Goal: Task Accomplishment & Management: Use online tool/utility

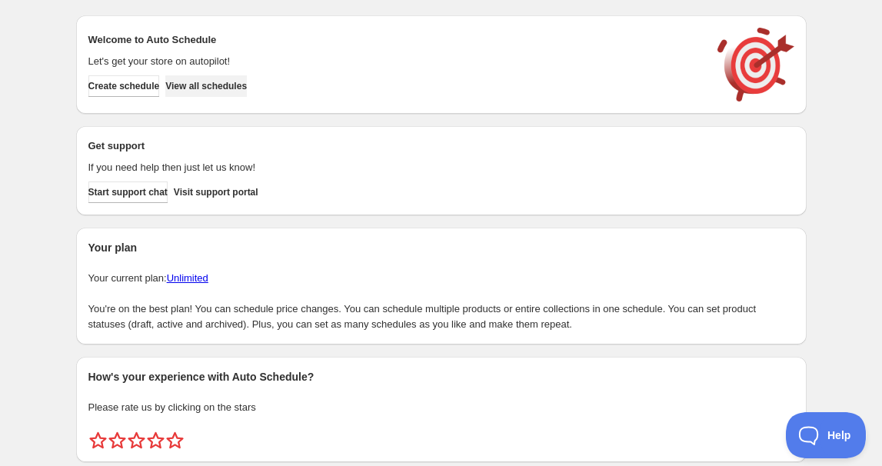
click at [231, 80] on span "View all schedules" at bounding box center [206, 86] width 82 height 12
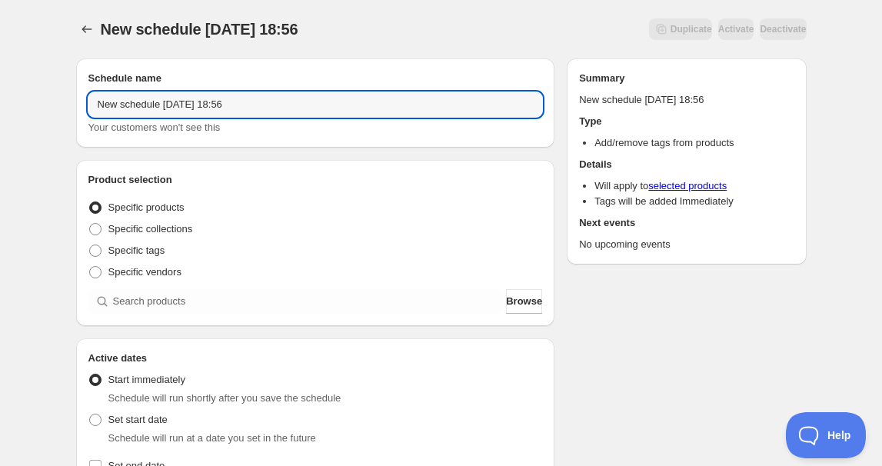
drag, startPoint x: 158, startPoint y: 107, endPoint x: -125, endPoint y: 64, distance: 287.0
click at [0, 64] on html "New schedule [DATE] 18:56. This page is ready New schedule [DATE] 18:56 Duplica…" at bounding box center [441, 233] width 882 height 466
drag, startPoint x: 146, startPoint y: 102, endPoint x: 147, endPoint y: 120, distance: 17.7
click at [146, 103] on input "[DATE] 18:56" at bounding box center [315, 104] width 454 height 25
drag, startPoint x: 174, startPoint y: 98, endPoint x: 268, endPoint y: 97, distance: 94.6
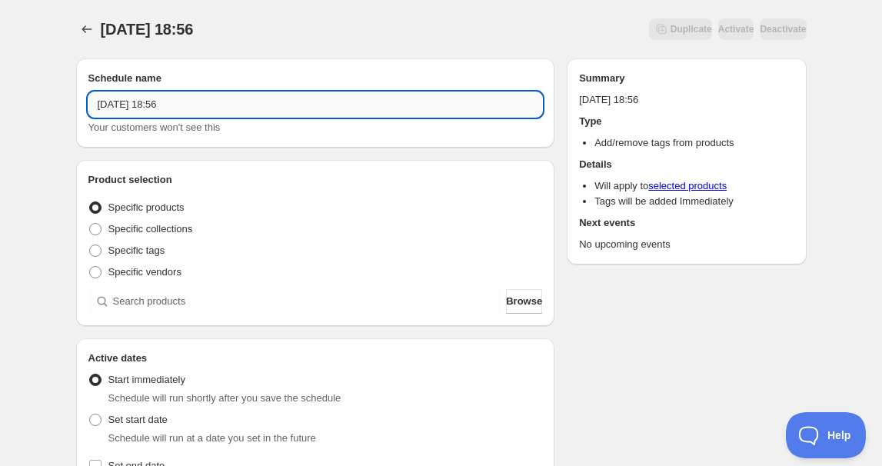
click at [268, 97] on input "[DATE] 18:56" at bounding box center [315, 104] width 454 height 25
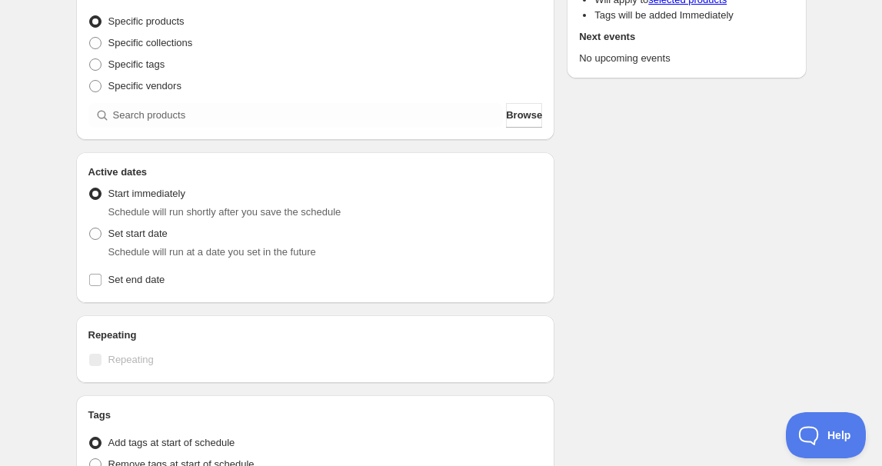
scroll to position [209, 0]
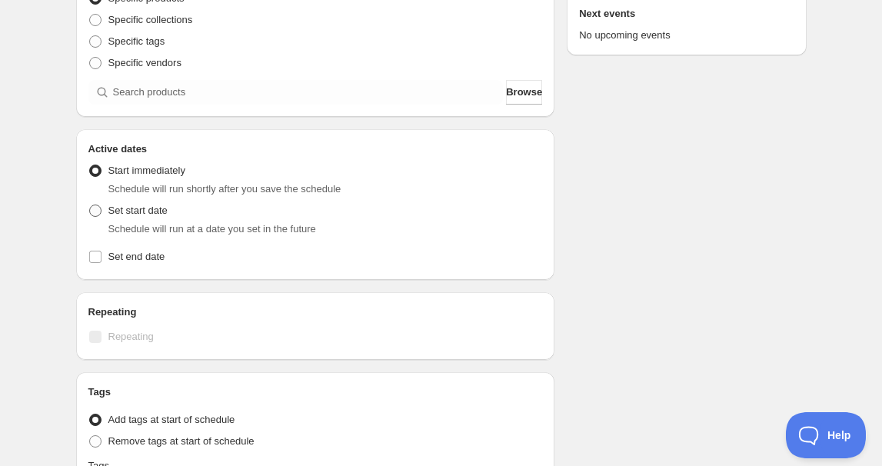
type input "[DATE] 4am"
click at [147, 211] on span "Set start date" at bounding box center [137, 211] width 59 height 12
click at [90, 205] on input "Set start date" at bounding box center [89, 205] width 1 height 1
radio input "true"
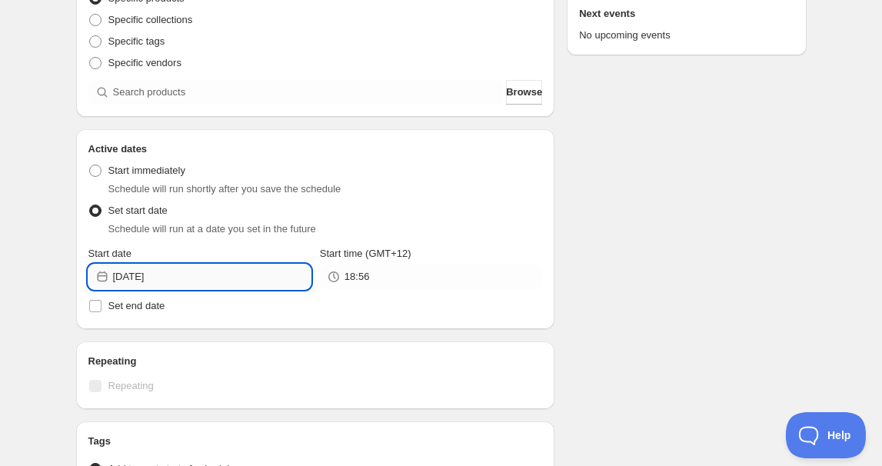
click at [186, 276] on input "[DATE]" at bounding box center [212, 277] width 198 height 25
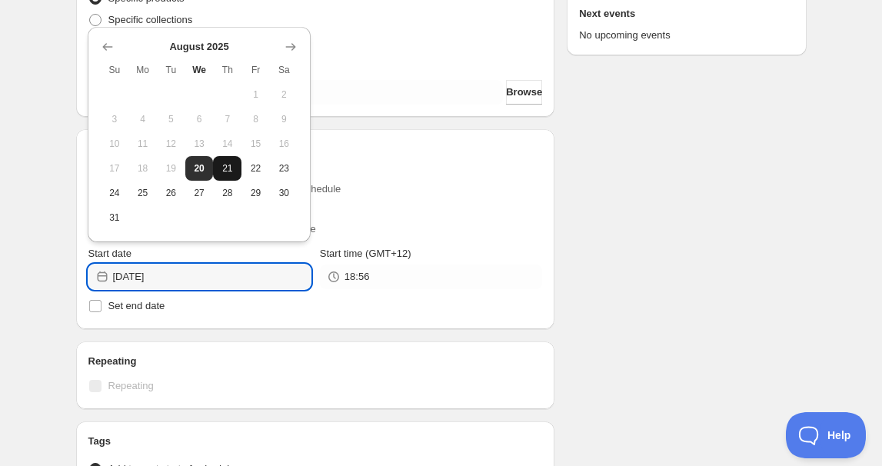
click at [228, 156] on button "21" at bounding box center [227, 168] width 28 height 25
type input "[DATE]"
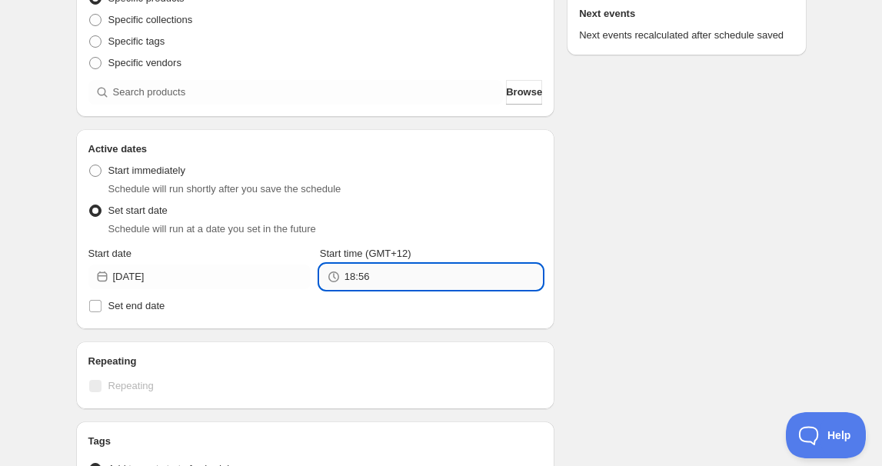
click at [368, 267] on input "18:56" at bounding box center [443, 277] width 198 height 25
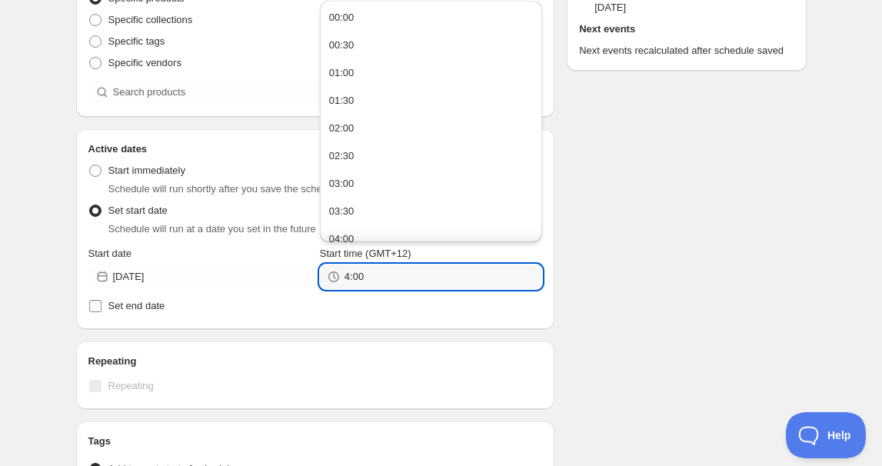
type input "4:00"
click at [94, 302] on input "Set end date" at bounding box center [95, 306] width 12 height 12
checkbox input "true"
type input "04:00"
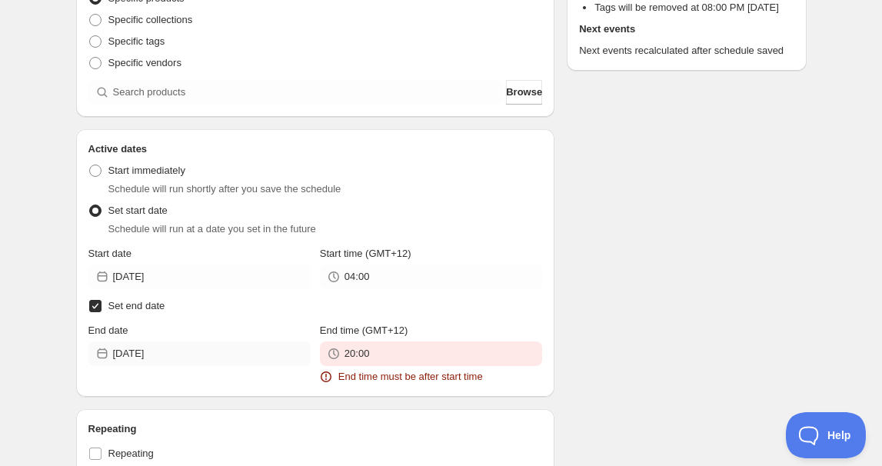
click at [168, 341] on div "End date [DATE]" at bounding box center [199, 344] width 222 height 43
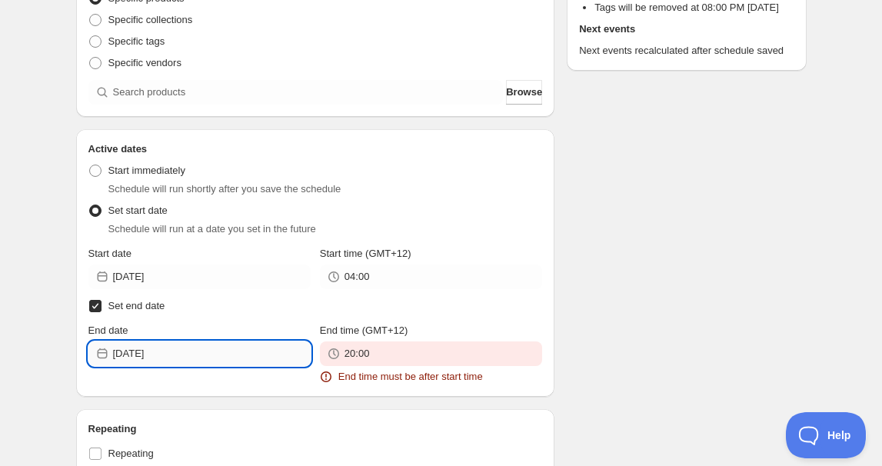
click at [168, 346] on input "[DATE]" at bounding box center [212, 353] width 198 height 25
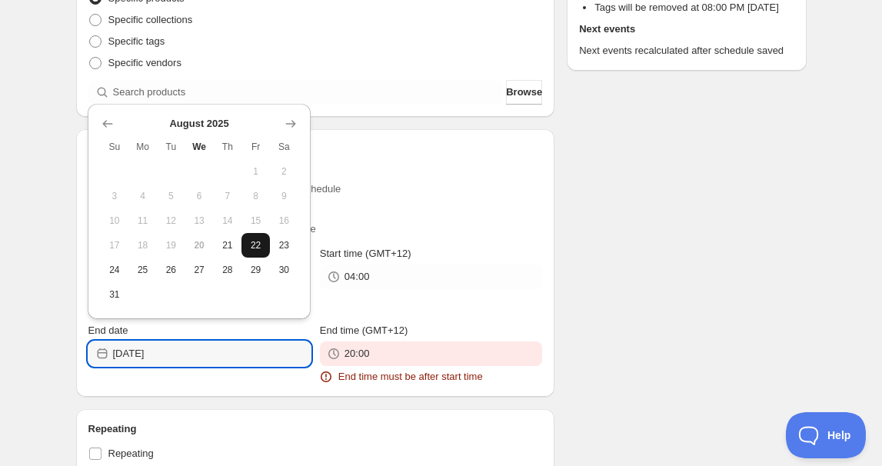
click at [254, 249] on span "22" at bounding box center [256, 245] width 16 height 12
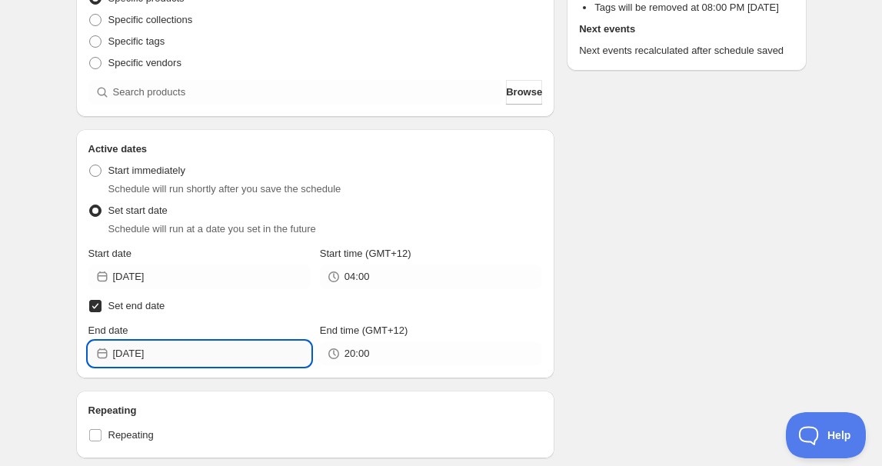
click at [177, 360] on input "[DATE]" at bounding box center [212, 353] width 198 height 25
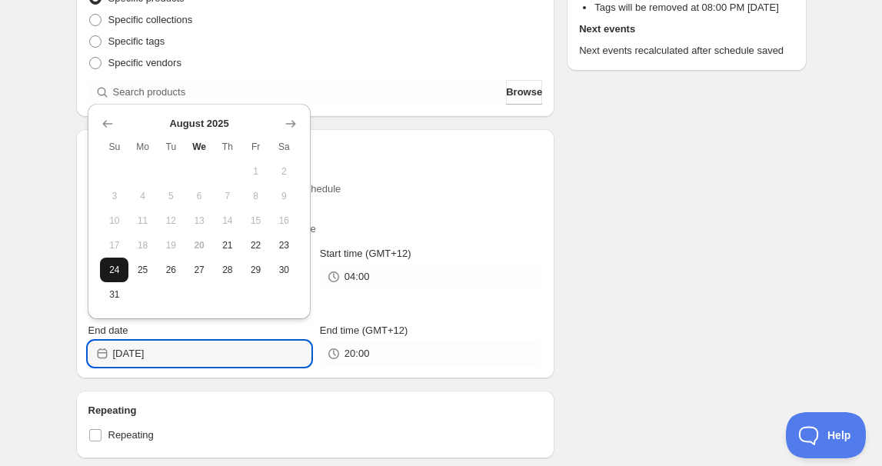
click at [112, 268] on span "24" at bounding box center [114, 270] width 16 height 12
type input "[DATE]"
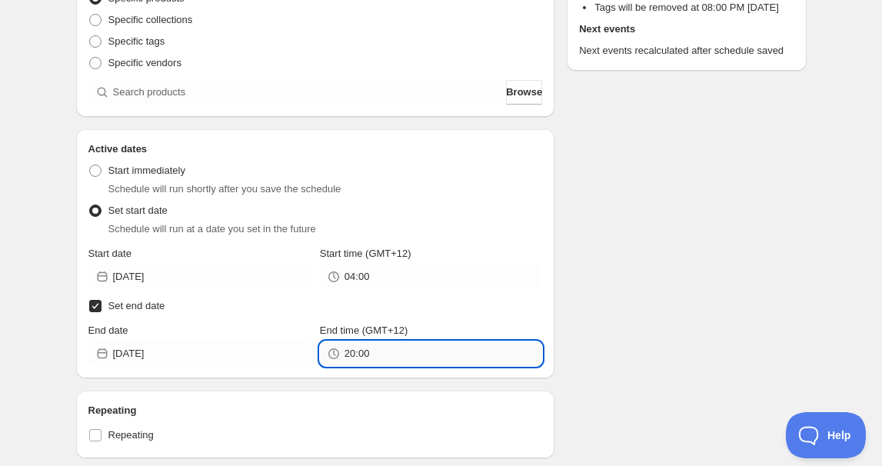
click at [397, 349] on input "20:00" at bounding box center [443, 353] width 198 height 25
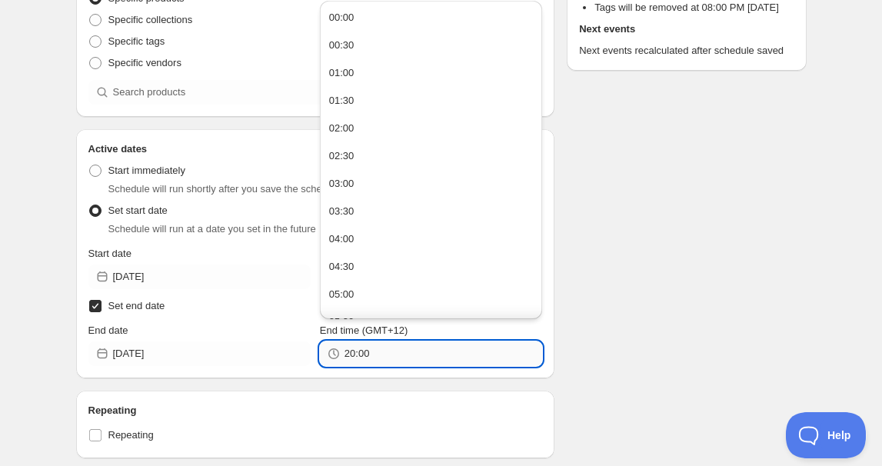
paste input "4"
type input "04:00"
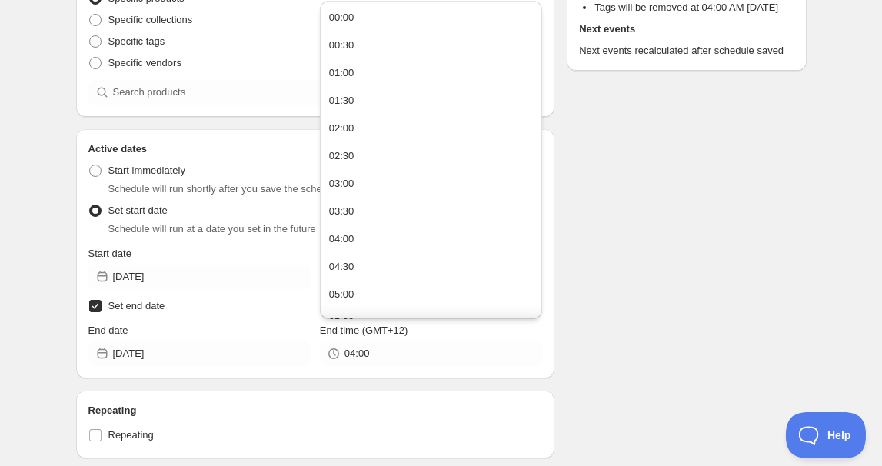
drag, startPoint x: 594, startPoint y: 360, endPoint x: 228, endPoint y: 301, distance: 371.4
click at [591, 359] on div "Schedule name [DATE] 4am Your customers won't see this Product selection Entity…" at bounding box center [435, 314] width 743 height 954
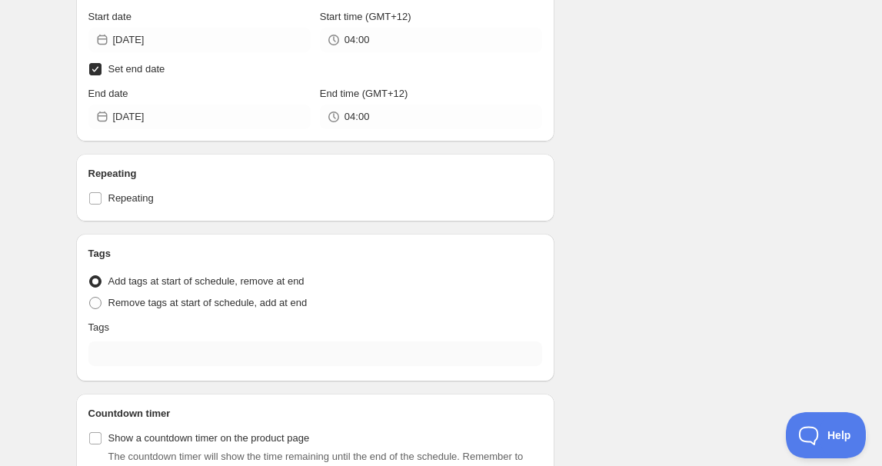
scroll to position [489, 0]
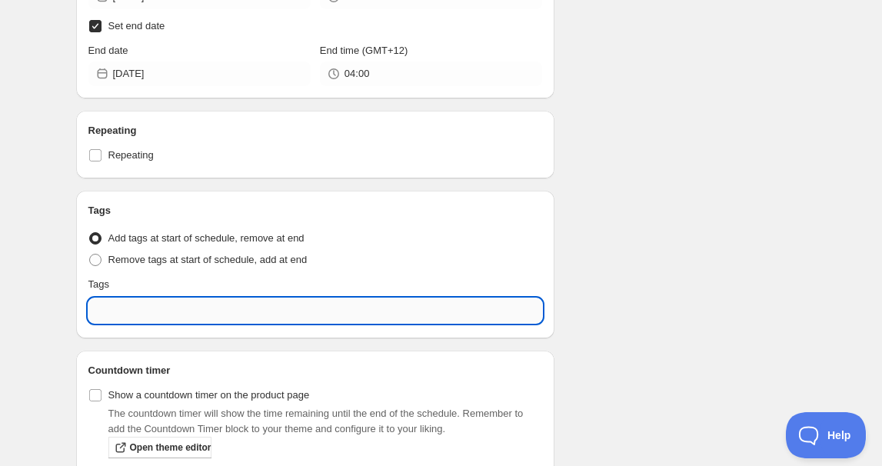
click at [172, 305] on input "text" at bounding box center [315, 310] width 454 height 25
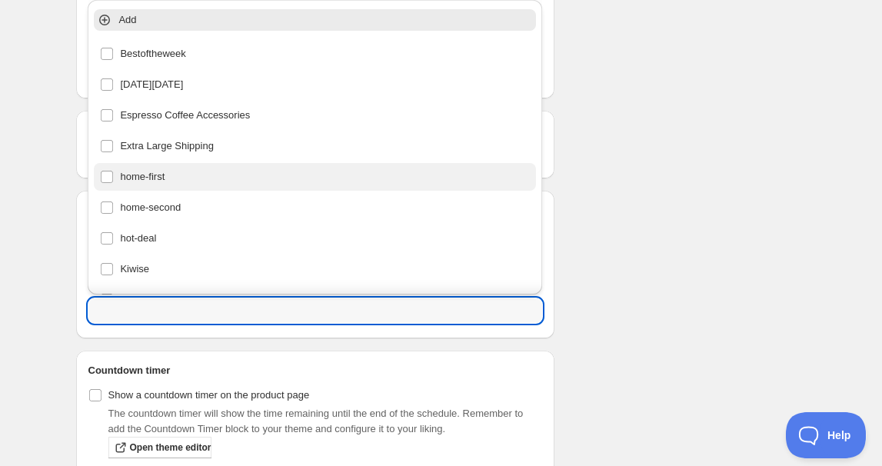
click at [189, 182] on div "home-first" at bounding box center [315, 177] width 430 height 22
type input "home-first"
checkbox input "true"
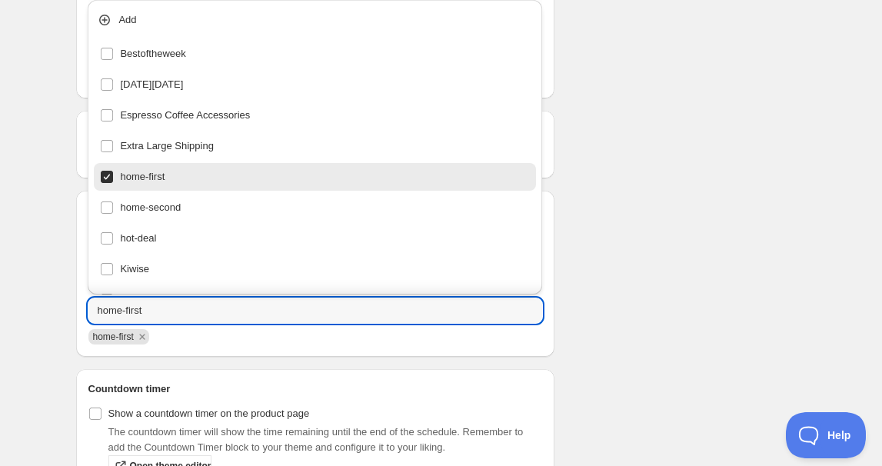
click at [705, 182] on div "Schedule name [DATE] 4am Your customers won't see this Product selection Entity…" at bounding box center [435, 43] width 743 height 972
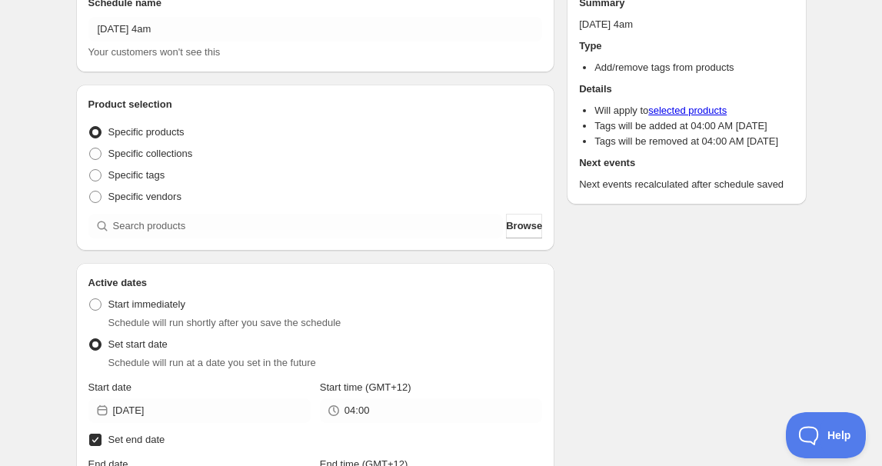
scroll to position [69, 0]
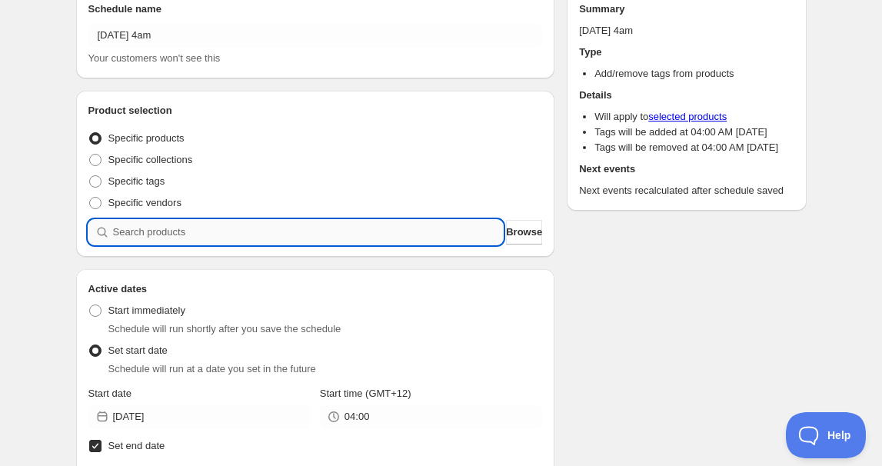
click at [180, 231] on input "search" at bounding box center [308, 232] width 391 height 25
paste input "826051-BLK"
type input "826051-BLK"
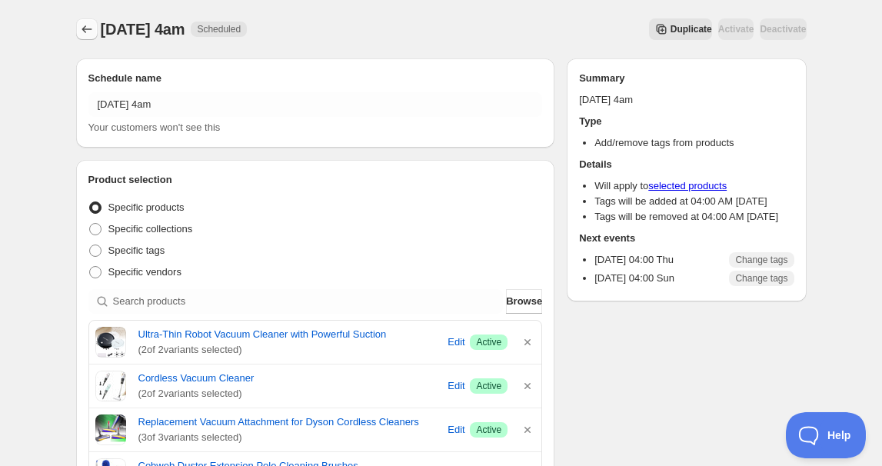
click at [88, 26] on icon "Schedules" at bounding box center [86, 29] width 15 height 15
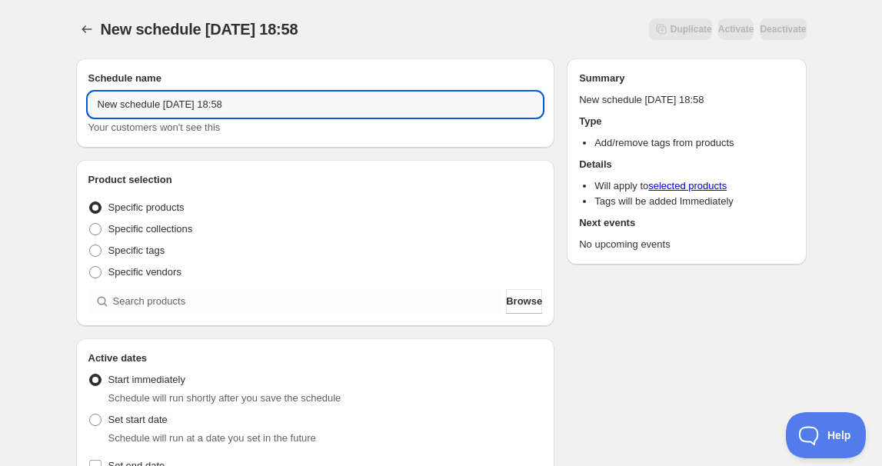
drag, startPoint x: 160, startPoint y: 104, endPoint x: -31, endPoint y: 99, distance: 190.8
click at [0, 99] on html "New schedule [DATE] 18:58. This page is ready New schedule [DATE] 18:58 Duplica…" at bounding box center [441, 233] width 882 height 466
drag, startPoint x: 141, startPoint y: 94, endPoint x: 148, endPoint y: 116, distance: 23.3
click at [142, 94] on input "ThuAug 20 2025 18:58" at bounding box center [315, 104] width 454 height 25
drag, startPoint x: 168, startPoint y: 100, endPoint x: 541, endPoint y: 126, distance: 373.9
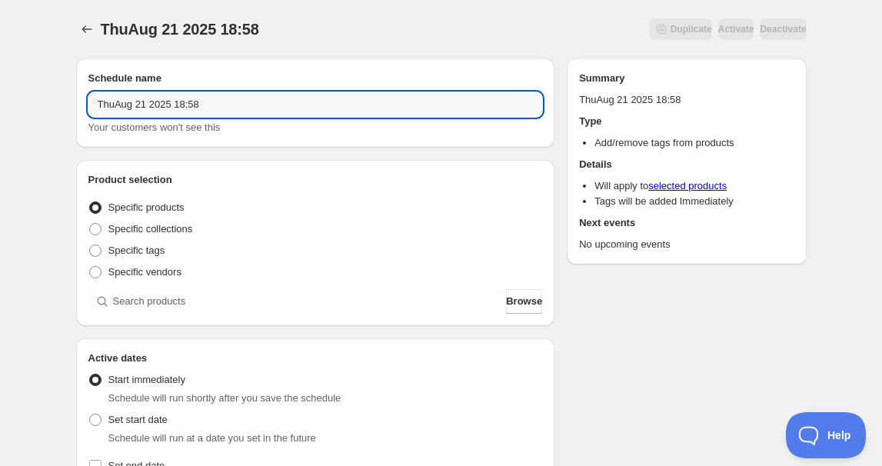
click at [416, 118] on div "ThuAug 21 2025 18:58 Your customers won't see this" at bounding box center [315, 113] width 454 height 43
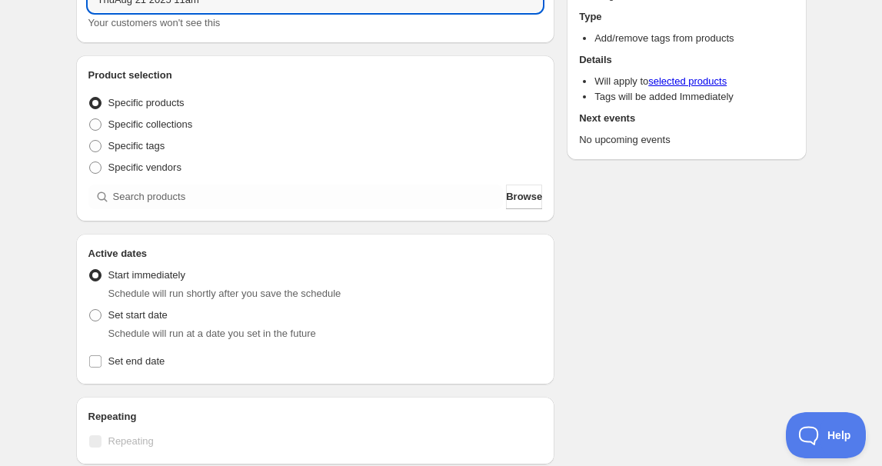
scroll to position [139, 0]
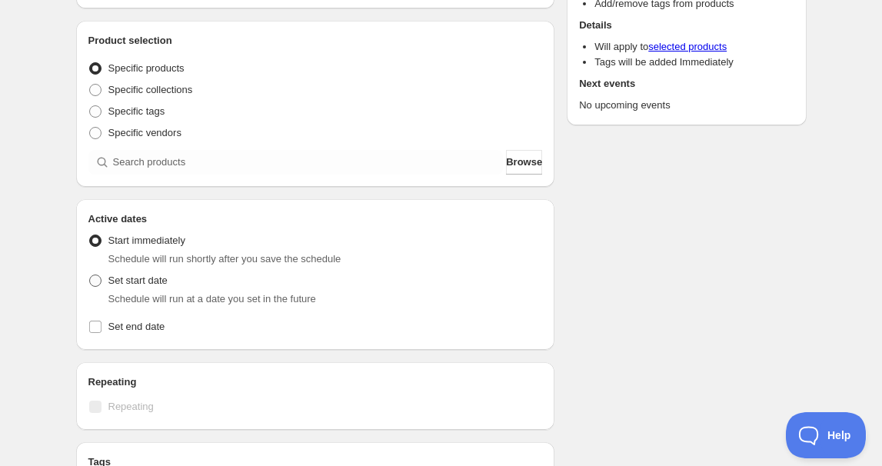
type input "ThuAug 21 2025 11am"
click at [115, 278] on span "Set start date" at bounding box center [137, 281] width 59 height 12
click at [90, 275] on input "Set start date" at bounding box center [89, 275] width 1 height 1
radio input "true"
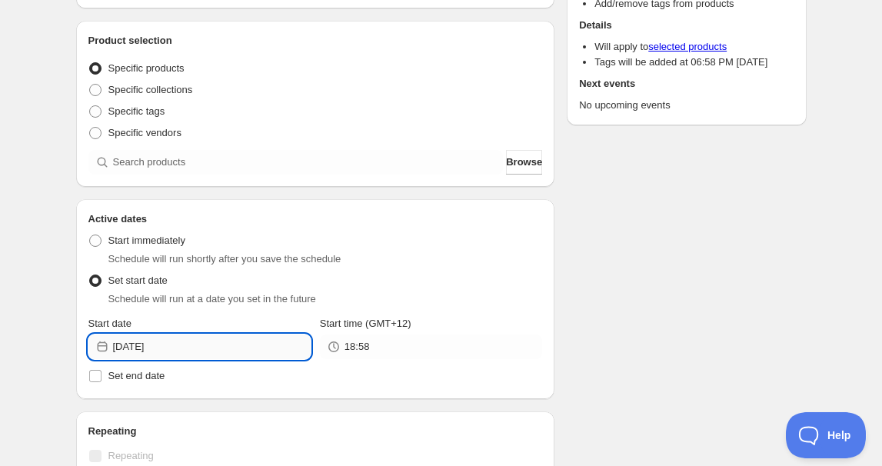
click at [179, 340] on input "[DATE]" at bounding box center [212, 346] width 198 height 25
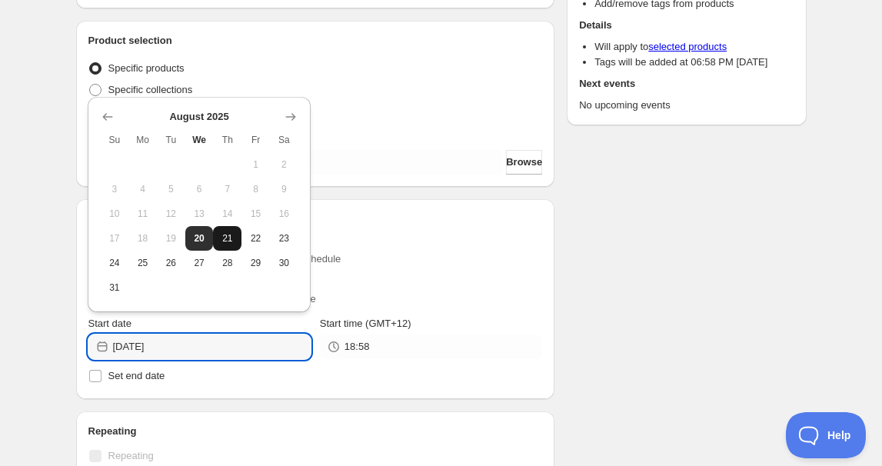
click at [231, 243] on span "21" at bounding box center [227, 238] width 16 height 12
type input "[DATE]"
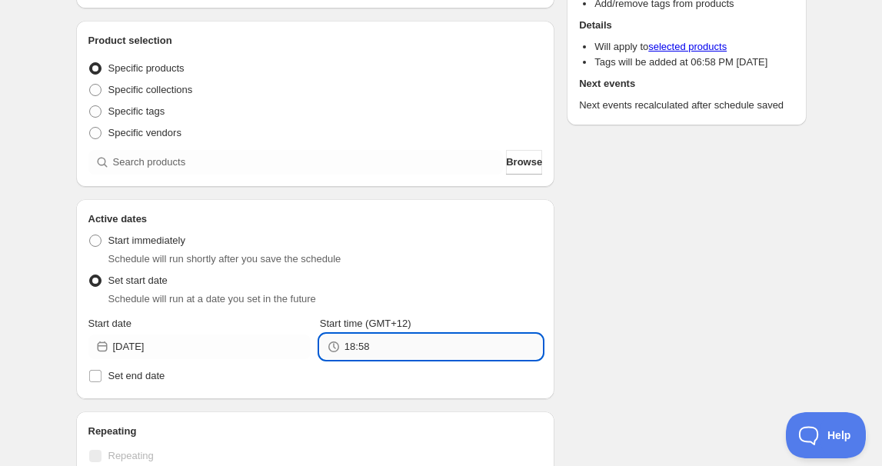
click at [389, 348] on input "18:58" at bounding box center [443, 346] width 198 height 25
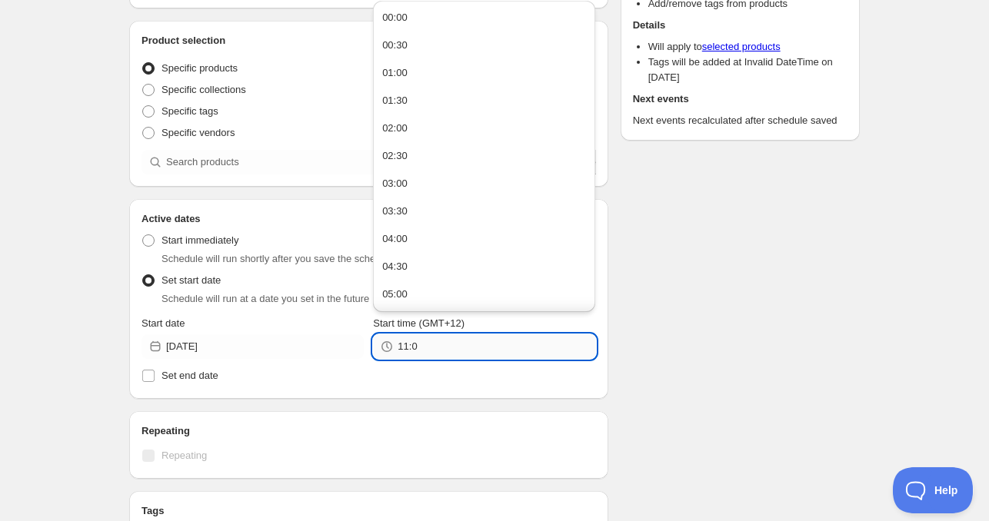
click at [438, 340] on input "11:0" at bounding box center [497, 346] width 198 height 25
type input "11:00"
click at [181, 370] on span "Set end date" at bounding box center [189, 376] width 57 height 12
click at [155, 370] on input "Set end date" at bounding box center [148, 376] width 12 height 12
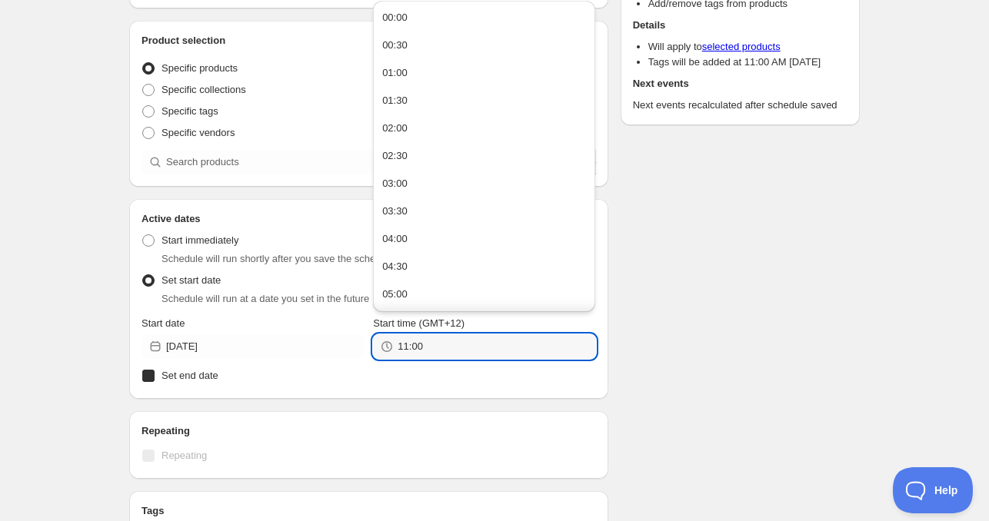
checkbox input "true"
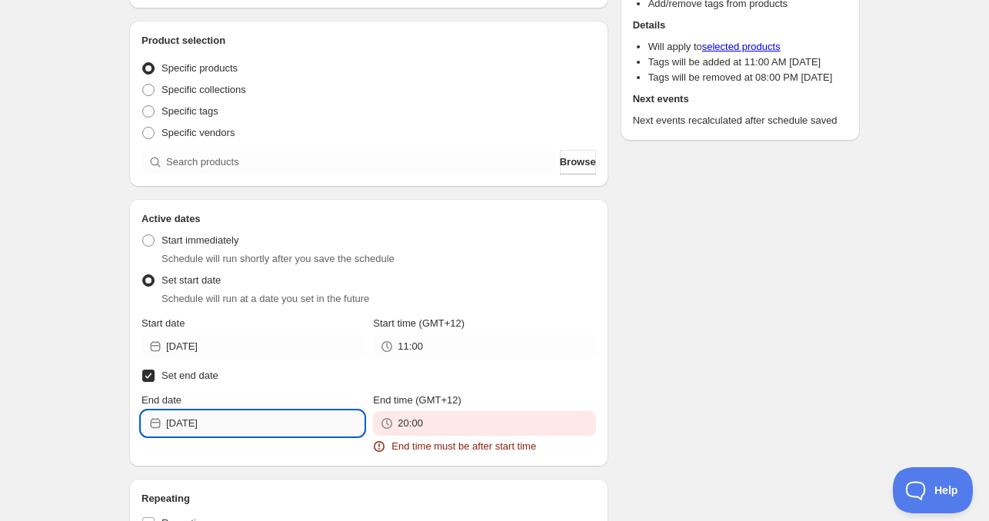
click at [235, 418] on input "[DATE]" at bounding box center [265, 423] width 198 height 25
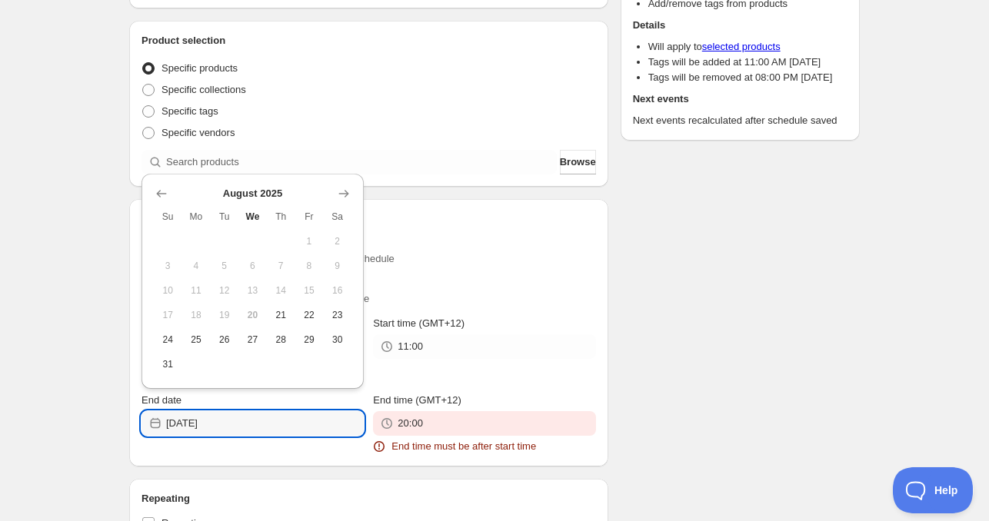
click at [169, 347] on button "24" at bounding box center [168, 340] width 28 height 25
type input "[DATE]"
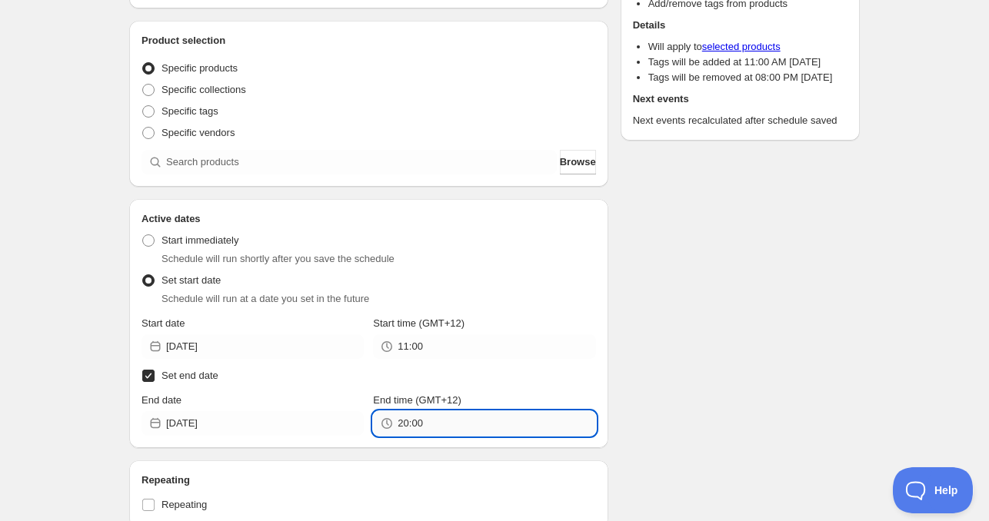
click at [418, 424] on input "20:00" at bounding box center [497, 423] width 198 height 25
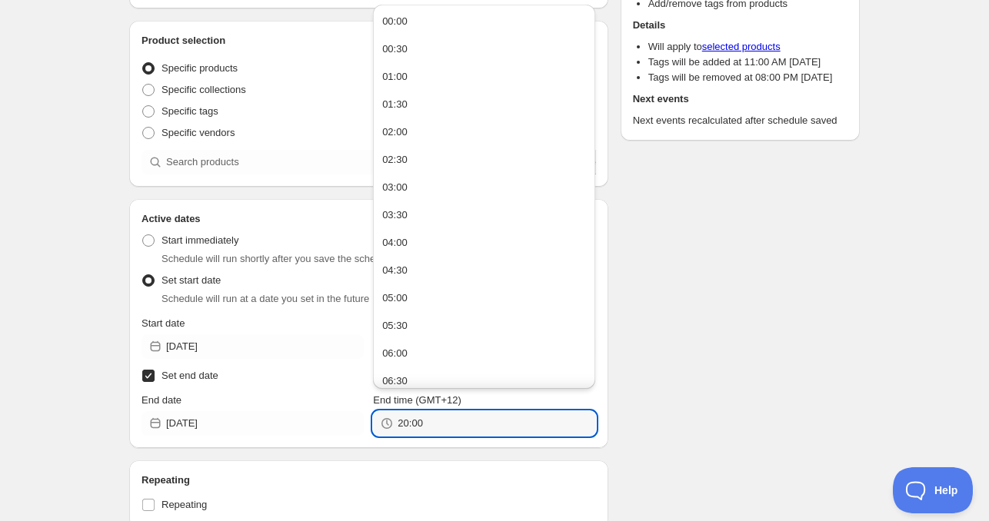
paste input "11"
type input "11:00"
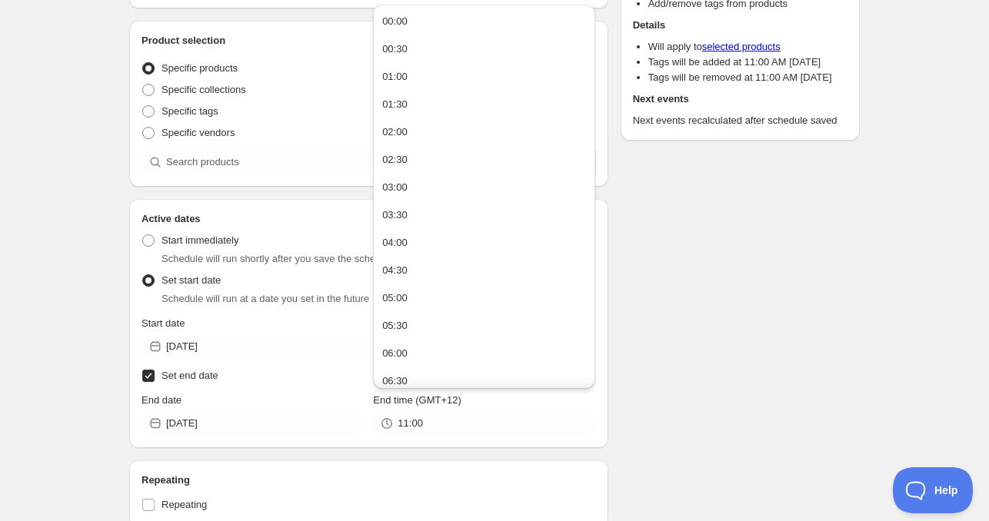
click at [775, 358] on div "Schedule name ThuAug 21 2025 11am Your customers won't see this Product selecti…" at bounding box center [488, 384] width 743 height 954
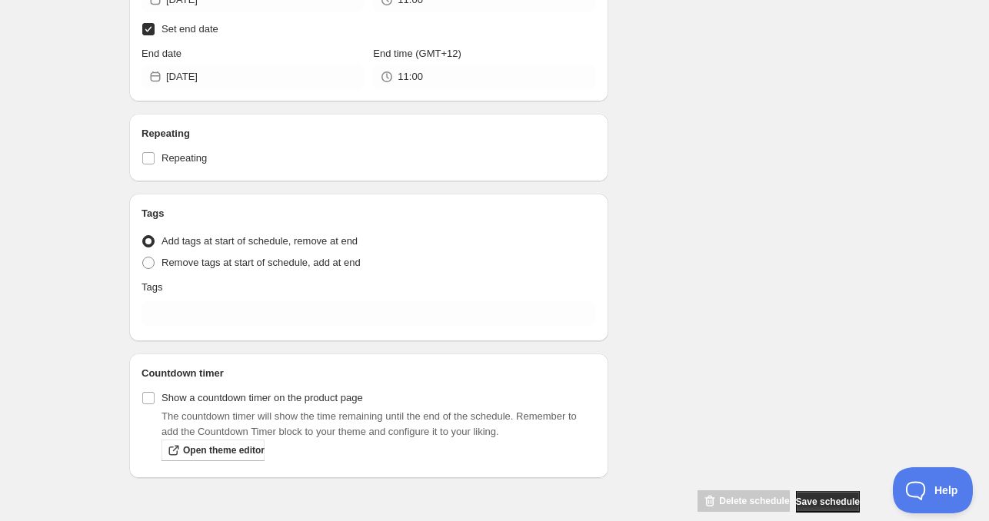
scroll to position [507, 0]
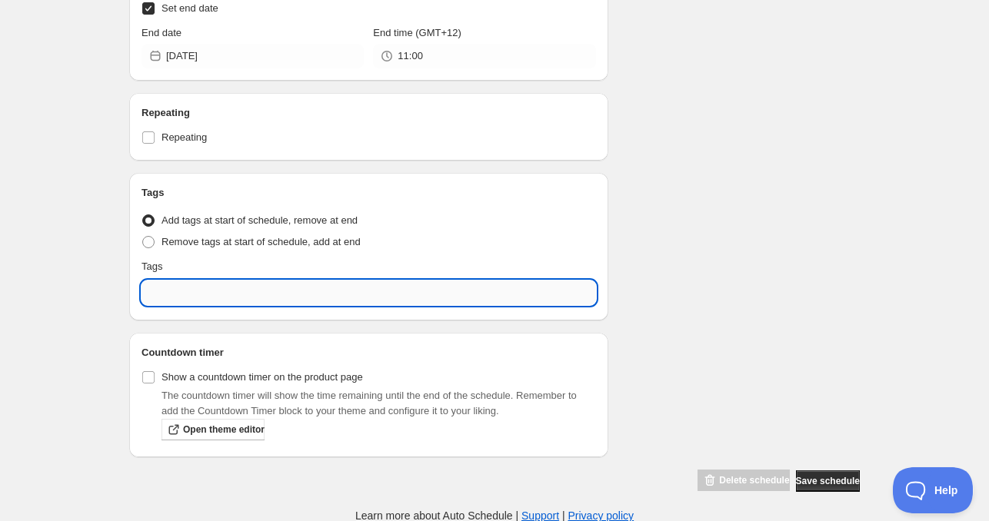
click at [175, 295] on input "text" at bounding box center [368, 293] width 454 height 25
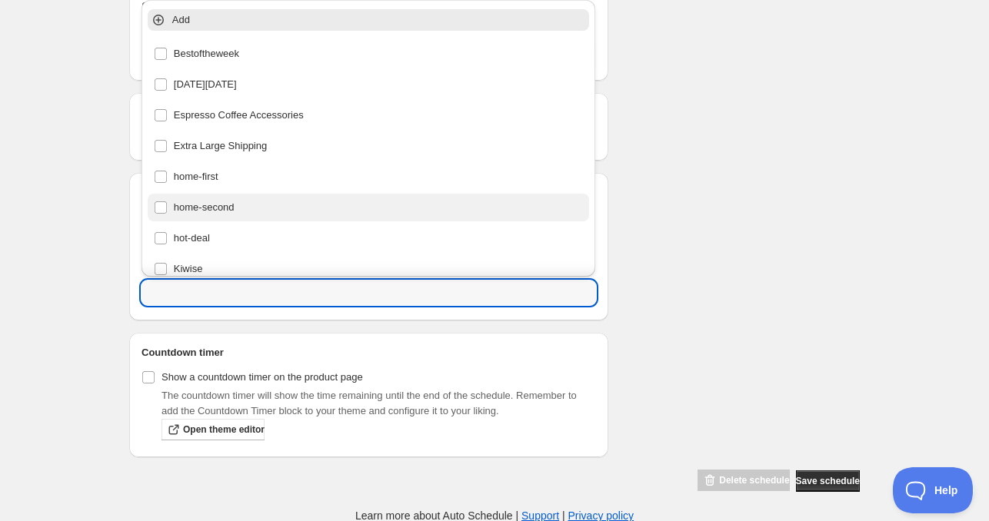
click at [205, 215] on div "home-second" at bounding box center [369, 208] width 430 height 22
type input "home-second"
checkbox input "true"
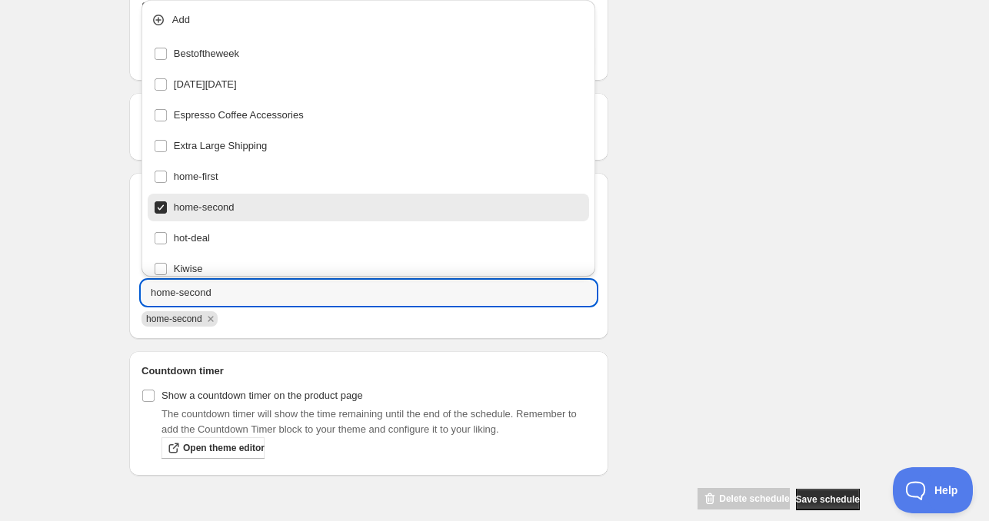
click at [873, 251] on div "ThuAug 21 2025 11am. This page is ready ThuAug 21 2025 11am Duplicate Activate …" at bounding box center [494, 2] width 767 height 1018
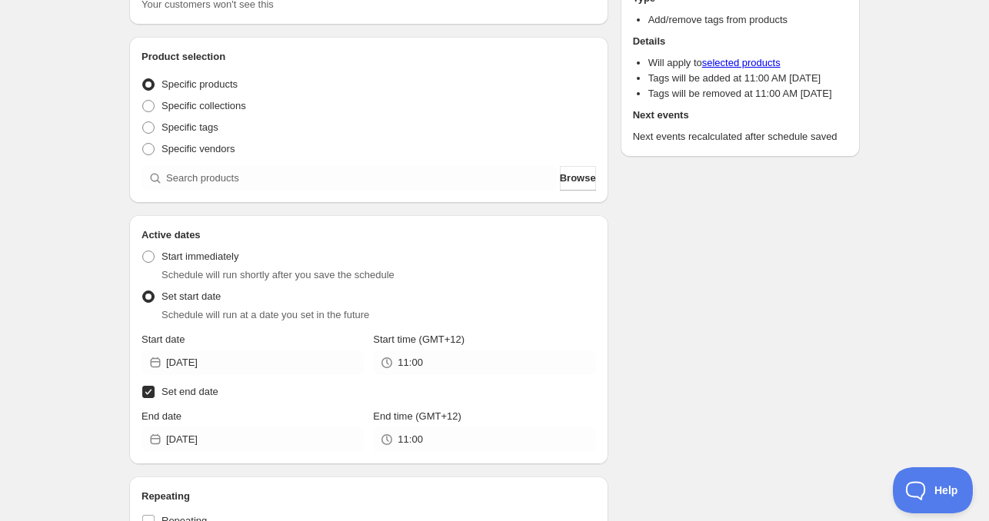
scroll to position [122, 0]
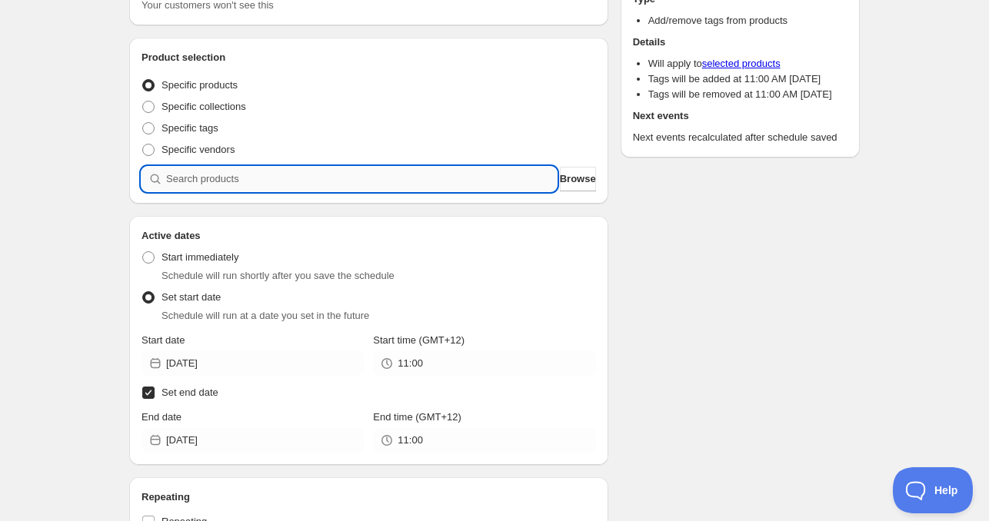
click at [243, 175] on input "search" at bounding box center [361, 179] width 391 height 25
paste input "search"
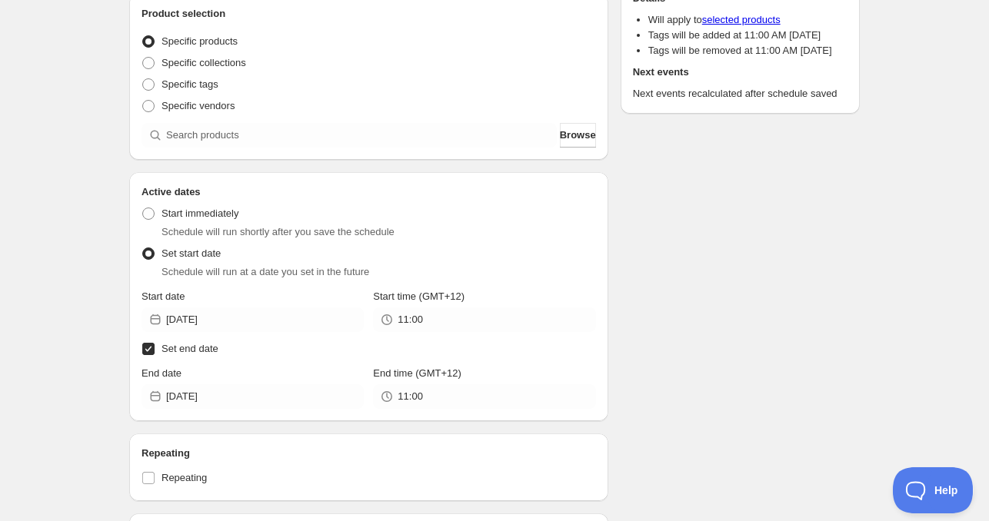
scroll to position [141, 0]
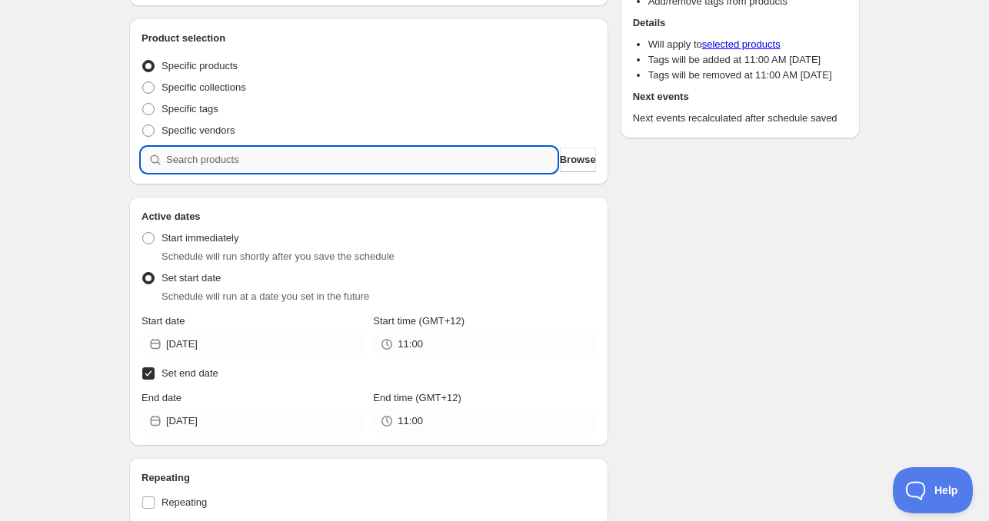
click at [286, 162] on input "search" at bounding box center [361, 160] width 391 height 25
paste input "search"
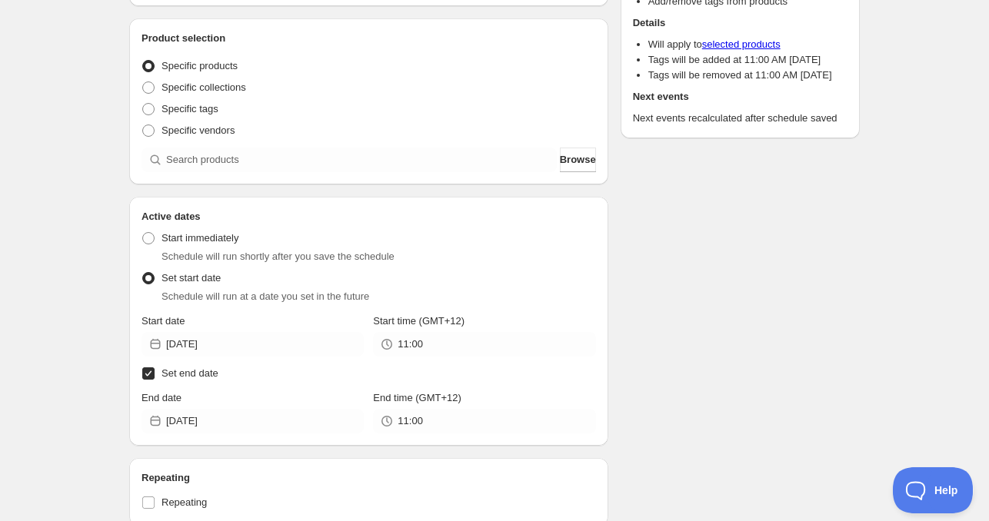
scroll to position [0, 0]
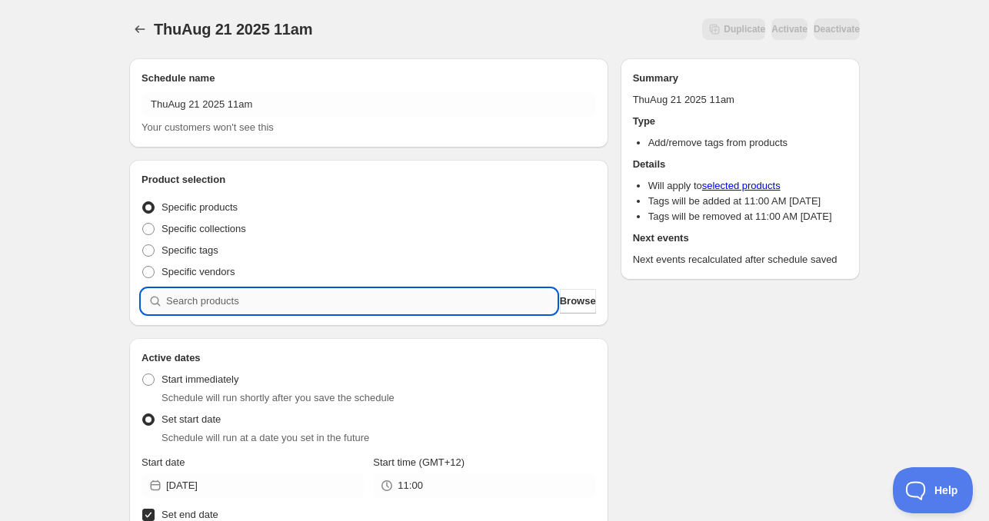
click at [289, 298] on input "search" at bounding box center [361, 301] width 391 height 25
click at [533, 311] on input "search" at bounding box center [361, 301] width 391 height 25
click at [515, 304] on input "search" at bounding box center [361, 301] width 391 height 25
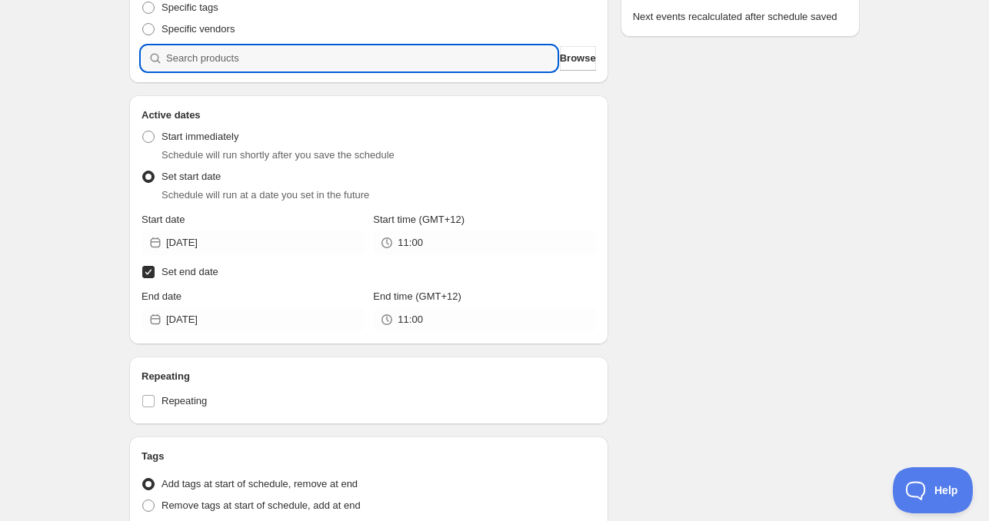
scroll to position [218, 0]
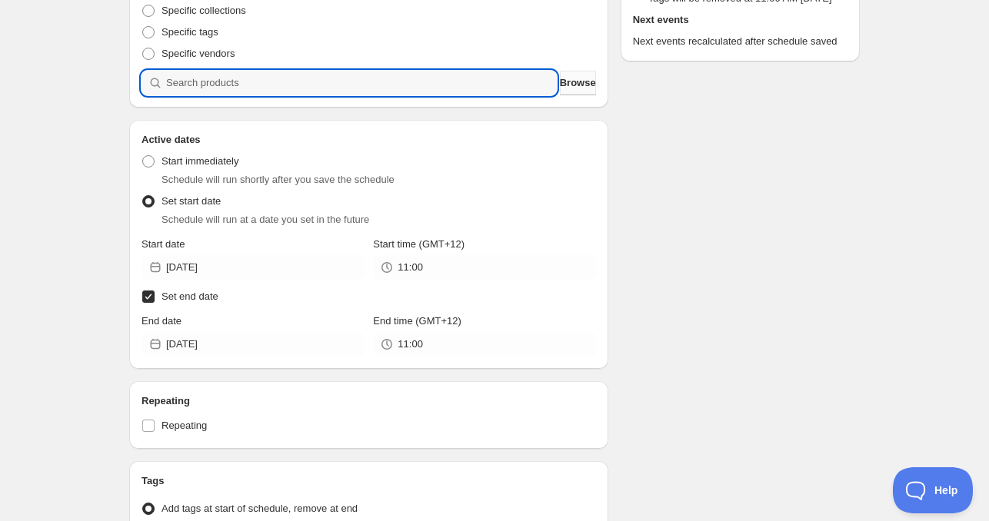
click at [567, 91] on button "Browse" at bounding box center [578, 83] width 36 height 25
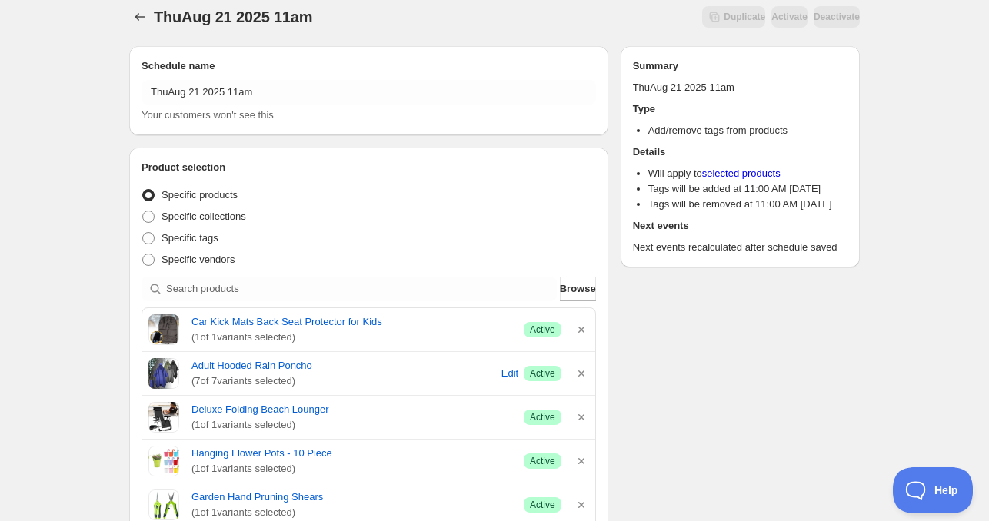
scroll to position [0, 0]
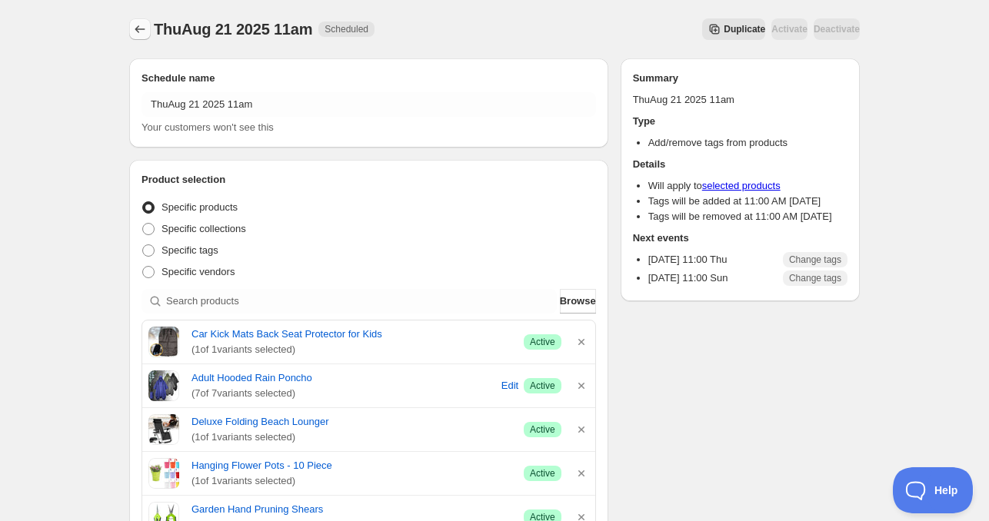
click at [136, 26] on icon "Schedules" at bounding box center [139, 29] width 15 height 15
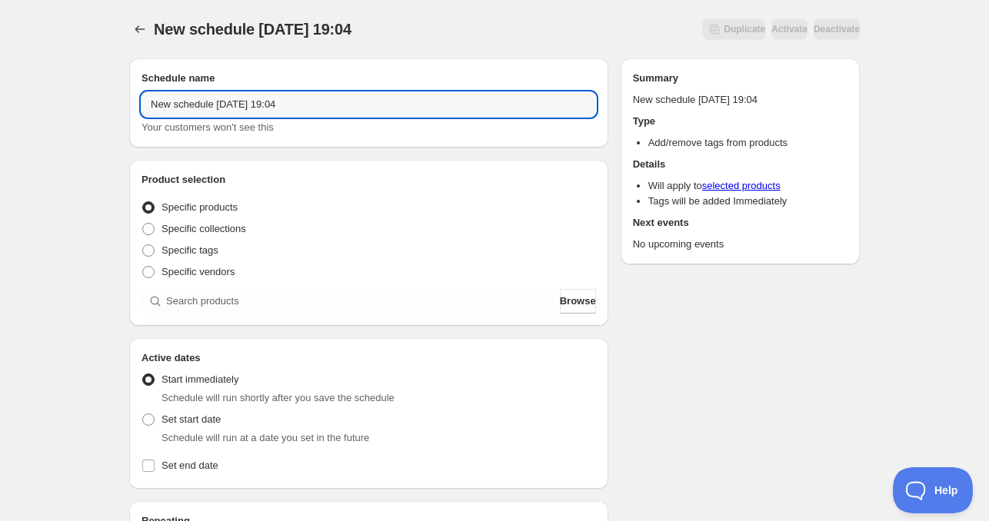
drag, startPoint x: 217, startPoint y: 107, endPoint x: 126, endPoint y: 111, distance: 90.8
click at [126, 111] on div "Schedule name New schedule [DATE] 19:04 Your customers won't see this Product s…" at bounding box center [488, 473] width 743 height 855
drag, startPoint x: 201, startPoint y: 102, endPoint x: 198, endPoint y: 115, distance: 13.4
click at [201, 102] on input "[DATE] 19:04" at bounding box center [368, 104] width 454 height 25
click at [196, 114] on input "[DATE] 19:04" at bounding box center [368, 104] width 454 height 25
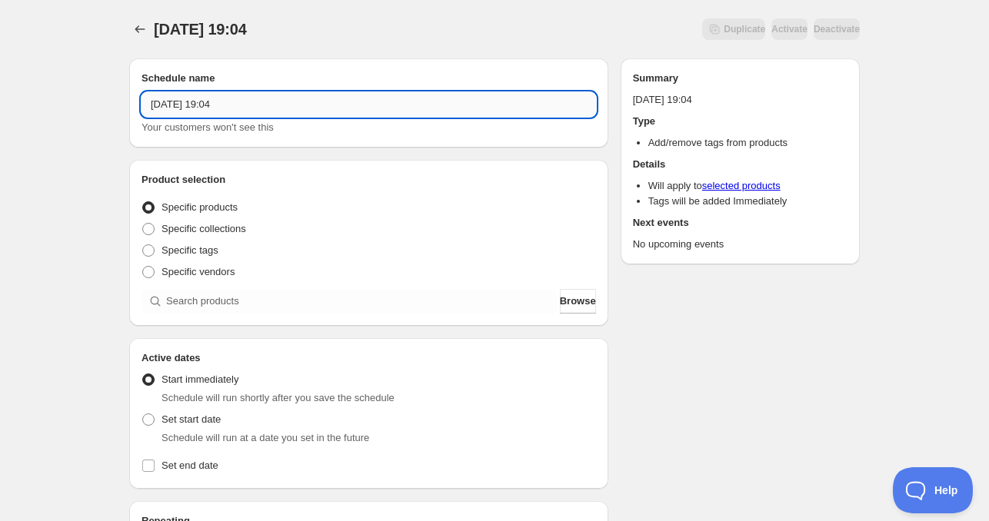
drag, startPoint x: 228, startPoint y: 103, endPoint x: 280, endPoint y: 92, distance: 53.5
click at [271, 92] on input "[DATE] 19:04" at bounding box center [368, 104] width 454 height 25
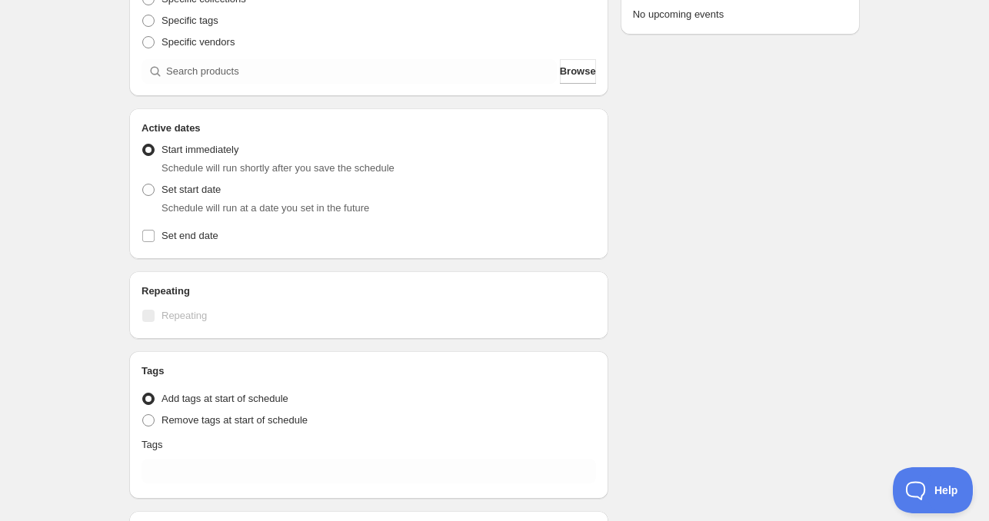
scroll to position [231, 0]
type input "[DATE] 4am"
click at [187, 191] on span "Set start date" at bounding box center [190, 189] width 59 height 12
click at [143, 184] on input "Set start date" at bounding box center [142, 183] width 1 height 1
radio input "true"
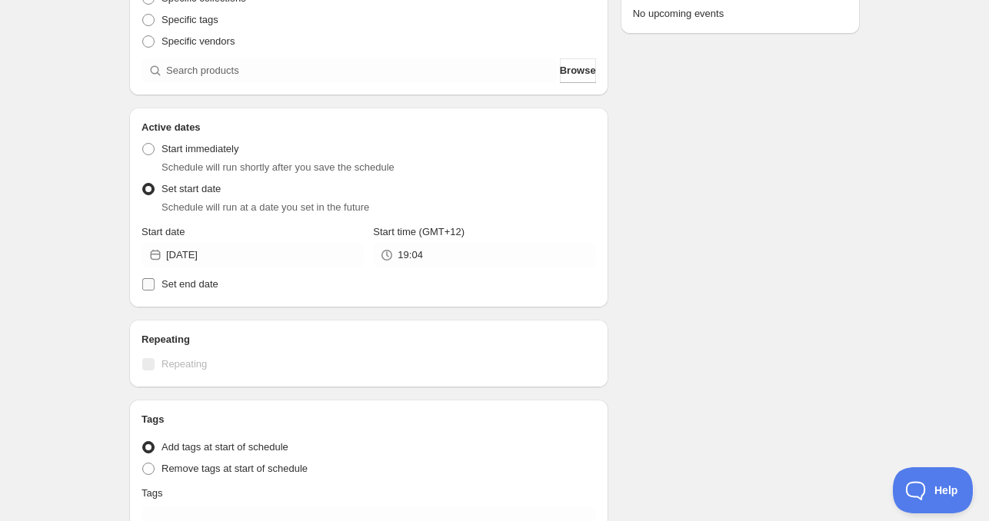
click at [257, 275] on label "Set end date" at bounding box center [368, 285] width 454 height 22
click at [155, 278] on input "Set end date" at bounding box center [148, 284] width 12 height 12
checkbox input "true"
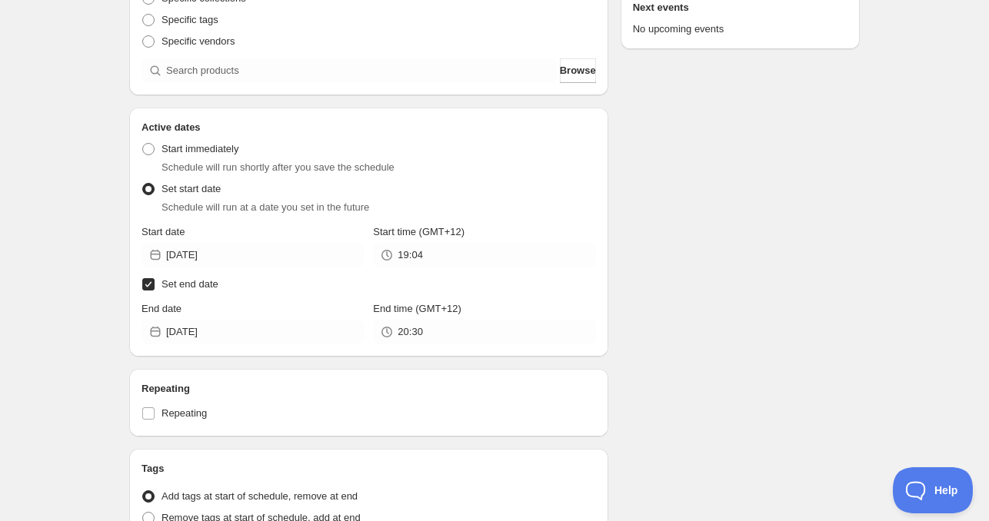
click at [231, 242] on div "Start date [DATE]" at bounding box center [252, 246] width 222 height 43
click at [228, 250] on input "[DATE]" at bounding box center [265, 255] width 198 height 25
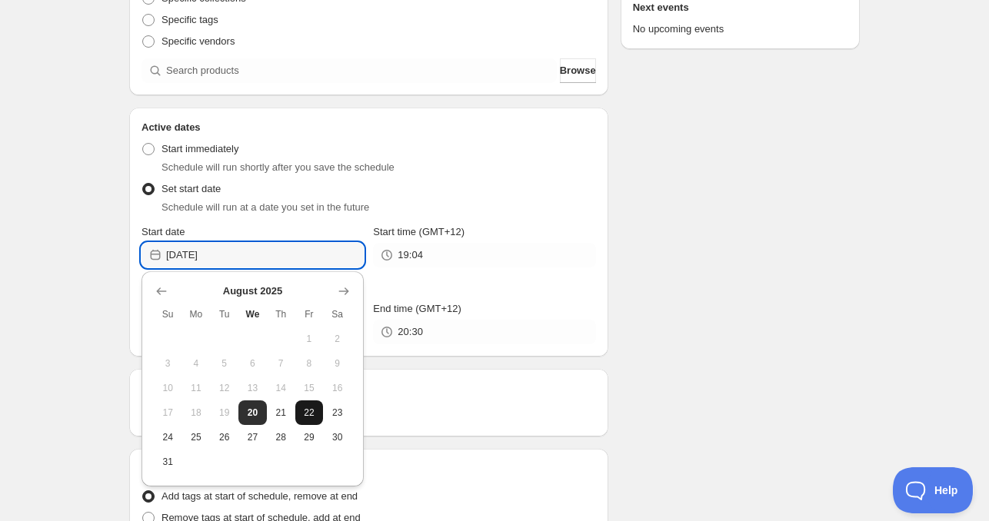
click at [310, 411] on span "22" at bounding box center [309, 413] width 16 height 12
type input "[DATE]"
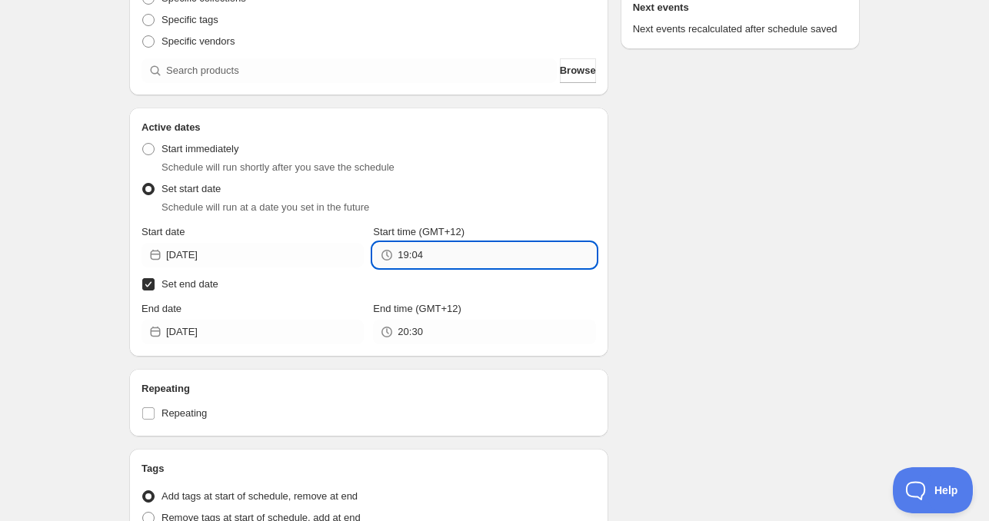
click at [440, 266] on input "19:04" at bounding box center [497, 255] width 198 height 25
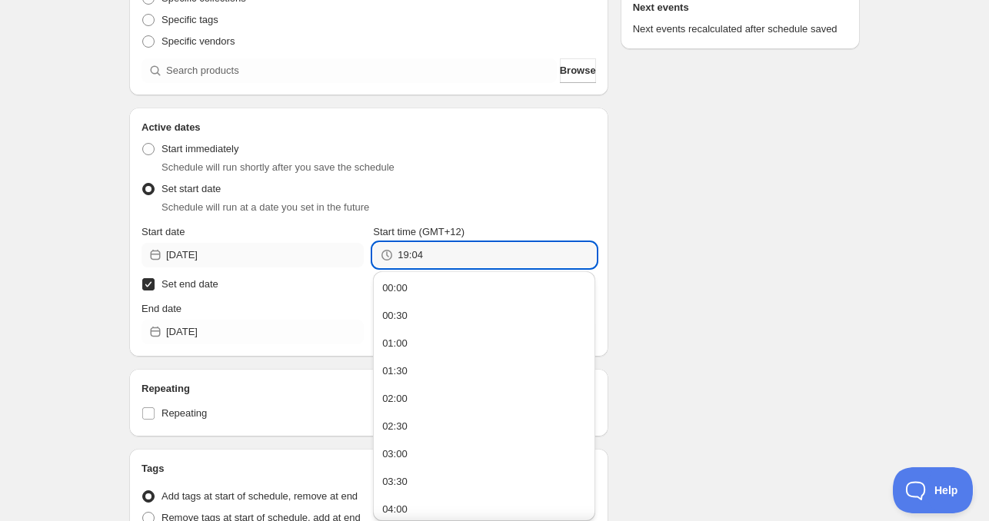
drag, startPoint x: 431, startPoint y: 258, endPoint x: 348, endPoint y: 248, distance: 83.6
click at [348, 248] on div "Start date [DATE] Start time (GMT+12) 19:04" at bounding box center [368, 246] width 454 height 43
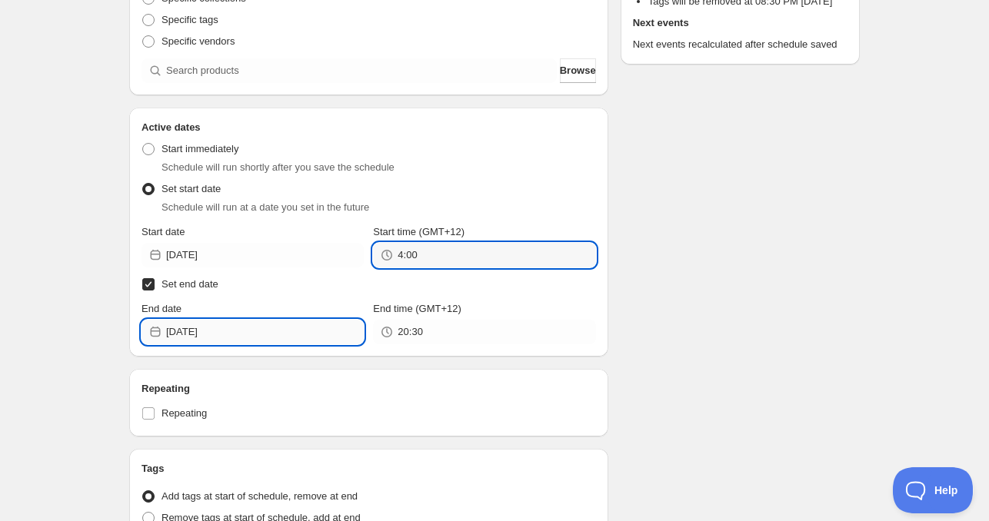
click at [246, 328] on input "[DATE]" at bounding box center [265, 332] width 198 height 25
type input "04:00"
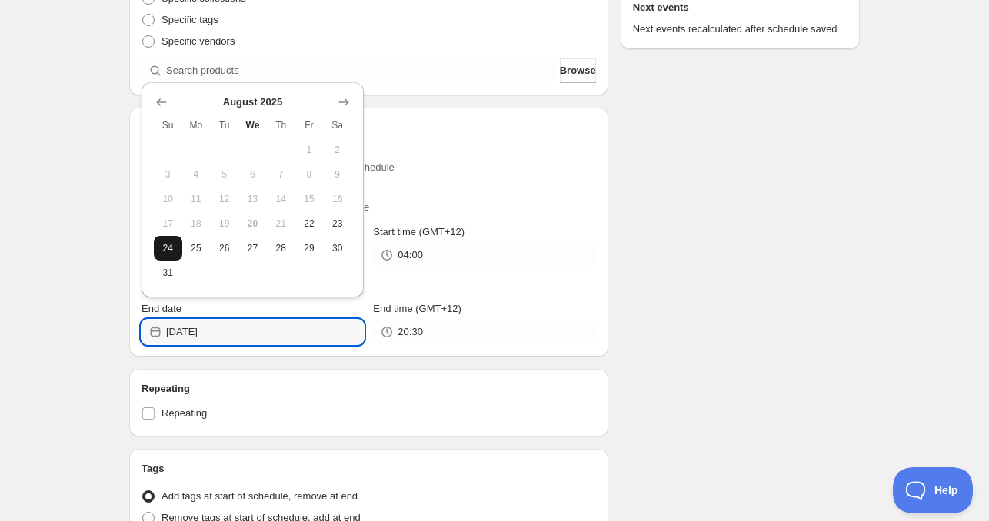
click at [163, 246] on span "24" at bounding box center [168, 248] width 16 height 12
type input "[DATE]"
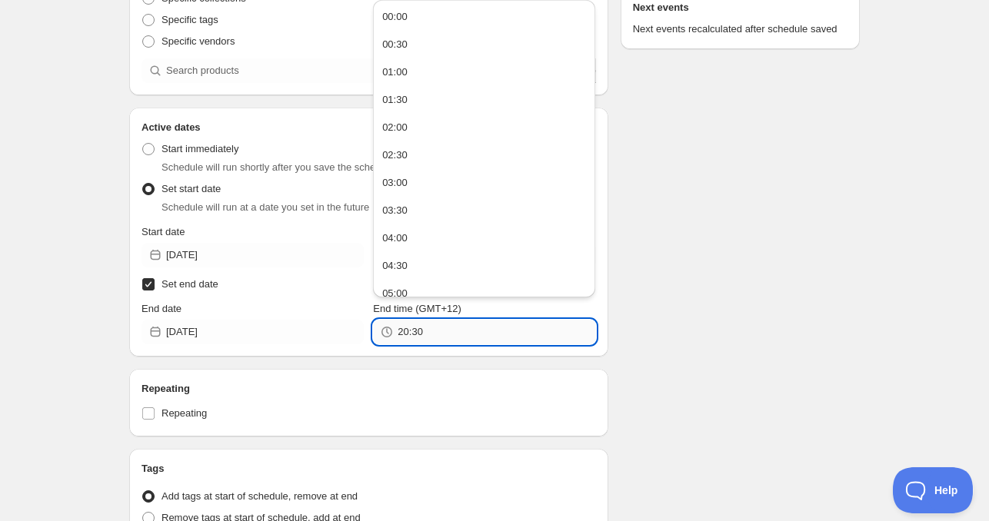
click at [444, 336] on input "20:30" at bounding box center [497, 332] width 198 height 25
drag, startPoint x: 448, startPoint y: 334, endPoint x: 357, endPoint y: 331, distance: 91.6
click at [357, 331] on div "End date [DATE] End time (GMT+12) 20:30" at bounding box center [368, 322] width 454 height 43
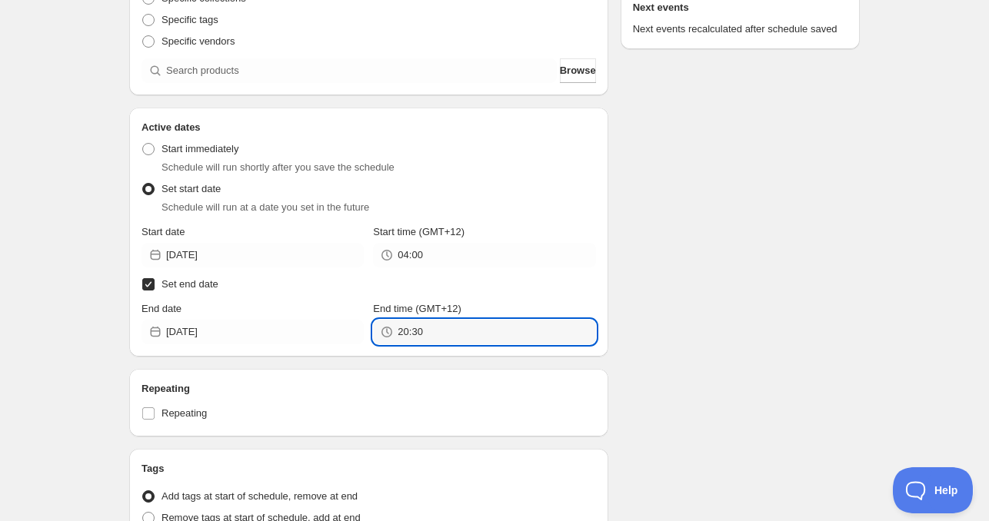
paste input "4:0"
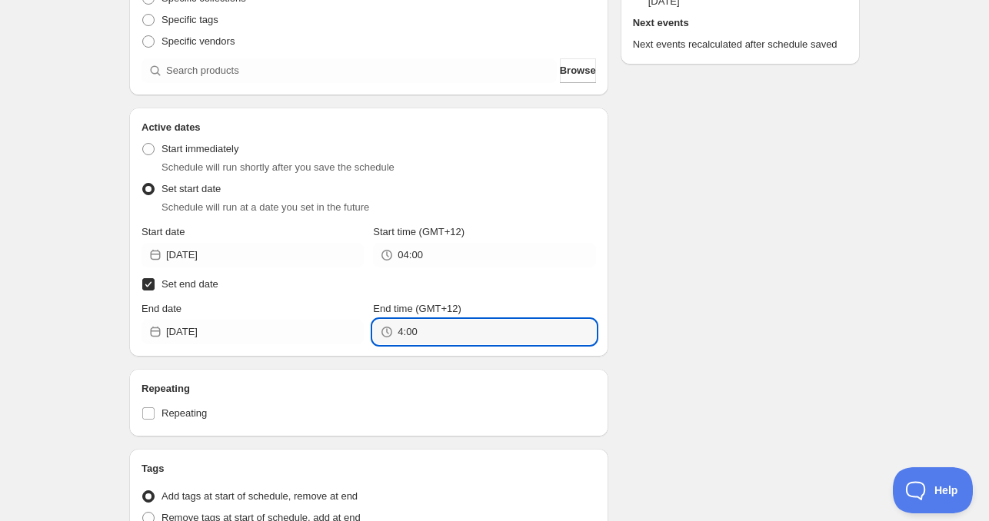
type input "04:00"
click at [385, 390] on h2 "Repeating" at bounding box center [368, 388] width 454 height 15
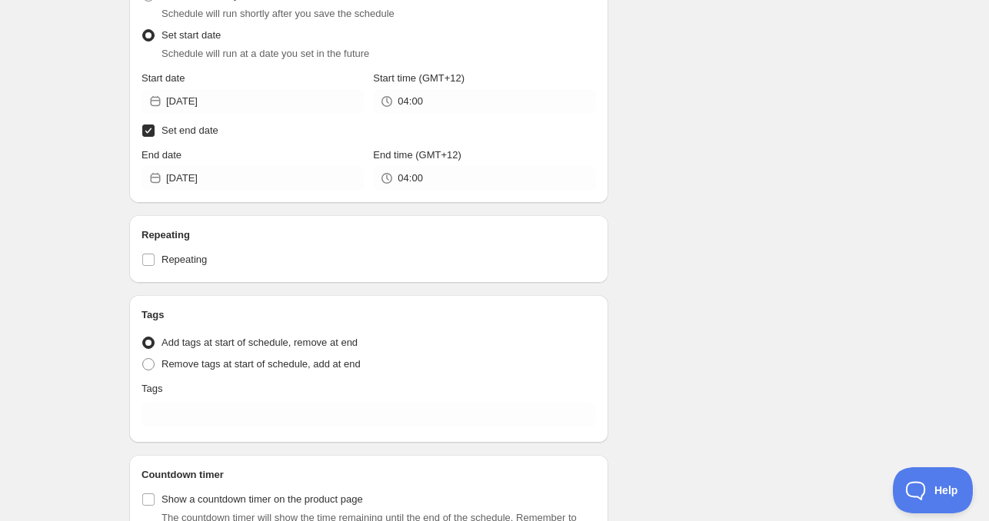
scroll to position [461, 0]
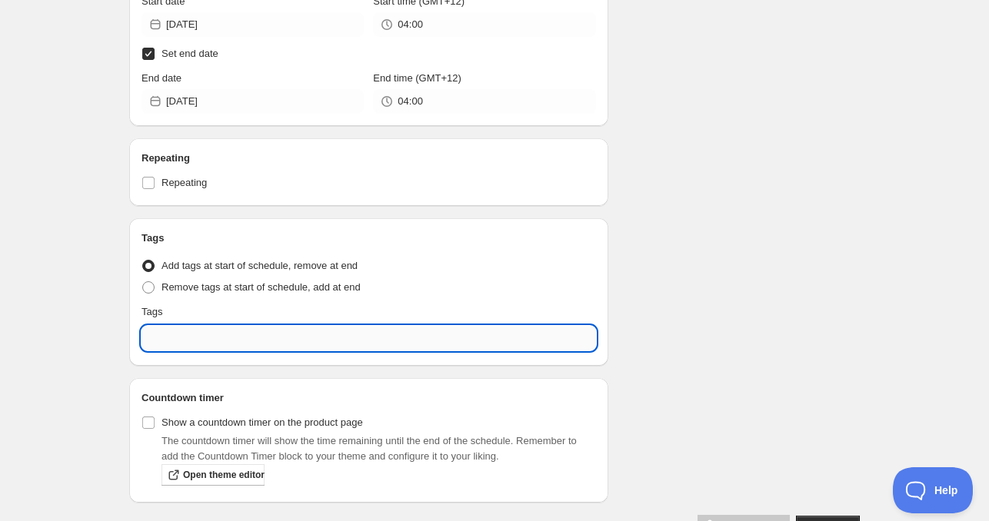
click at [208, 341] on input "text" at bounding box center [368, 338] width 454 height 25
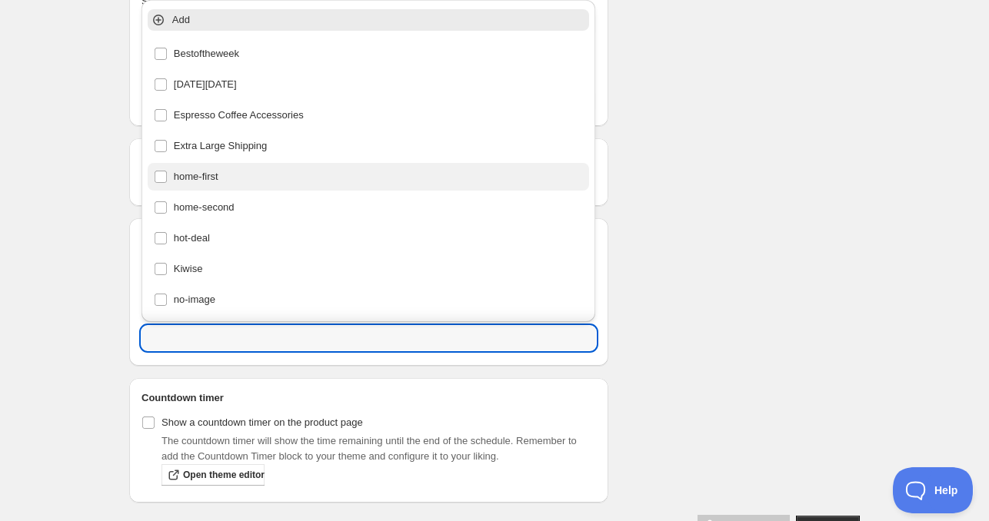
click at [225, 179] on div "home-first" at bounding box center [369, 177] width 430 height 22
type input "home-first"
checkbox input "true"
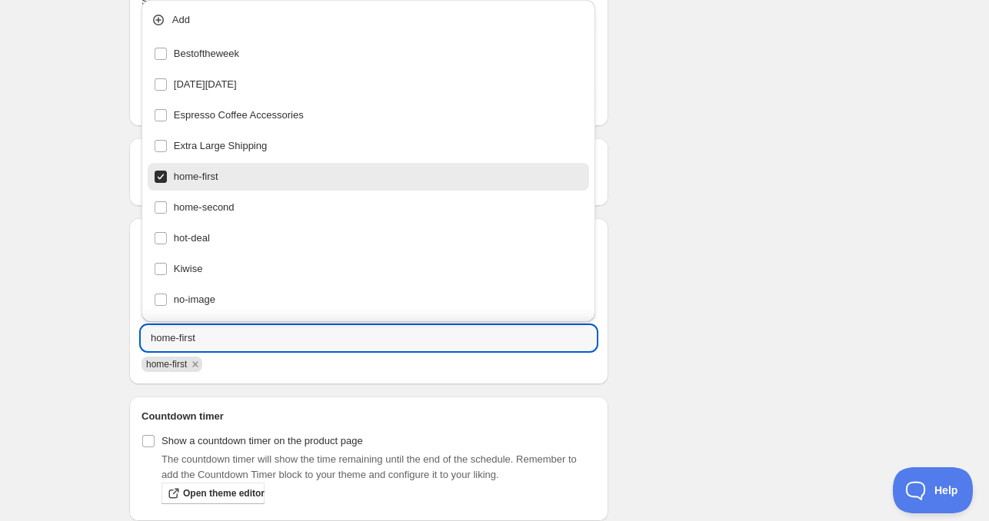
click at [700, 205] on div "Schedule name [DATE] 4am Your customers won't see this Product selection Entity…" at bounding box center [488, 71] width 743 height 972
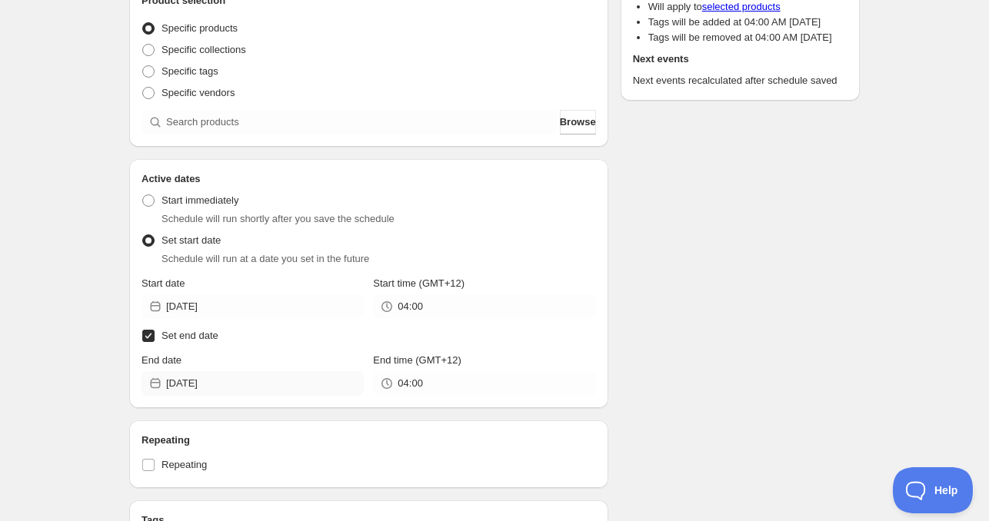
scroll to position [77, 0]
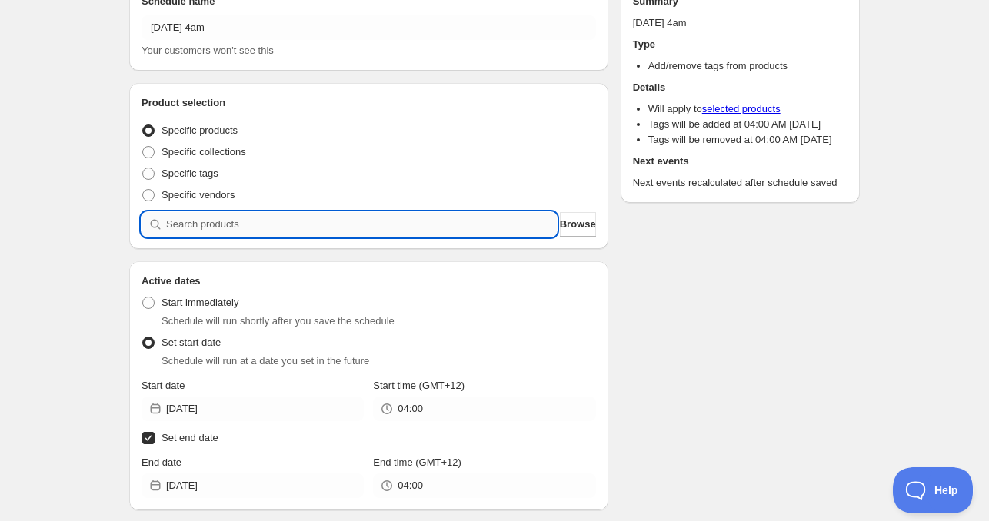
click at [247, 221] on input "search" at bounding box center [361, 224] width 391 height 25
paste input "690308X2"
type input "690308X2"
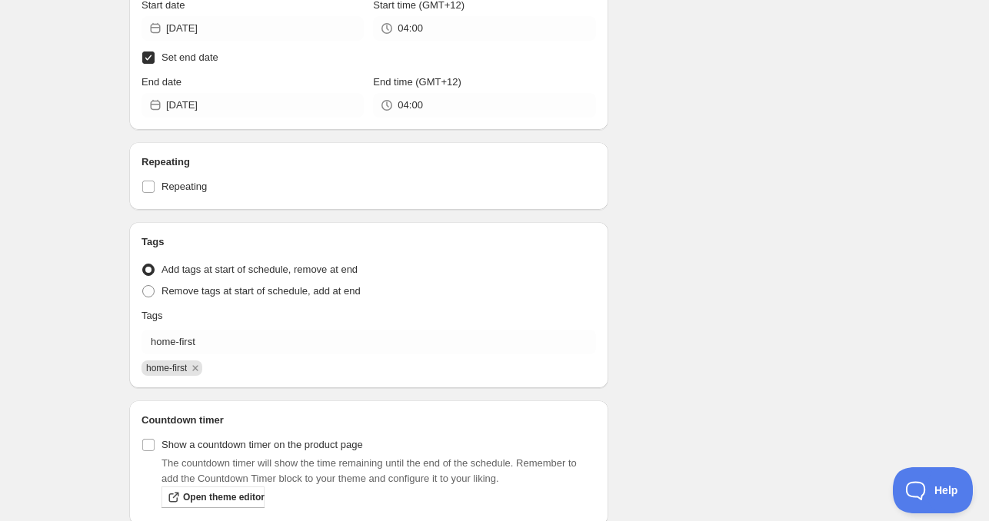
scroll to position [995, 0]
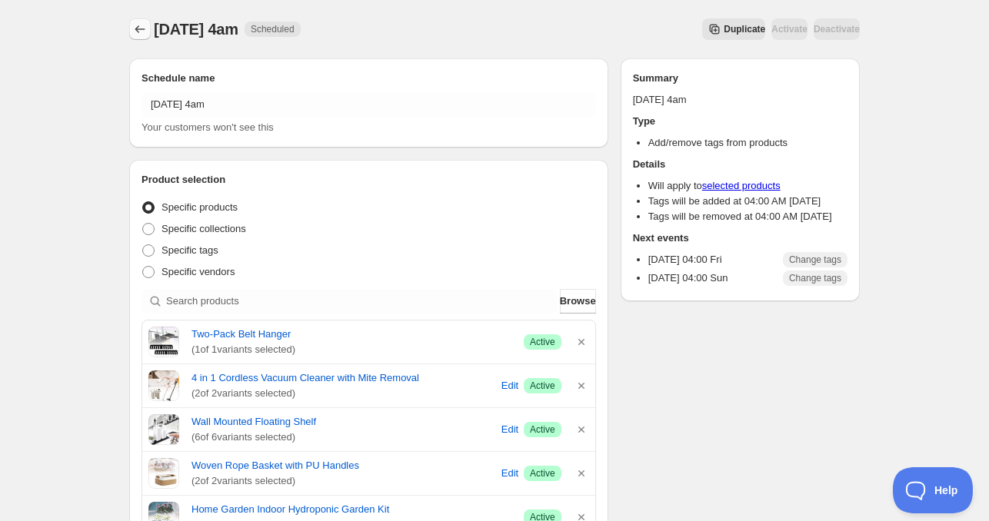
click at [141, 28] on icon "Schedules" at bounding box center [139, 29] width 15 height 15
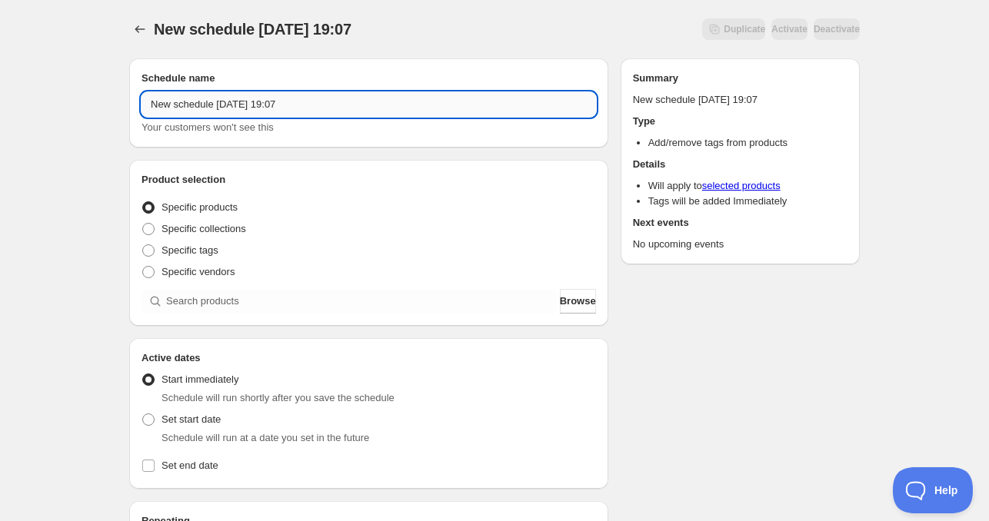
drag, startPoint x: 217, startPoint y: 110, endPoint x: 145, endPoint y: 115, distance: 72.5
click at [146, 114] on input "New schedule [DATE] 19:07" at bounding box center [368, 104] width 454 height 25
click at [194, 102] on input "[DATE] 19:07" at bounding box center [368, 104] width 454 height 25
drag, startPoint x: 224, startPoint y: 105, endPoint x: 424, endPoint y: 110, distance: 200.0
click at [421, 110] on input "[DATE] 19:07" at bounding box center [368, 104] width 454 height 25
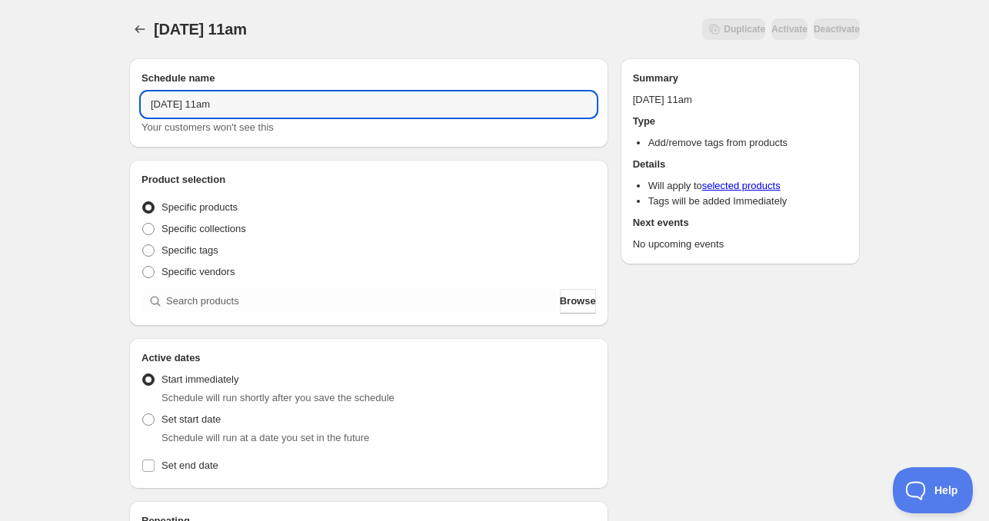
type input "[DATE] 11am"
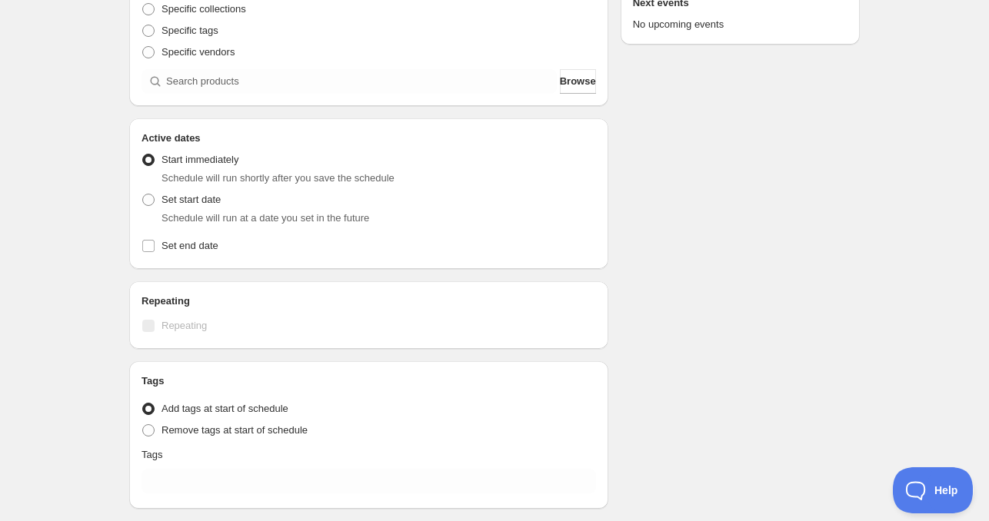
scroll to position [231, 0]
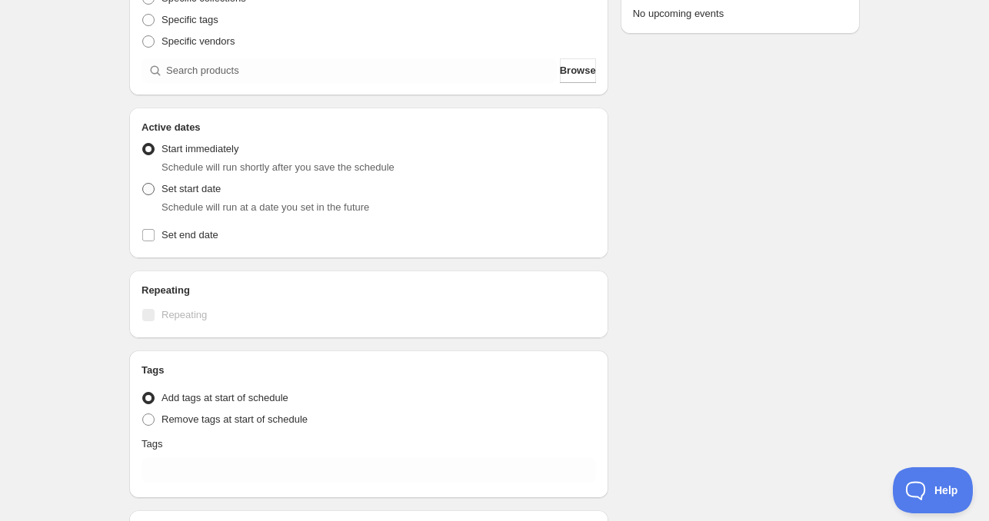
click at [183, 194] on span "Set start date" at bounding box center [190, 189] width 59 height 12
click at [143, 184] on input "Set start date" at bounding box center [142, 183] width 1 height 1
radio input "true"
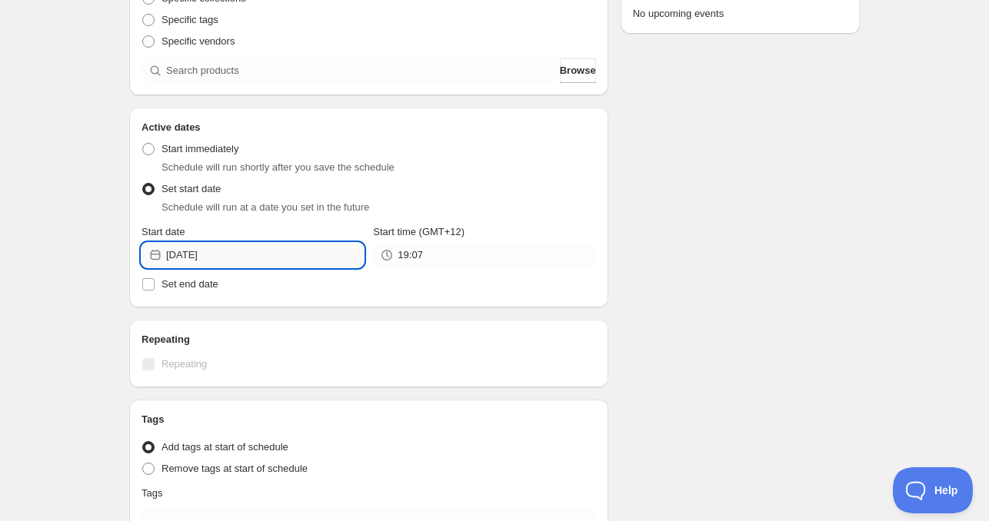
click at [260, 257] on input "[DATE]" at bounding box center [265, 255] width 198 height 25
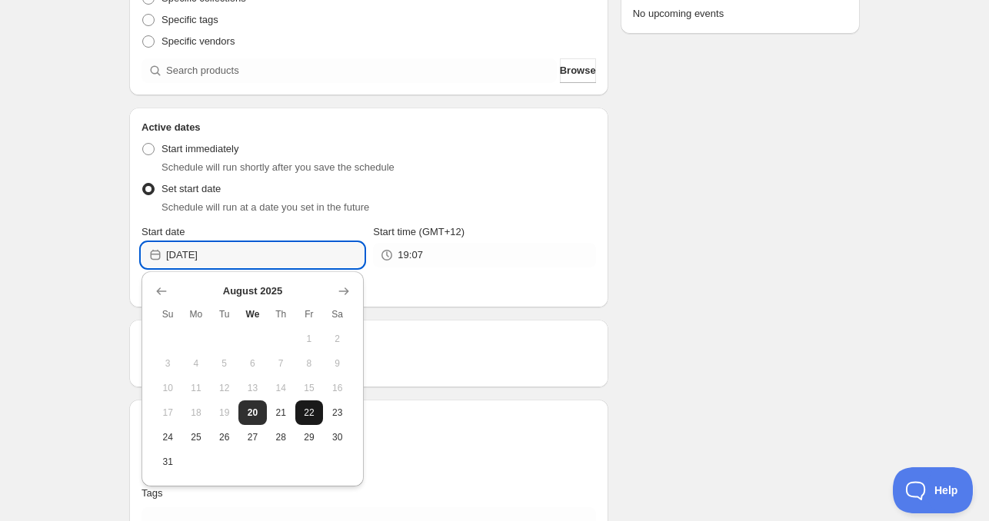
click at [303, 408] on span "22" at bounding box center [309, 413] width 16 height 12
type input "[DATE]"
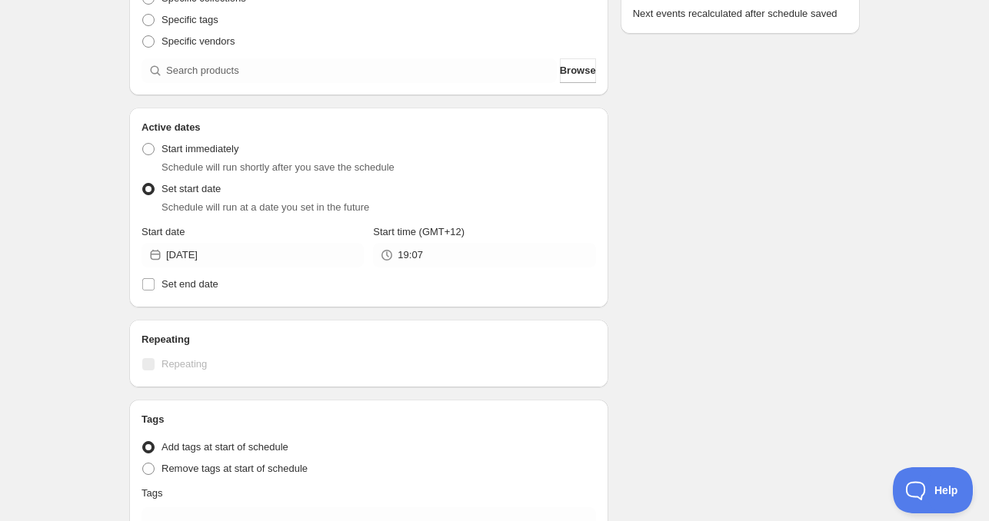
click at [405, 271] on div "Active Date Type Start immediately Schedule will run shortly after you save the…" at bounding box center [368, 215] width 454 height 160
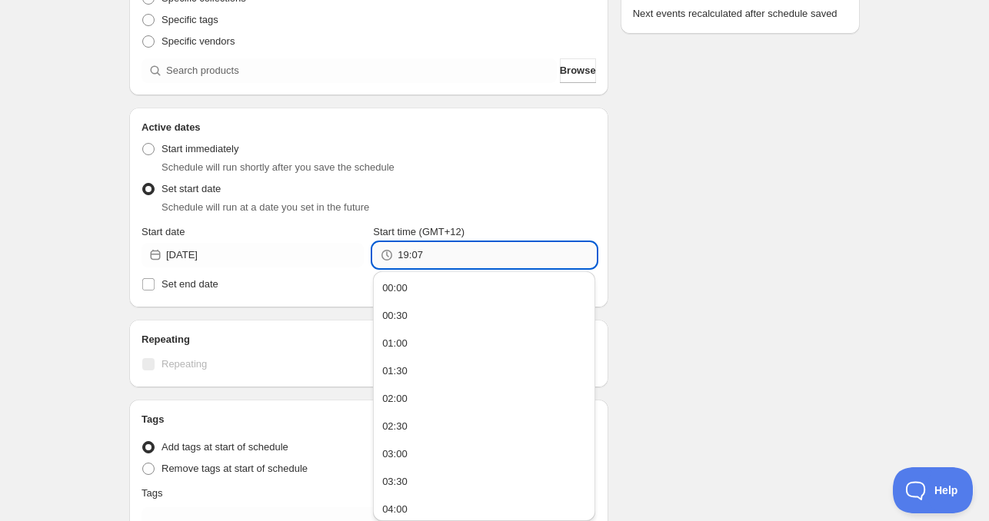
click at [430, 259] on input "19:07" at bounding box center [497, 255] width 198 height 25
type input "04:00"
click at [212, 279] on span "Set end date" at bounding box center [189, 284] width 57 height 12
click at [155, 279] on input "Set end date" at bounding box center [148, 284] width 12 height 12
checkbox input "true"
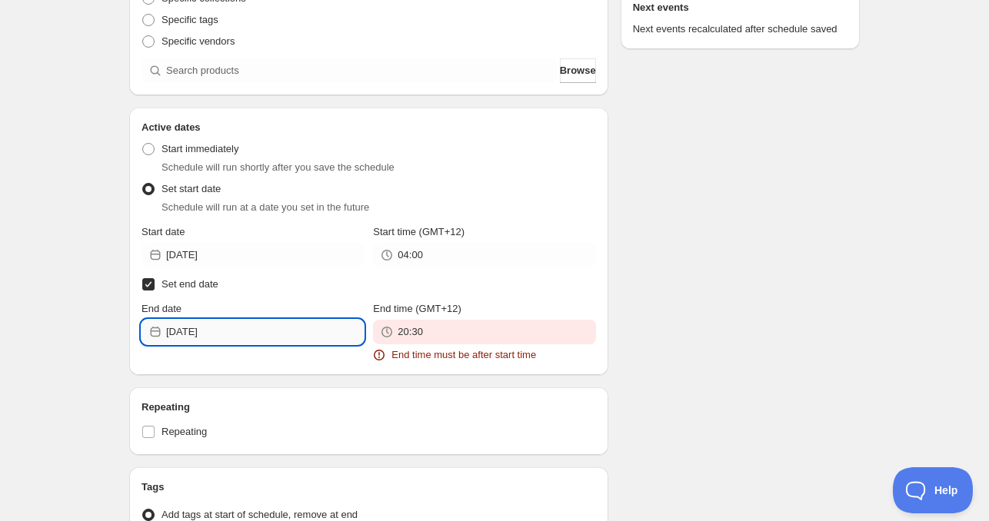
click at [248, 334] on input "[DATE]" at bounding box center [265, 332] width 198 height 25
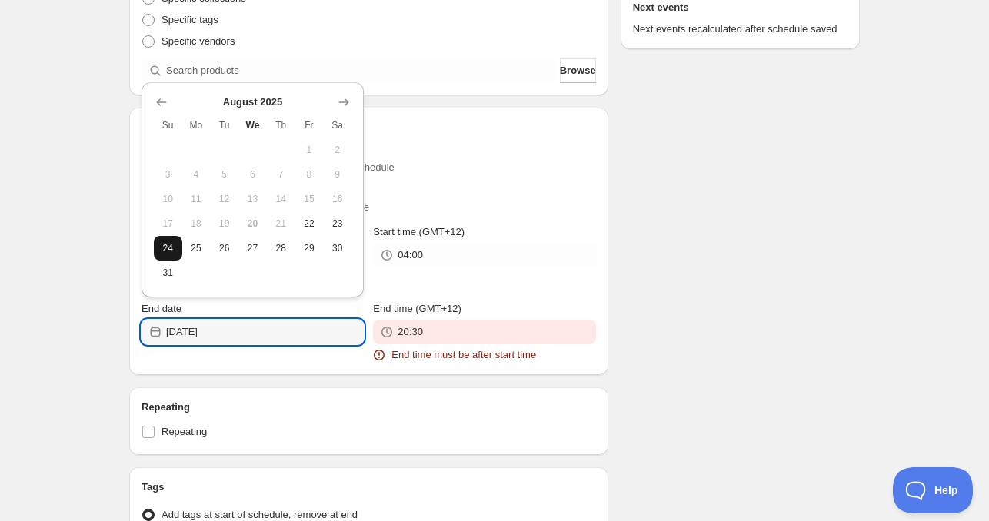
click at [166, 243] on span "24" at bounding box center [168, 248] width 16 height 12
type input "[DATE]"
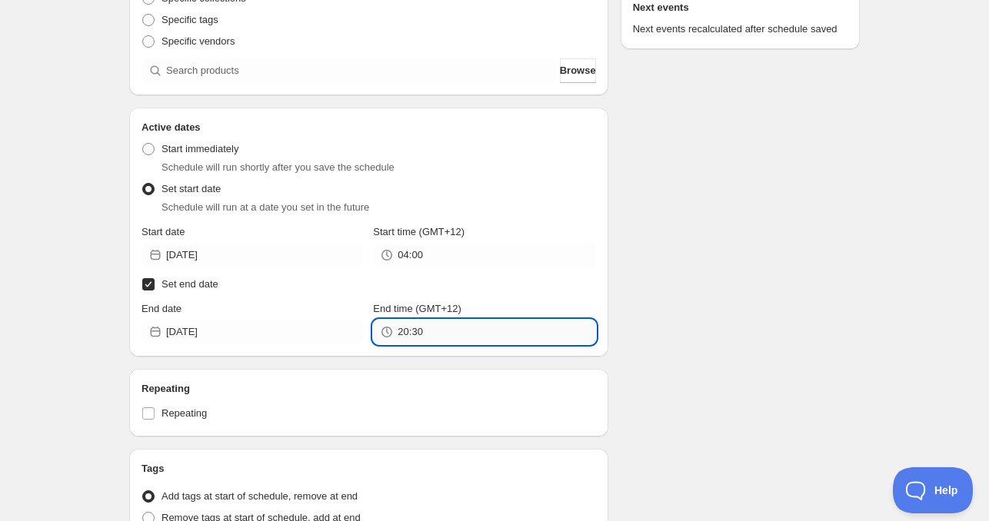
click at [447, 336] on input "20:30" at bounding box center [497, 332] width 198 height 25
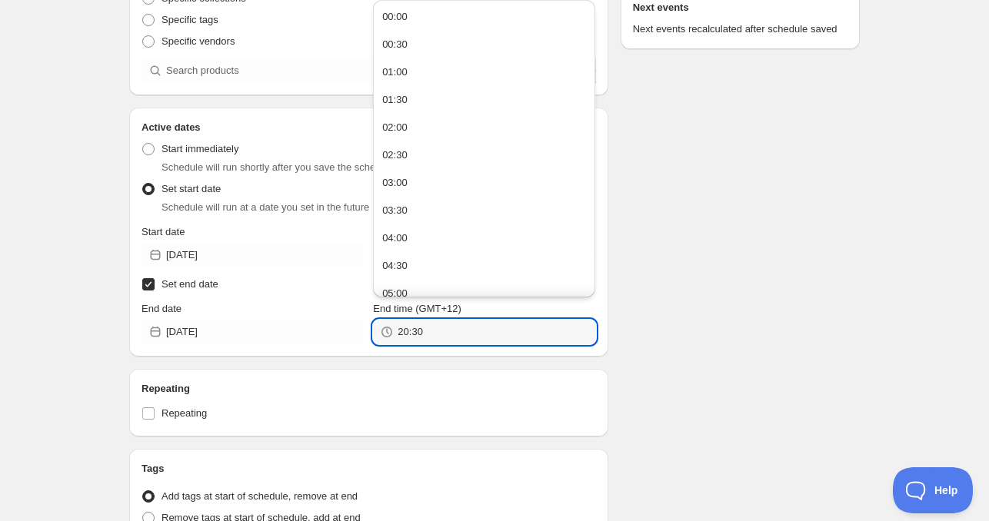
paste input "4:0"
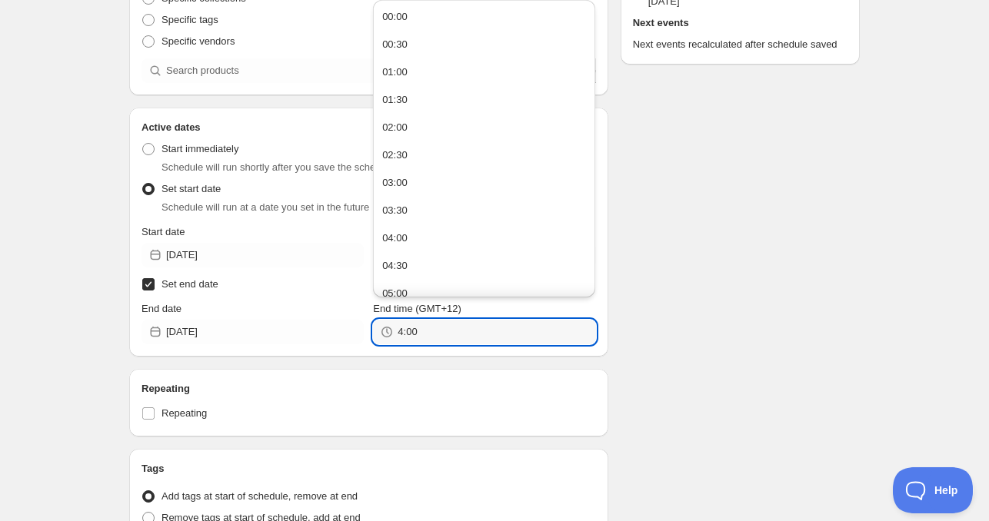
type input "04:00"
click at [438, 380] on div "Repeating Repeating" at bounding box center [368, 403] width 479 height 68
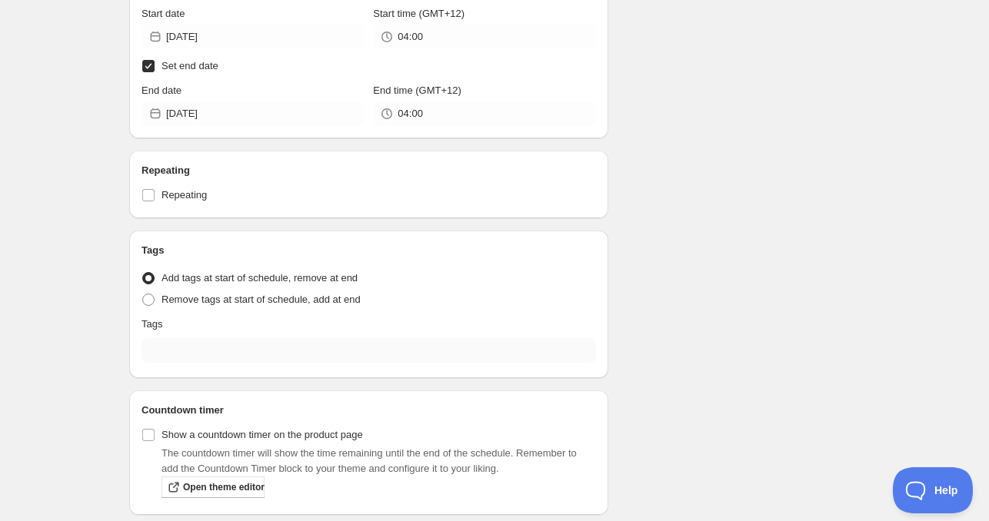
scroll to position [507, 0]
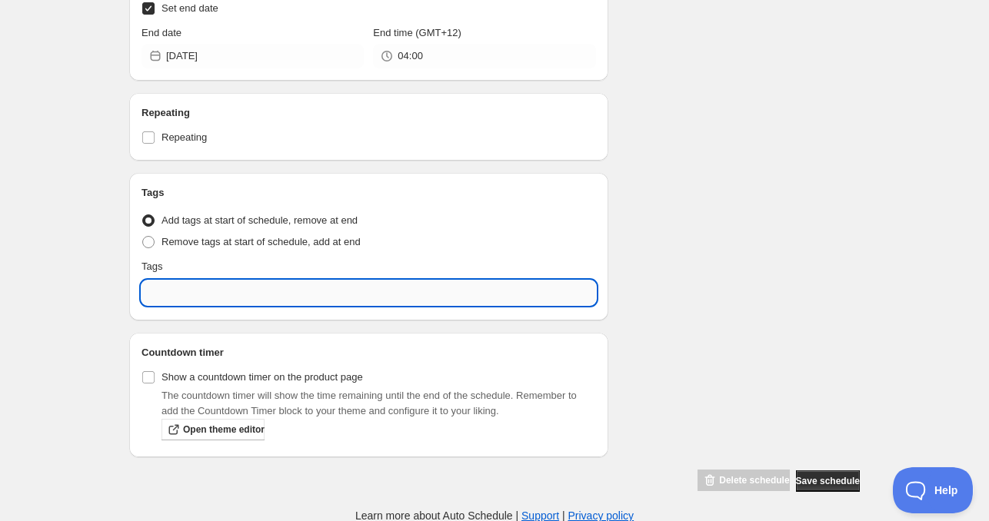
click at [251, 297] on input "text" at bounding box center [368, 293] width 454 height 25
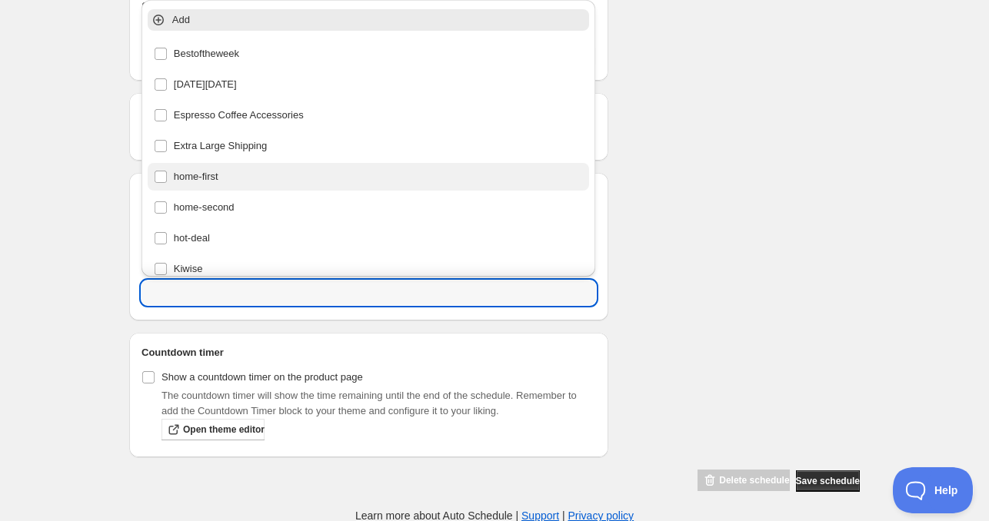
click at [230, 183] on div "home-first" at bounding box center [369, 177] width 430 height 22
type input "home-first"
checkbox input "true"
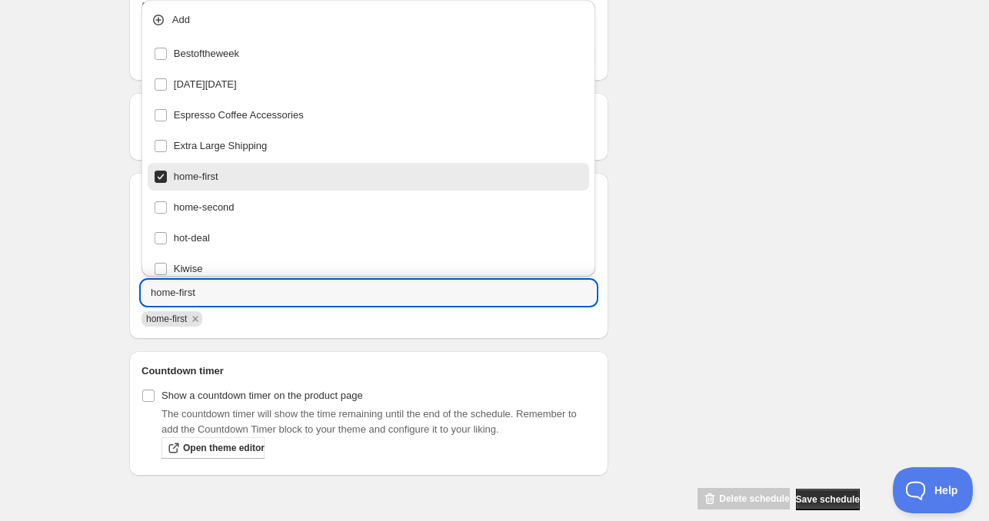
click at [230, 183] on div "home-first" at bounding box center [369, 177] width 430 height 22
checkbox input "false"
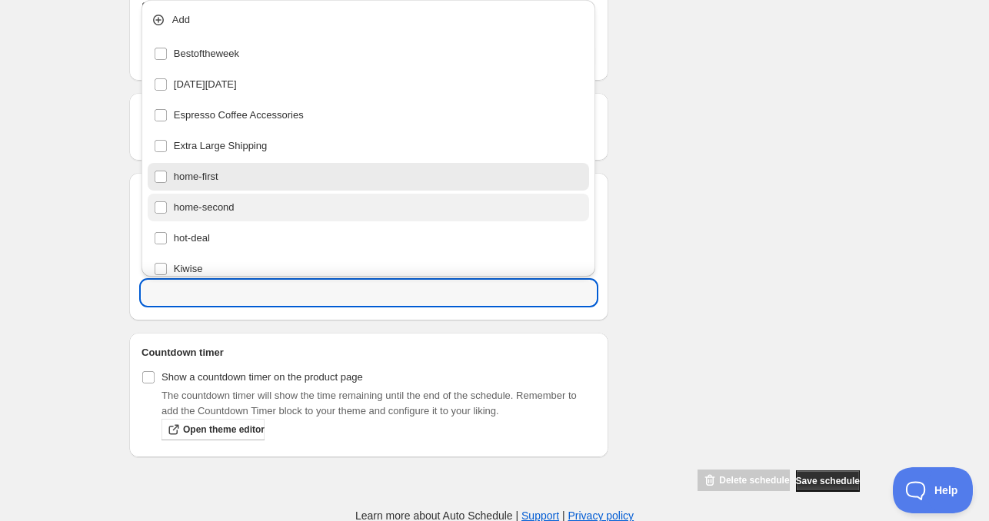
click at [234, 202] on div "home-second" at bounding box center [369, 208] width 430 height 22
type input "home-second"
checkbox input "true"
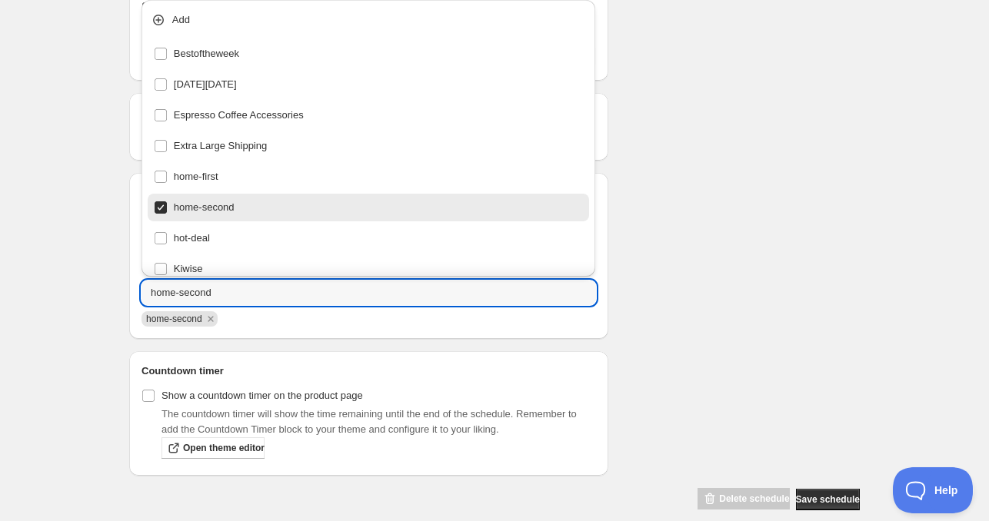
click at [740, 230] on div "Schedule name [DATE] 11am Your customers won't see this Product selection Entit…" at bounding box center [488, 25] width 743 height 972
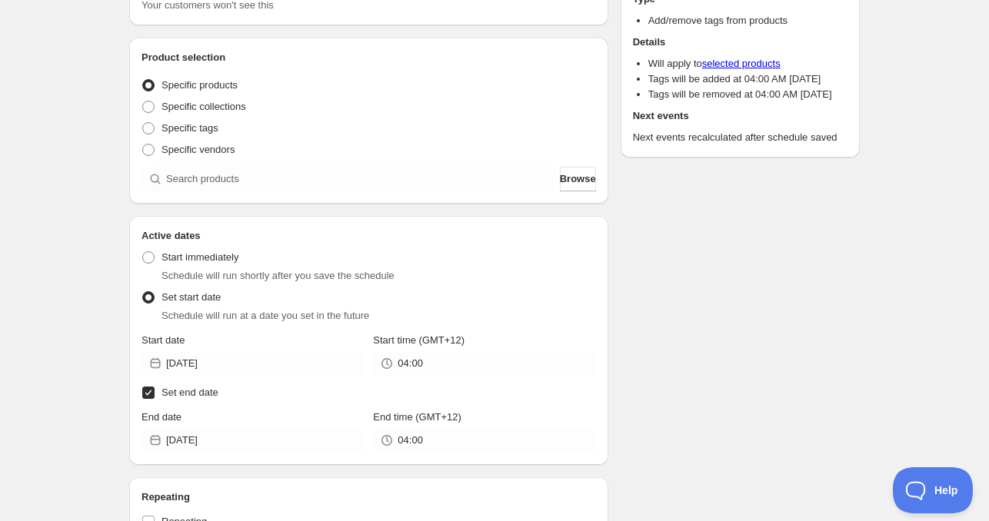
scroll to position [0, 0]
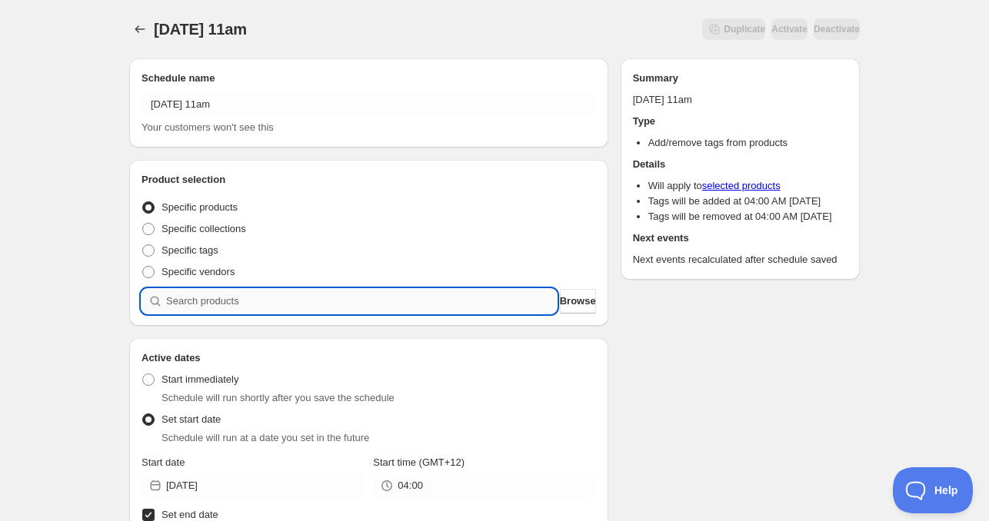
click at [192, 295] on input "search" at bounding box center [361, 301] width 391 height 25
paste input "search"
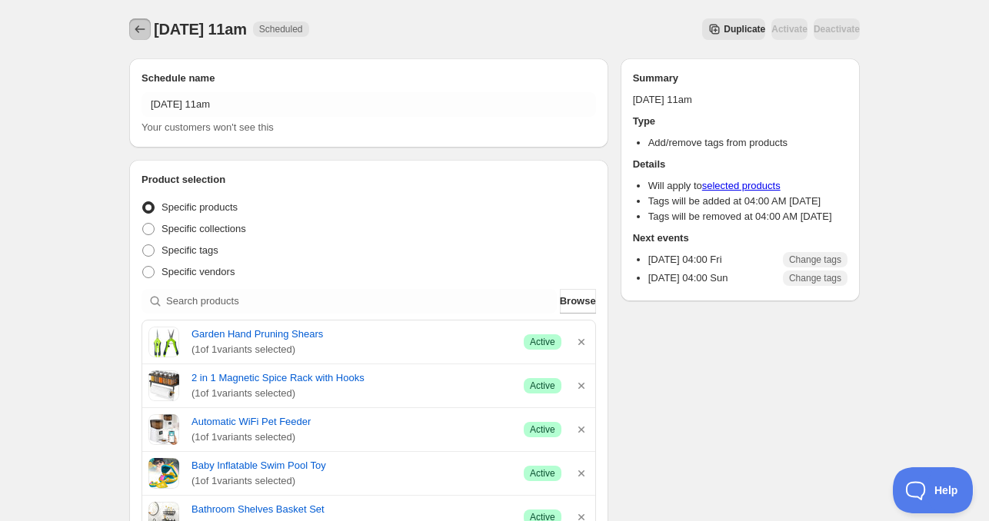
click at [138, 35] on icon "Schedules" at bounding box center [139, 29] width 15 height 15
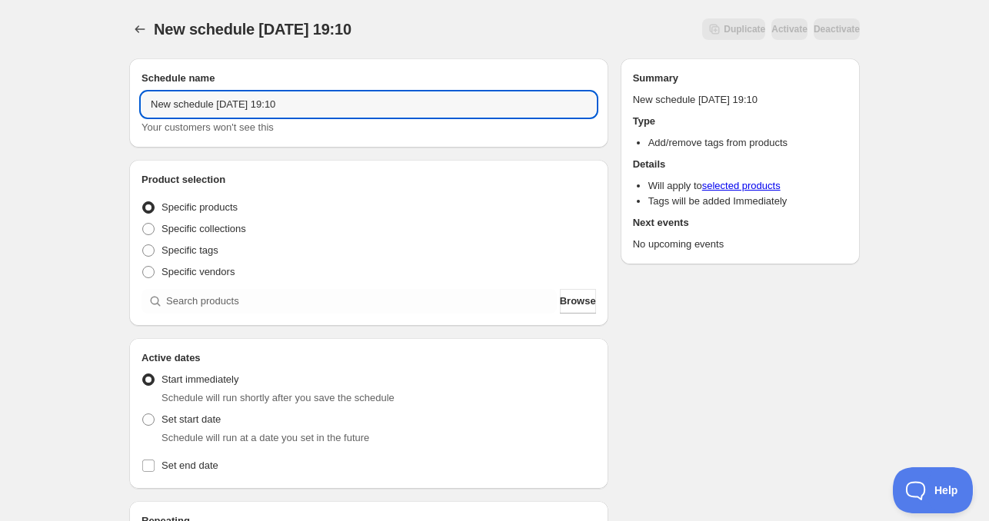
drag, startPoint x: 215, startPoint y: 105, endPoint x: 8, endPoint y: 107, distance: 206.1
click at [8, 107] on div "New schedule [DATE] 19:10. This page is ready New schedule [DATE] 19:10 Duplica…" at bounding box center [494, 466] width 989 height 932
click at [197, 109] on input "[DATE] 19:10" at bounding box center [368, 104] width 454 height 25
drag, startPoint x: 224, startPoint y: 102, endPoint x: 360, endPoint y: 112, distance: 136.5
click at [346, 111] on input "[DATE] 19:10" at bounding box center [368, 104] width 454 height 25
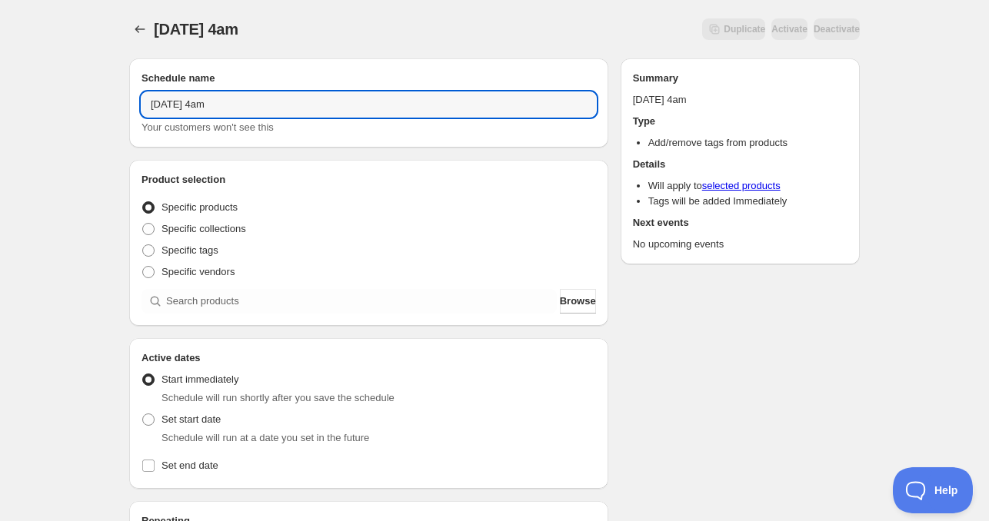
type input "[DATE] 4am"
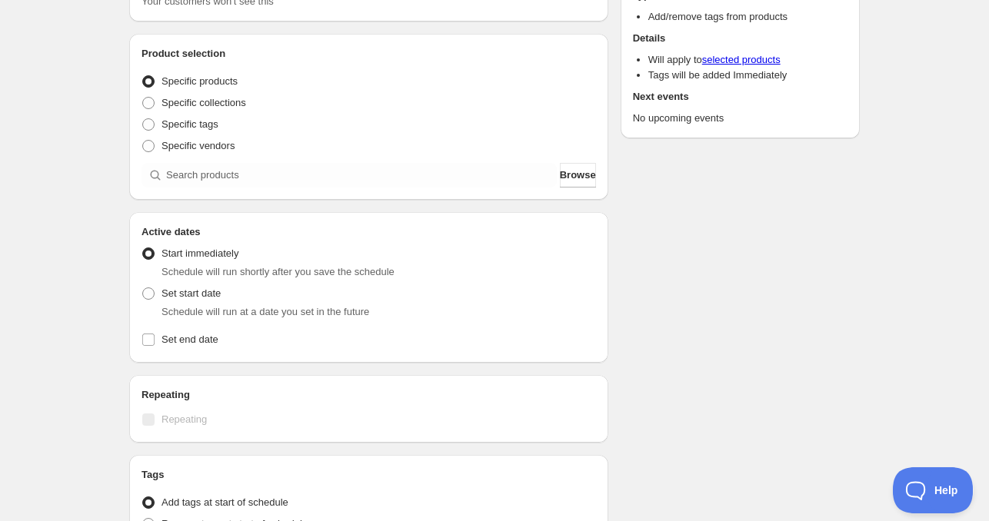
scroll to position [154, 0]
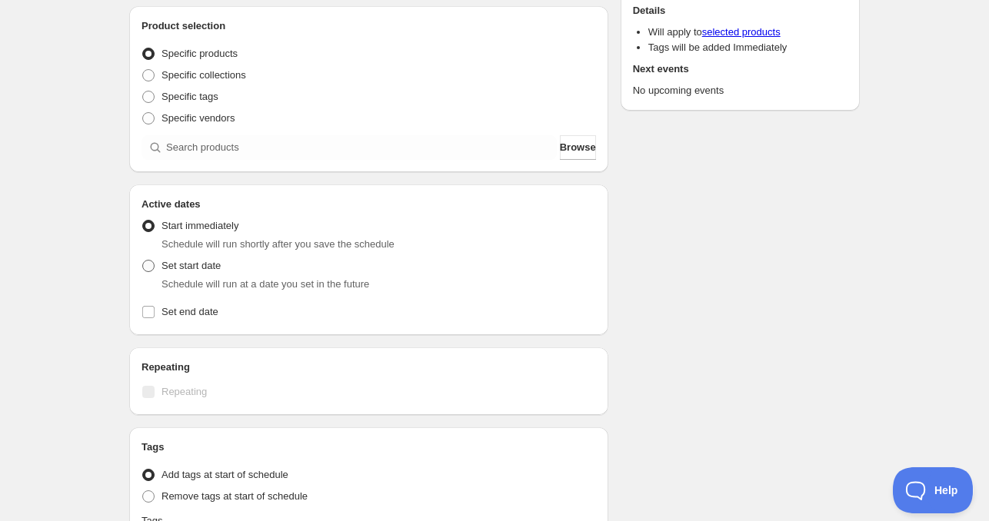
click at [211, 267] on span "Set start date" at bounding box center [190, 266] width 59 height 12
click at [143, 261] on input "Set start date" at bounding box center [142, 260] width 1 height 1
radio input "true"
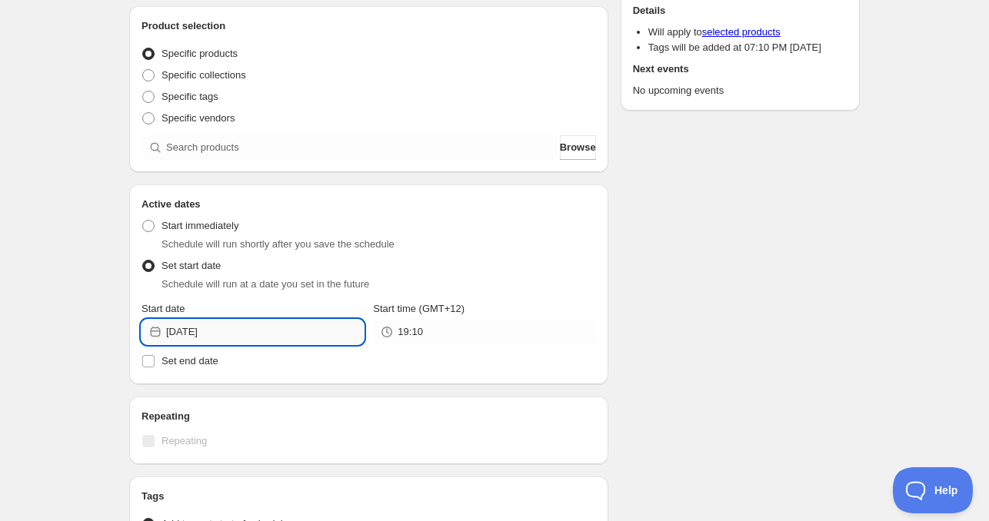
click at [268, 339] on input "[DATE]" at bounding box center [265, 332] width 198 height 25
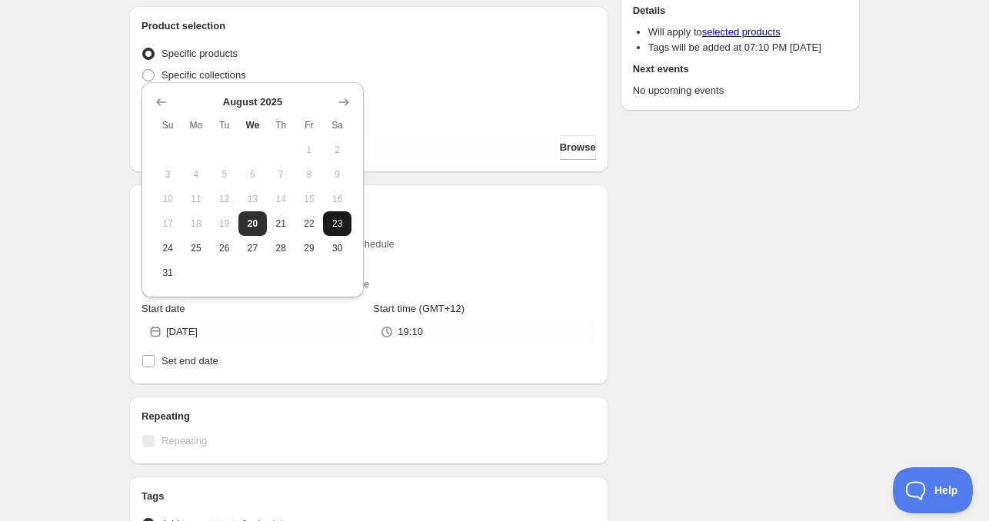
click at [331, 228] on span "23" at bounding box center [337, 224] width 16 height 12
type input "[DATE]"
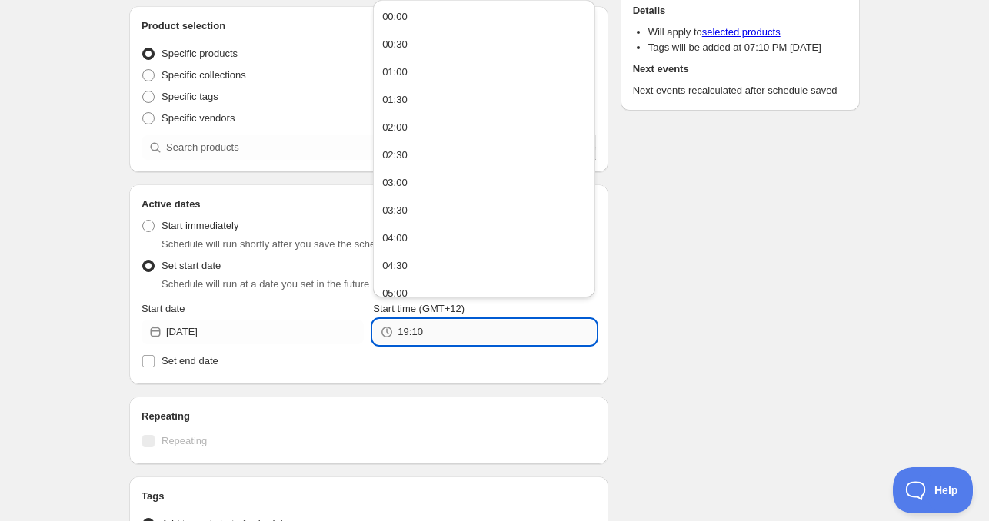
click at [453, 338] on input "19:10" at bounding box center [497, 332] width 198 height 25
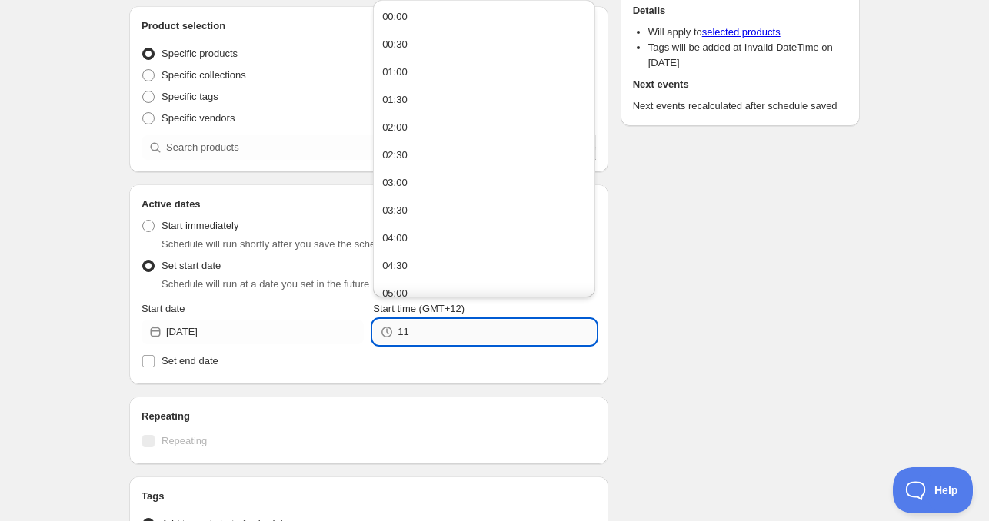
type input "1"
click at [451, 334] on input "4:0" at bounding box center [497, 332] width 198 height 25
type input "04:00"
click at [177, 362] on span "Set end date" at bounding box center [189, 361] width 57 height 12
click at [155, 362] on input "Set end date" at bounding box center [148, 361] width 12 height 12
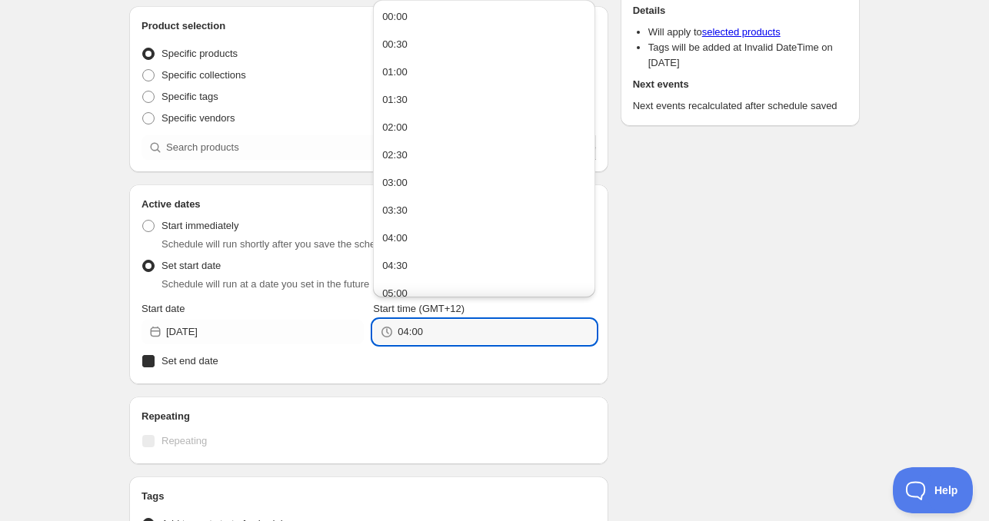
checkbox input "true"
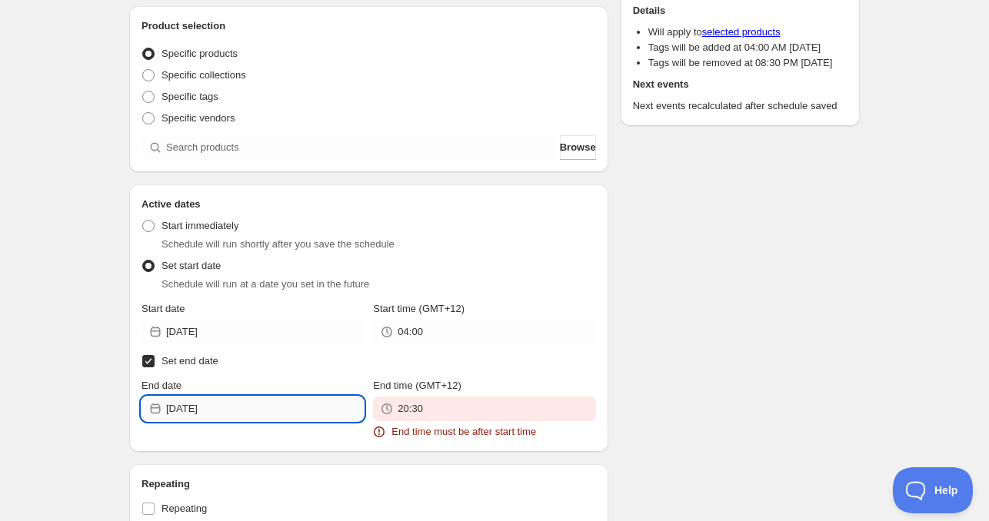
click at [238, 407] on input "[DATE]" at bounding box center [265, 409] width 198 height 25
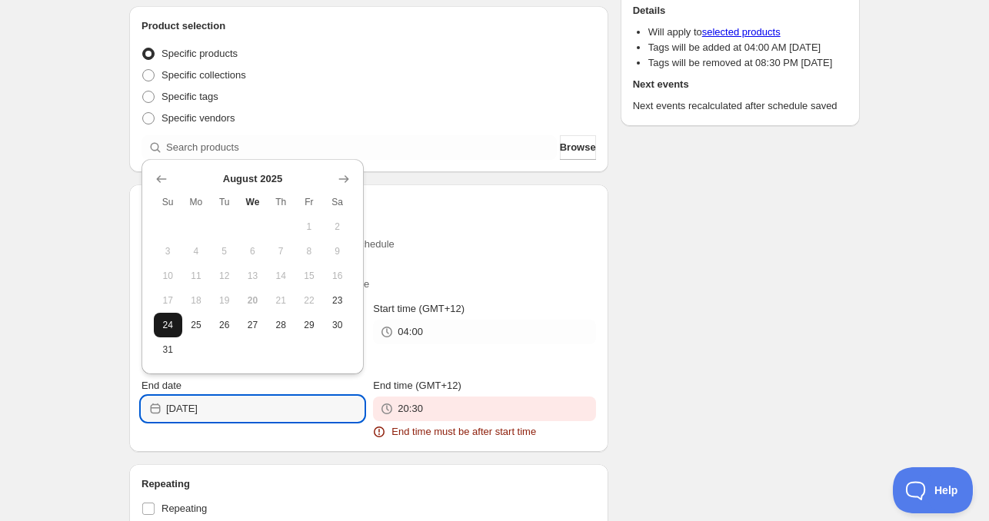
click at [158, 328] on button "24" at bounding box center [168, 325] width 28 height 25
type input "[DATE]"
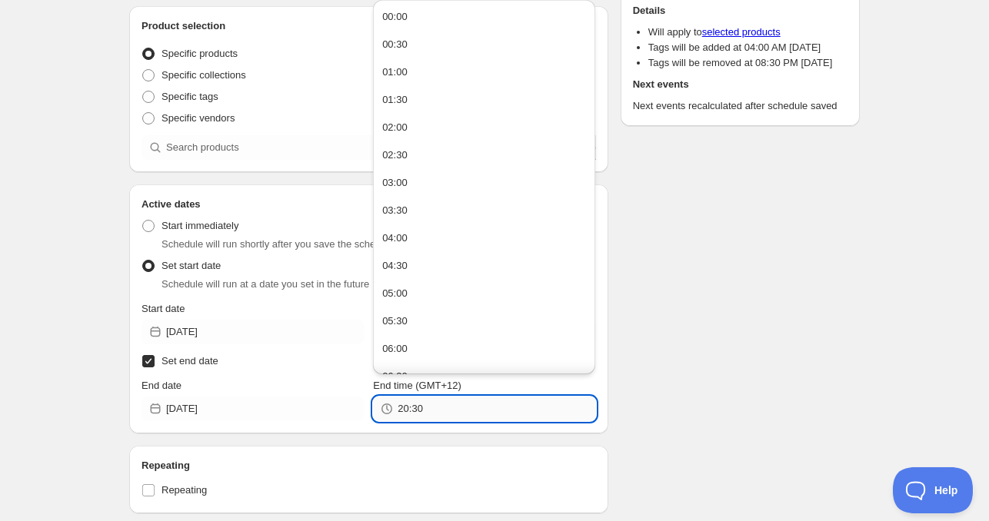
click at [437, 414] on input "20:30" at bounding box center [497, 409] width 198 height 25
paste input "4:0"
type input "04:00"
click at [431, 450] on div "Repeating Repeating" at bounding box center [368, 480] width 479 height 68
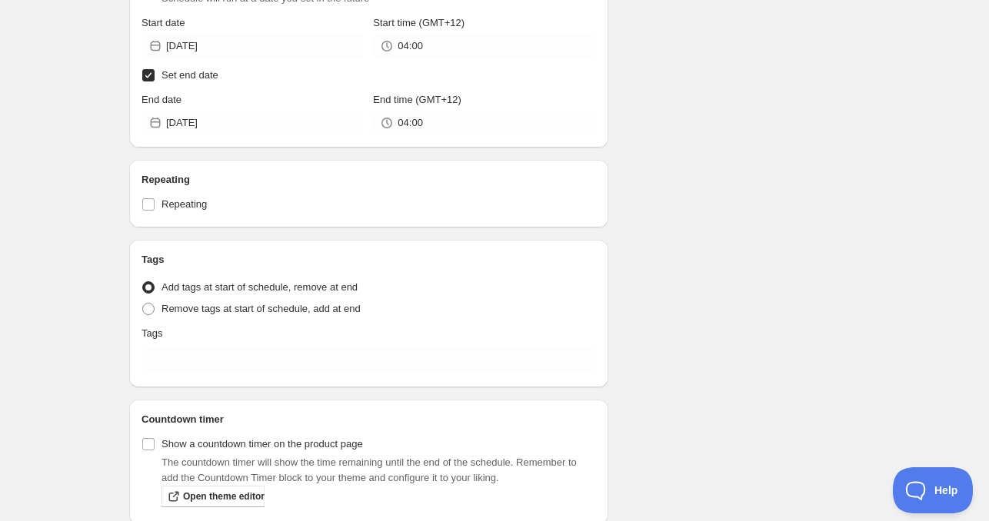
scroll to position [507, 0]
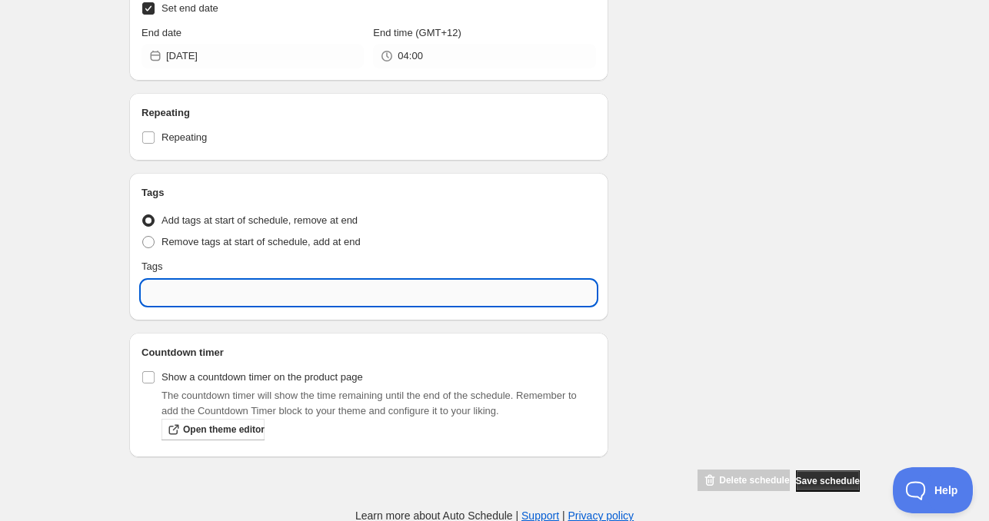
click at [215, 287] on input "text" at bounding box center [368, 293] width 454 height 25
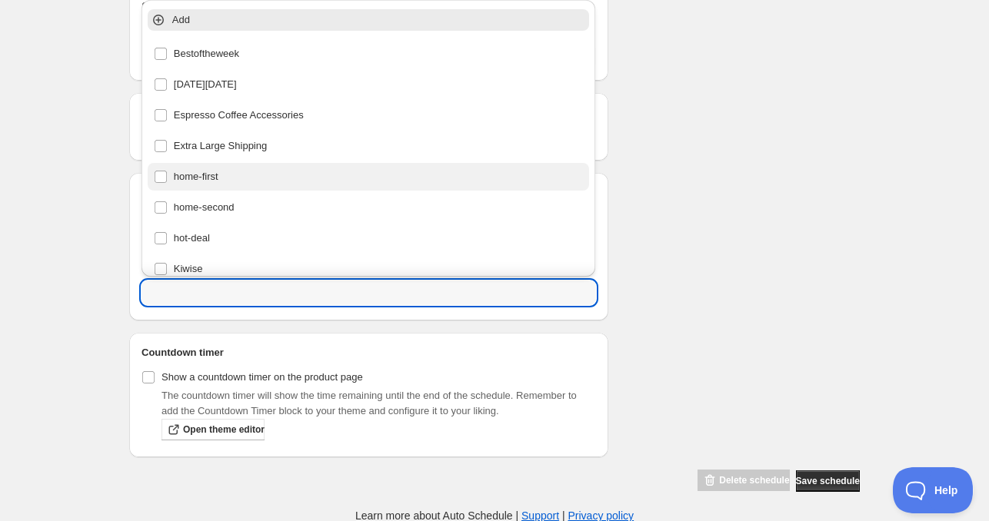
click at [238, 171] on div "home-first" at bounding box center [369, 177] width 430 height 22
type input "home-first"
checkbox input "true"
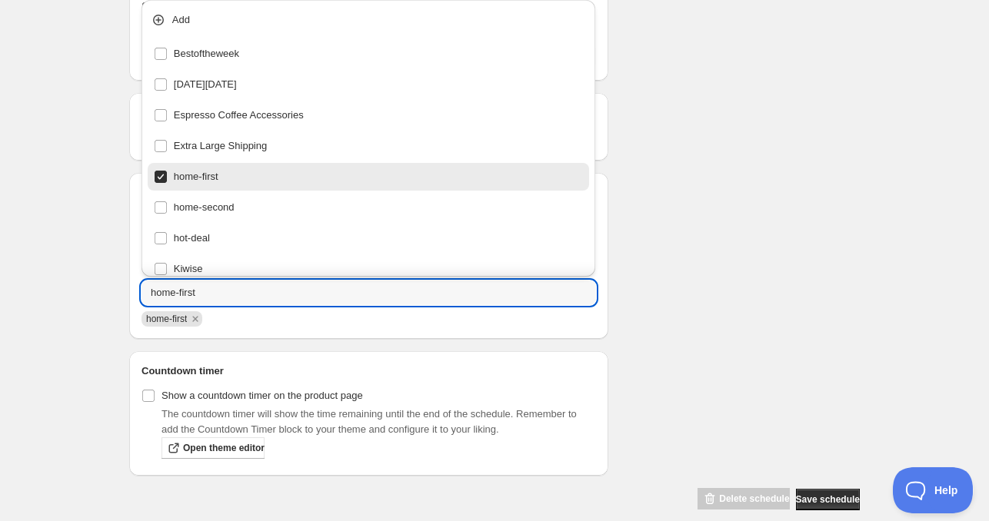
click at [723, 201] on div "Schedule name [DATE] 4am Your customers won't see this Product selection Entity…" at bounding box center [488, 25] width 743 height 972
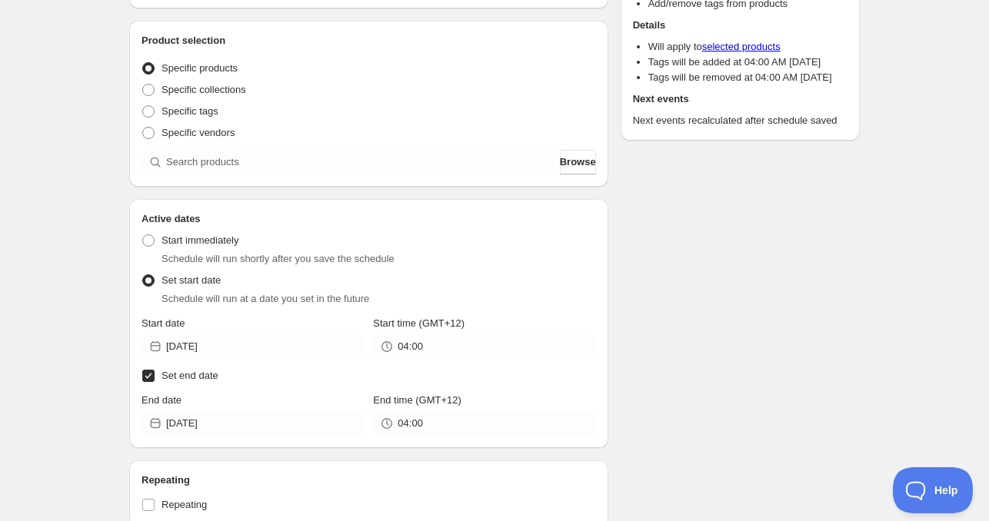
scroll to position [122, 0]
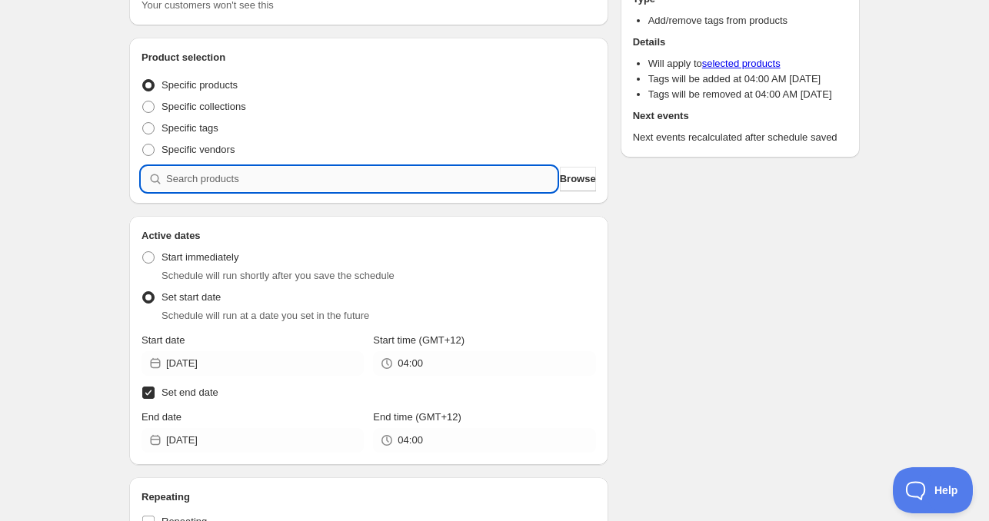
click at [262, 178] on input "search" at bounding box center [361, 179] width 391 height 25
paste input "search"
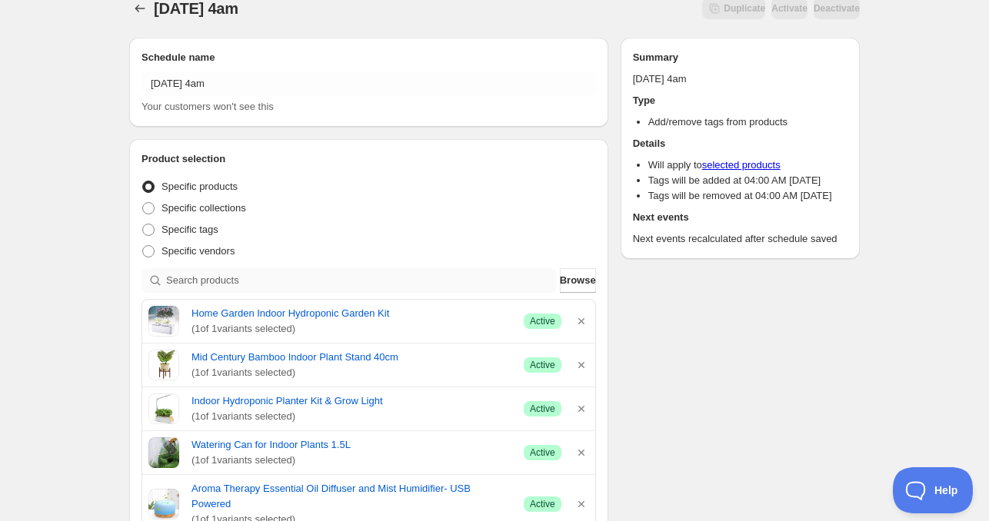
scroll to position [0, 0]
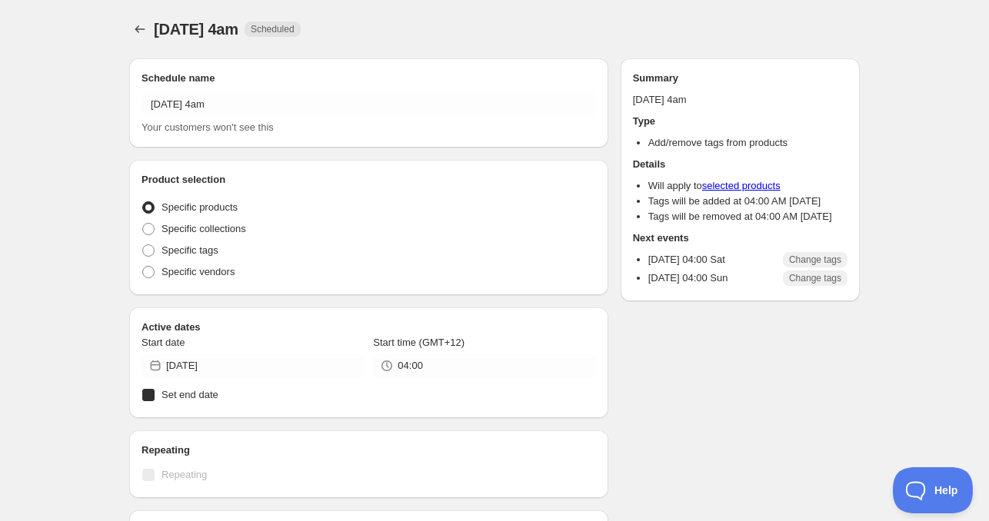
radio input "true"
checkbox input "true"
radio input "true"
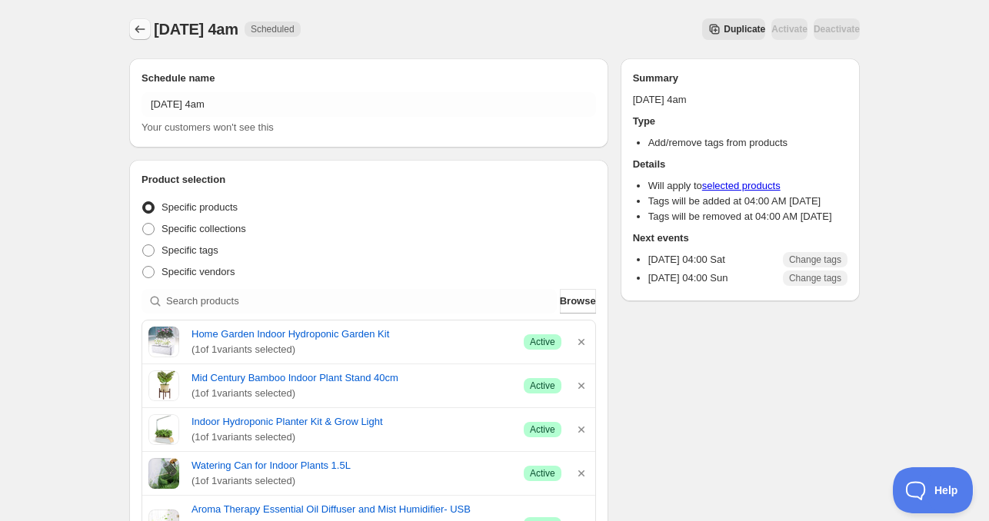
click at [136, 25] on icon "Schedules" at bounding box center [139, 29] width 15 height 15
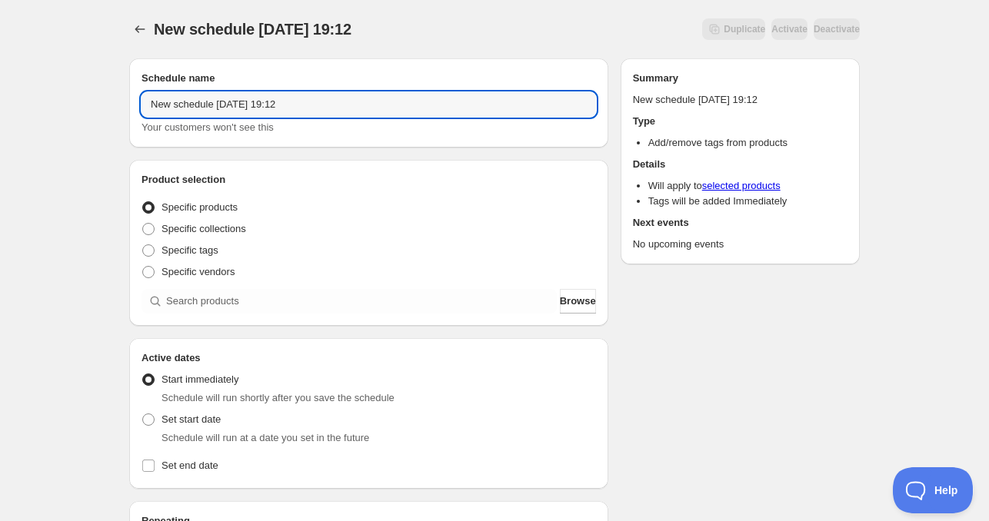
drag, startPoint x: 216, startPoint y: 105, endPoint x: -12, endPoint y: 105, distance: 228.4
click at [0, 105] on html "New schedule [DATE] 19:12. This page is ready New schedule [DATE] 19:12 Duplica…" at bounding box center [494, 260] width 989 height 521
click at [205, 105] on input "[DATE] 19:12" at bounding box center [368, 104] width 454 height 25
click at [200, 105] on input "[DATE] 19:12" at bounding box center [368, 104] width 454 height 25
drag, startPoint x: 222, startPoint y: 107, endPoint x: 299, endPoint y: 102, distance: 77.1
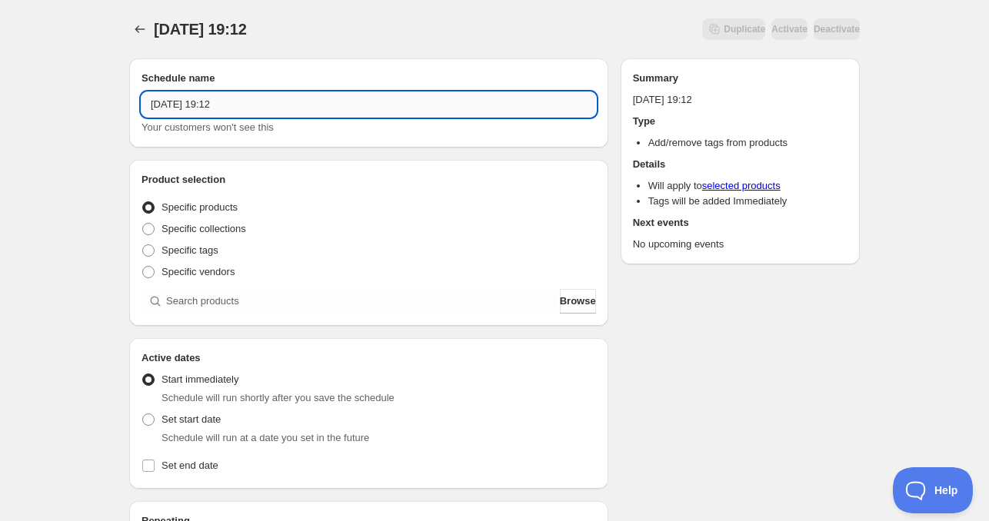
click at [298, 102] on input "[DATE] 19:12" at bounding box center [368, 104] width 454 height 25
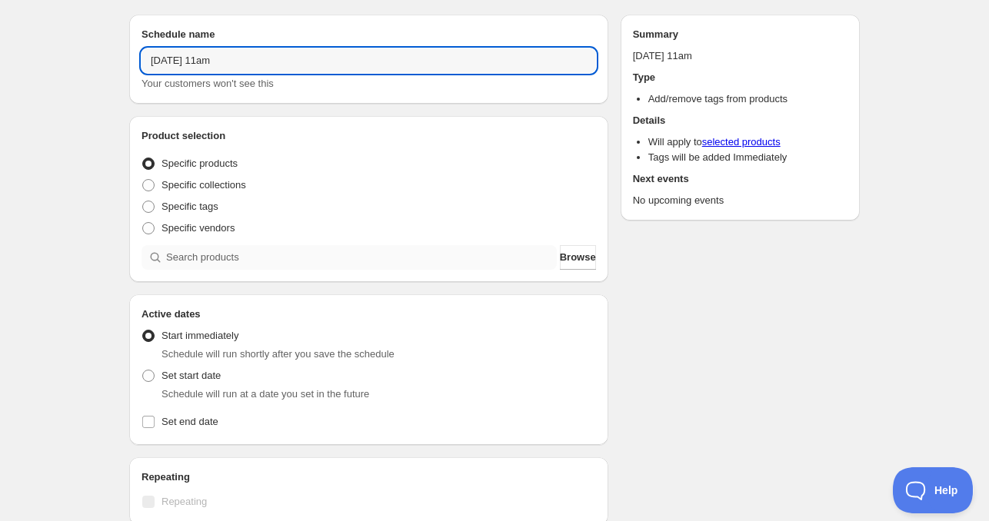
scroll to position [154, 0]
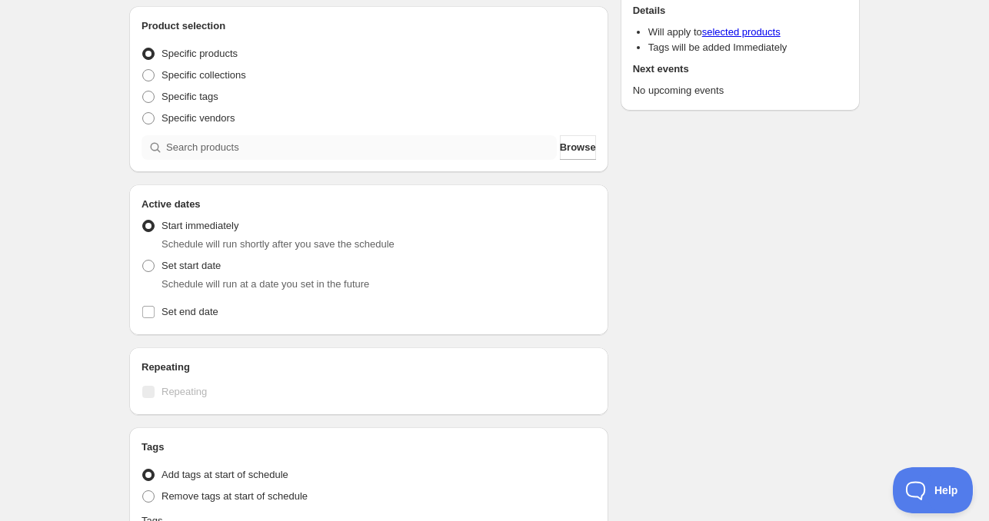
type input "[DATE] 11am"
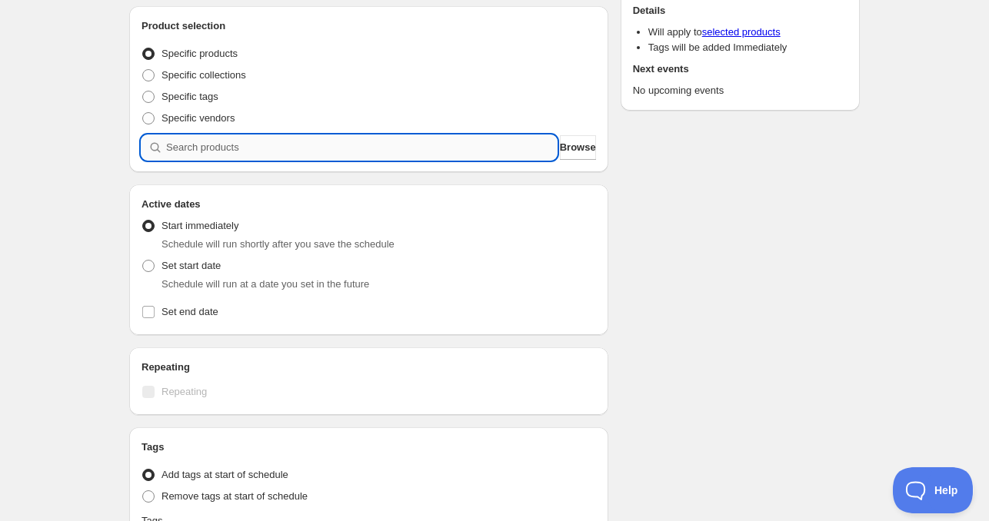
click at [221, 155] on input "search" at bounding box center [361, 147] width 391 height 25
click at [163, 266] on span "Set start date" at bounding box center [190, 266] width 59 height 12
click at [143, 261] on input "Set start date" at bounding box center [142, 260] width 1 height 1
radio input "true"
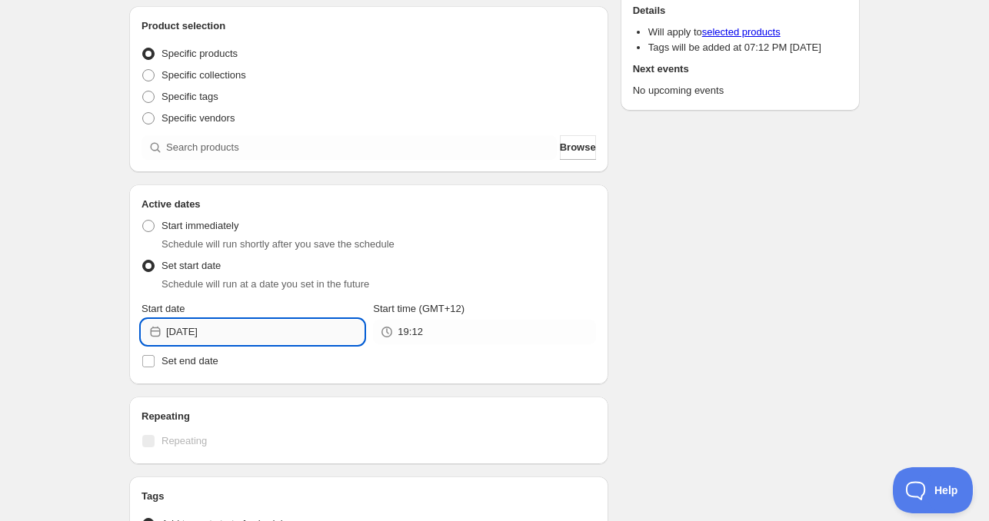
click at [243, 333] on input "[DATE]" at bounding box center [265, 332] width 198 height 25
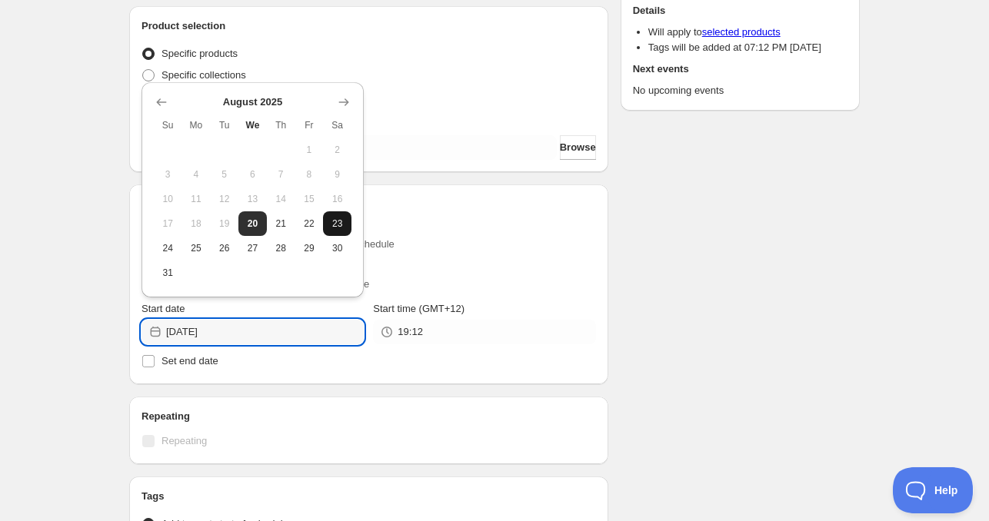
click at [332, 224] on span "23" at bounding box center [337, 224] width 16 height 12
type input "[DATE]"
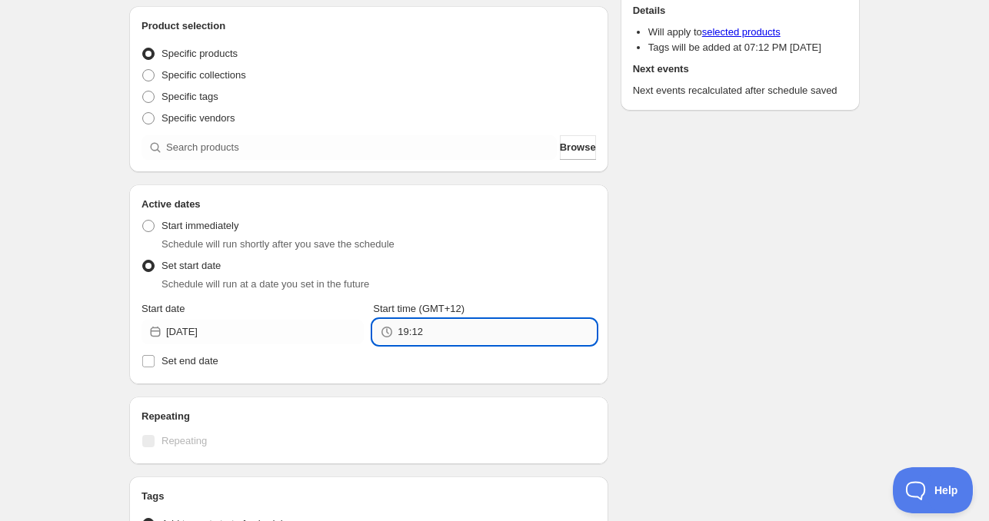
click at [421, 341] on input "19:12" at bounding box center [497, 332] width 198 height 25
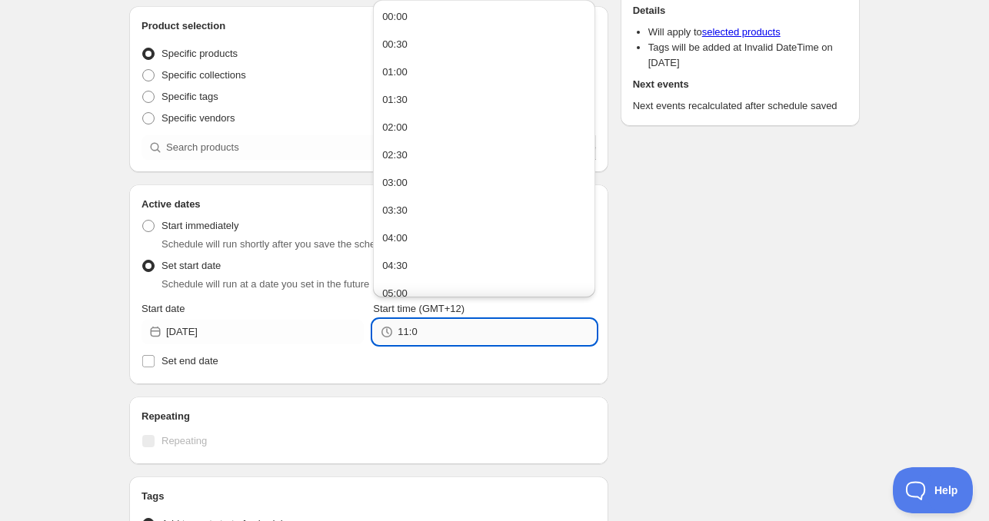
click at [443, 331] on input "11:0" at bounding box center [497, 332] width 198 height 25
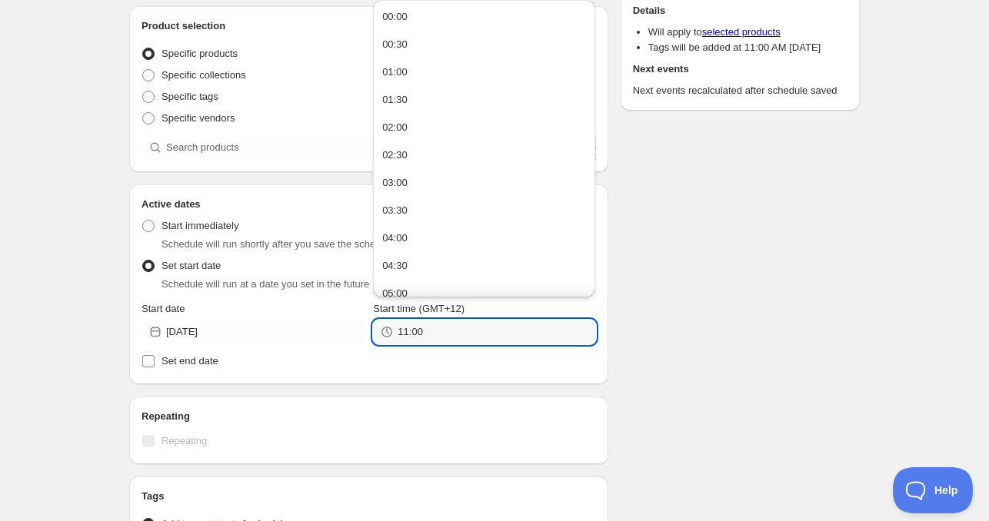
type input "11:00"
click at [168, 365] on span "Set end date" at bounding box center [189, 361] width 57 height 12
click at [155, 365] on input "Set end date" at bounding box center [148, 361] width 12 height 12
checkbox input "true"
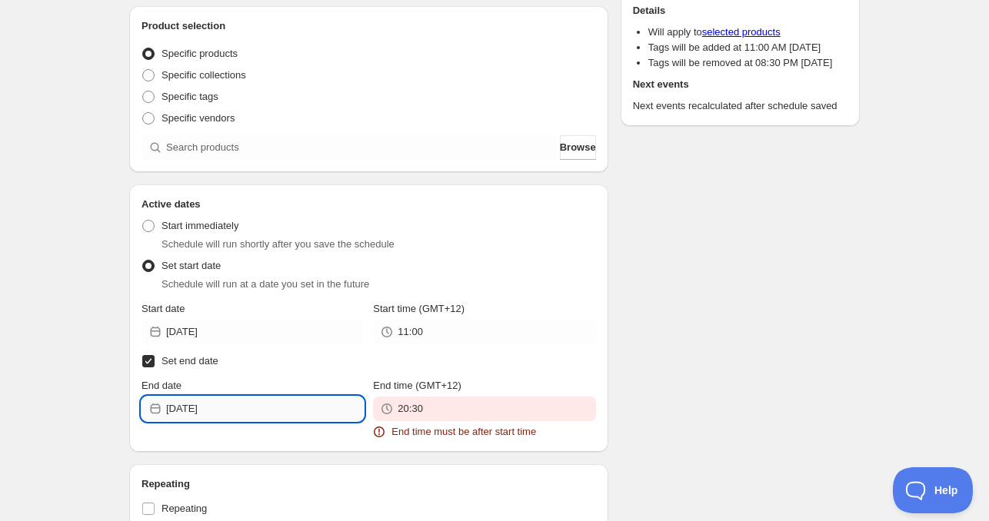
click at [234, 418] on input "[DATE]" at bounding box center [265, 409] width 198 height 25
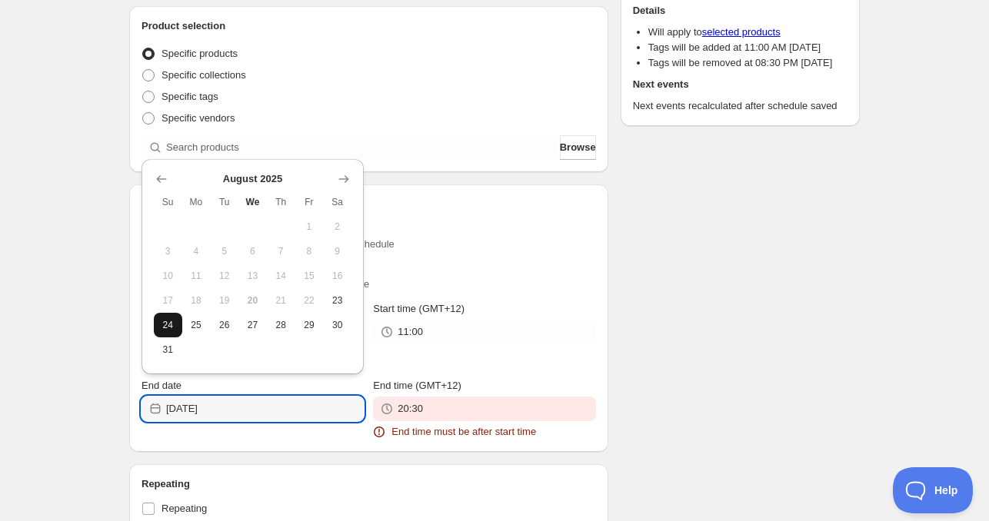
click at [156, 319] on button "24" at bounding box center [168, 325] width 28 height 25
type input "[DATE]"
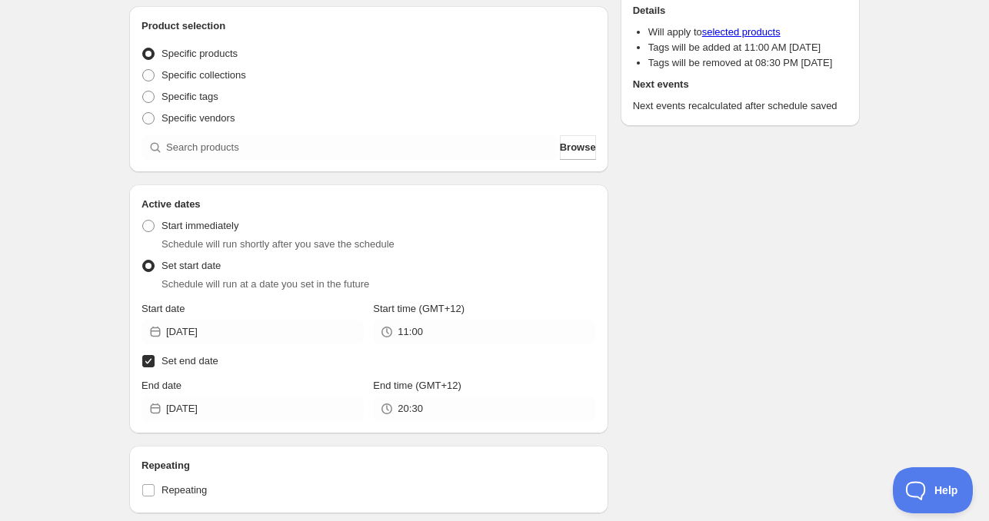
click at [456, 424] on div "Active dates Active Date Type Start immediately Schedule will run shortly after…" at bounding box center [368, 309] width 479 height 249
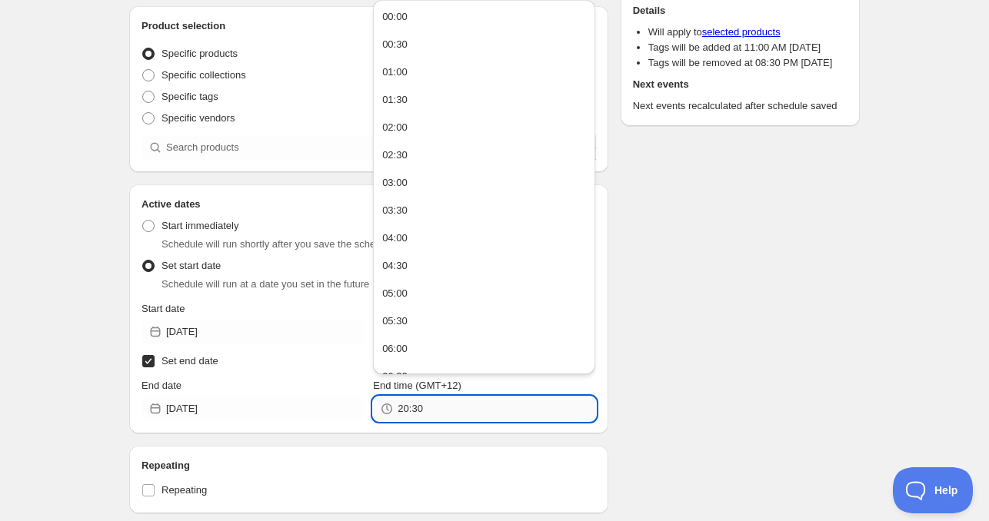
click at [452, 418] on input "20:30" at bounding box center [497, 409] width 198 height 25
paste input "11:0"
type input "11:00"
click at [681, 362] on div "Schedule name [DATE] 11am Your customers won't see this Product selection Entit…" at bounding box center [488, 369] width 743 height 954
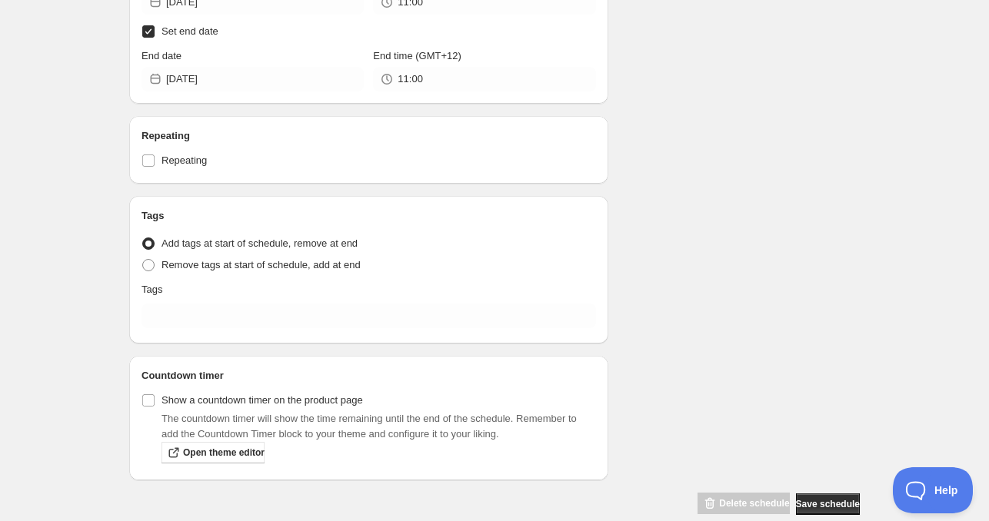
scroll to position [507, 0]
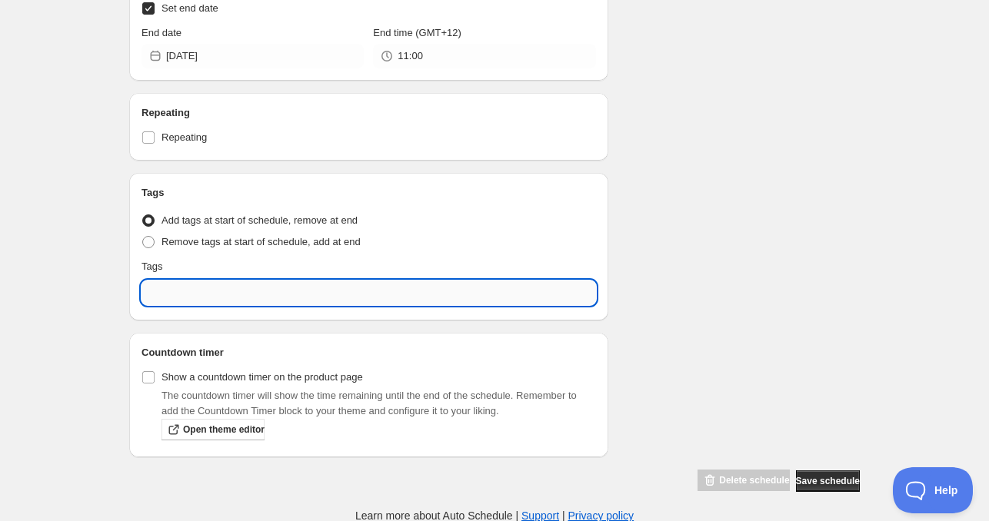
click at [215, 295] on input "text" at bounding box center [368, 293] width 454 height 25
click at [171, 288] on input "text" at bounding box center [368, 293] width 454 height 25
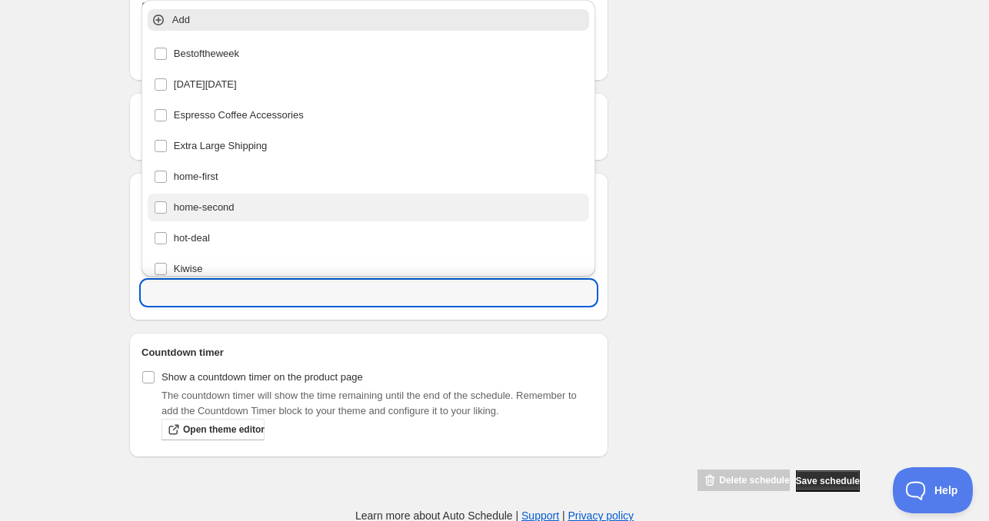
click at [212, 205] on div "home-second" at bounding box center [369, 208] width 430 height 22
type input "home-second"
checkbox input "true"
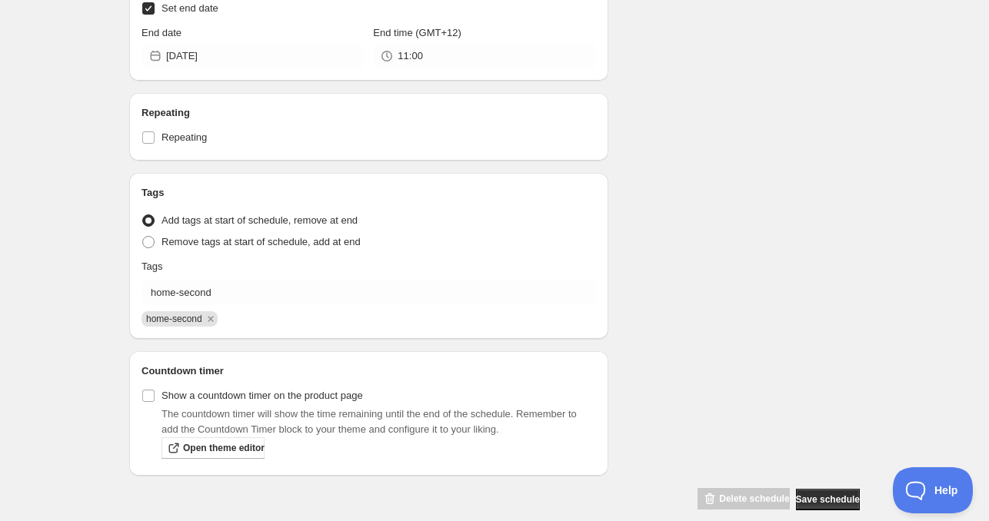
click at [797, 235] on div "Schedule name [DATE] 11am Your customers won't see this Product selection Entit…" at bounding box center [488, 25] width 743 height 972
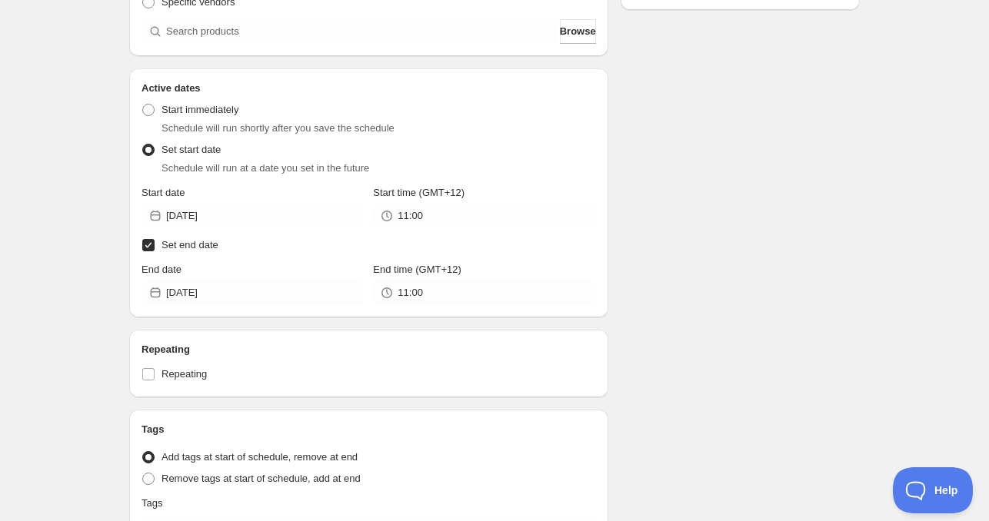
scroll to position [199, 0]
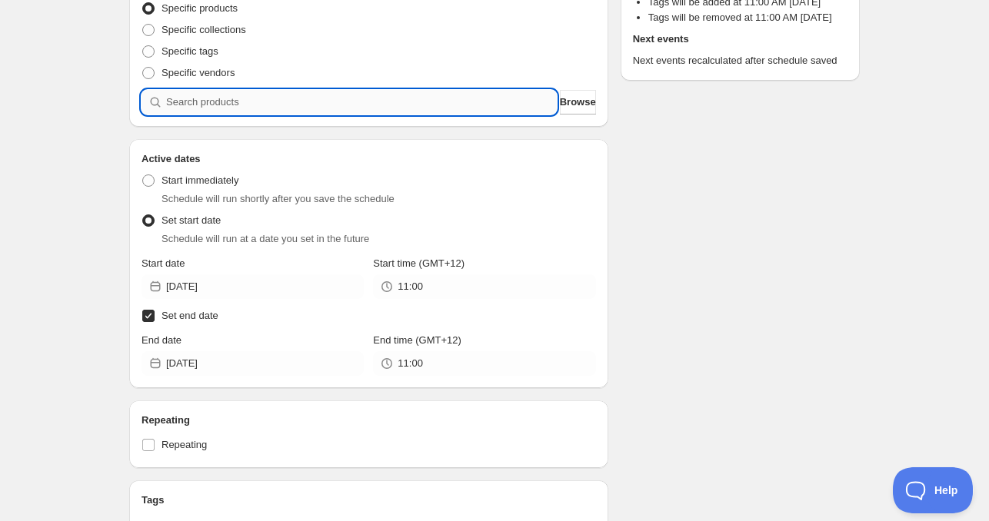
click at [248, 92] on input "search" at bounding box center [361, 102] width 391 height 25
paste input "search"
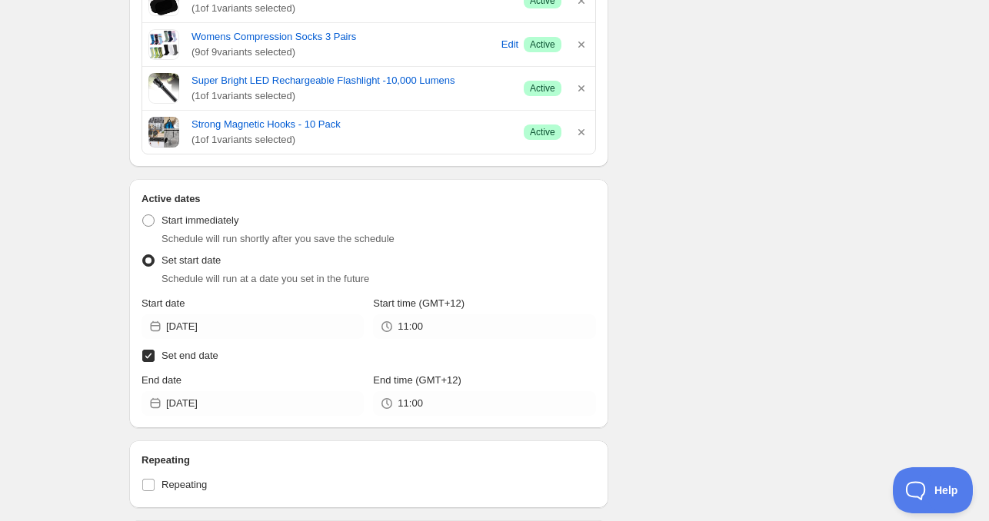
scroll to position [1000, 0]
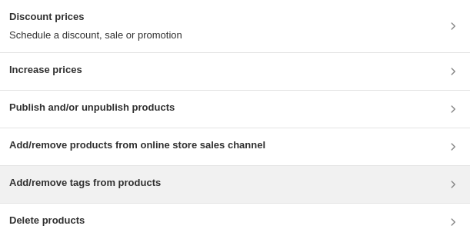
click at [75, 175] on h3 "Add/remove tags from products" at bounding box center [84, 182] width 151 height 15
click at [136, 178] on h3 "Add/remove tags from products" at bounding box center [84, 182] width 151 height 15
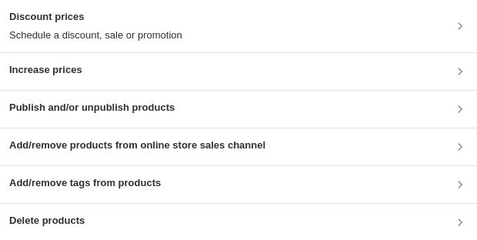
click at [71, 177] on h3 "Add/remove tags from products" at bounding box center [84, 182] width 151 height 15
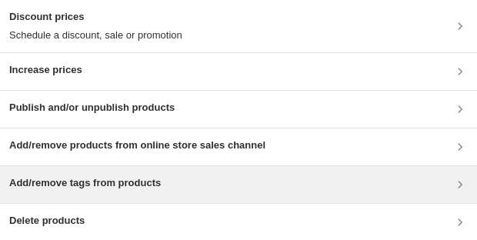
click at [141, 181] on h3 "Add/remove tags from products" at bounding box center [84, 182] width 151 height 15
click at [145, 190] on div "Add/remove tags from products" at bounding box center [84, 184] width 151 height 18
click at [151, 174] on div "Add/remove tags from products" at bounding box center [238, 184] width 477 height 37
